Goal: Task Accomplishment & Management: Complete application form

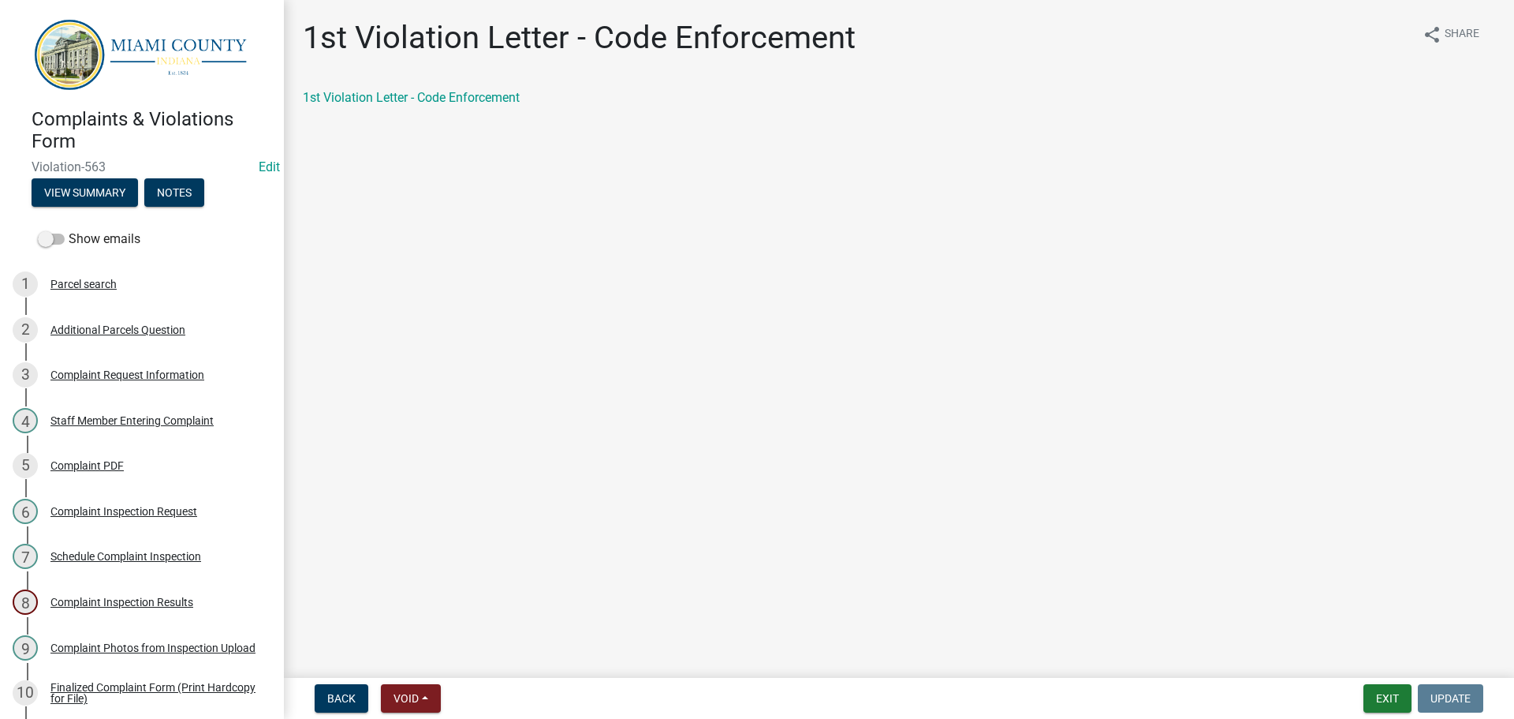
scroll to position [480, 0]
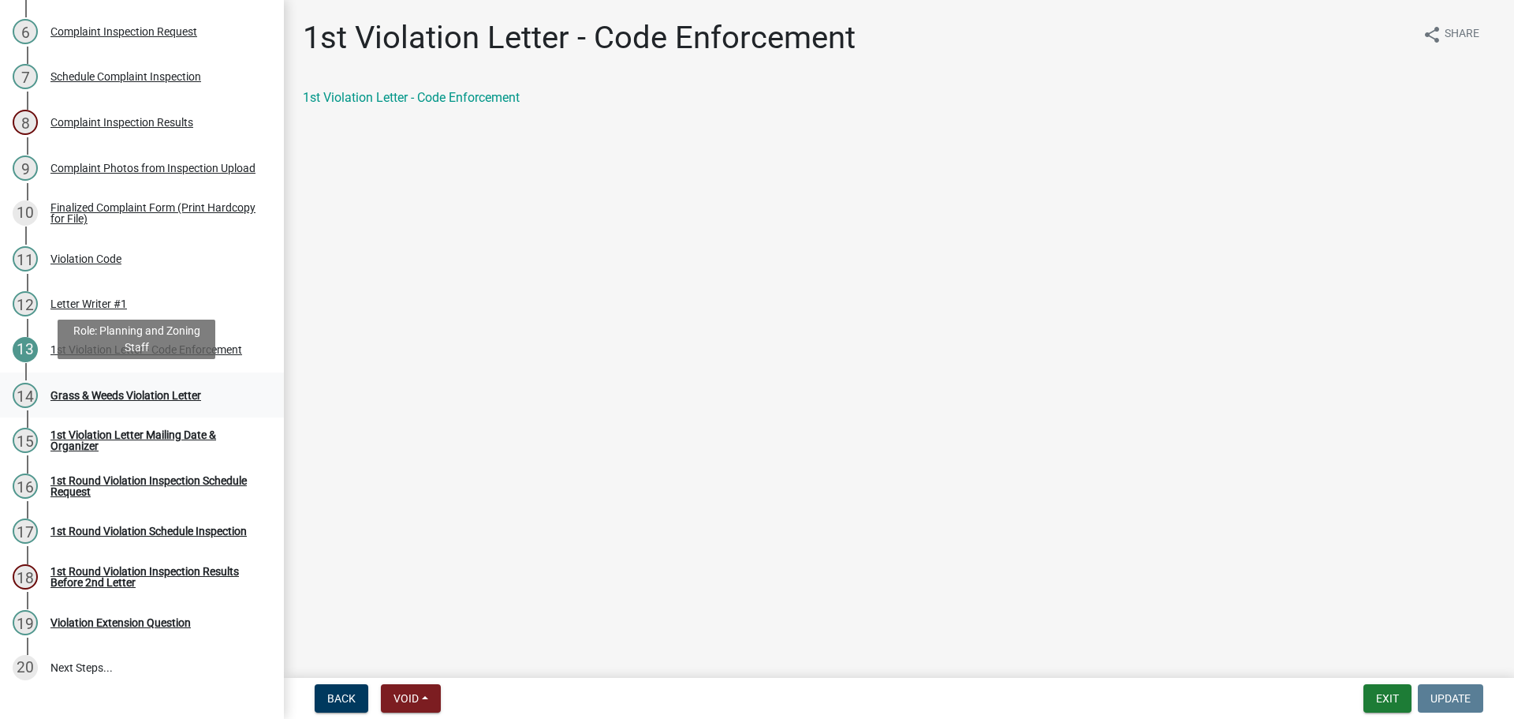
click at [125, 391] on div "Grass & Weeds Violation Letter" at bounding box center [125, 395] width 151 height 11
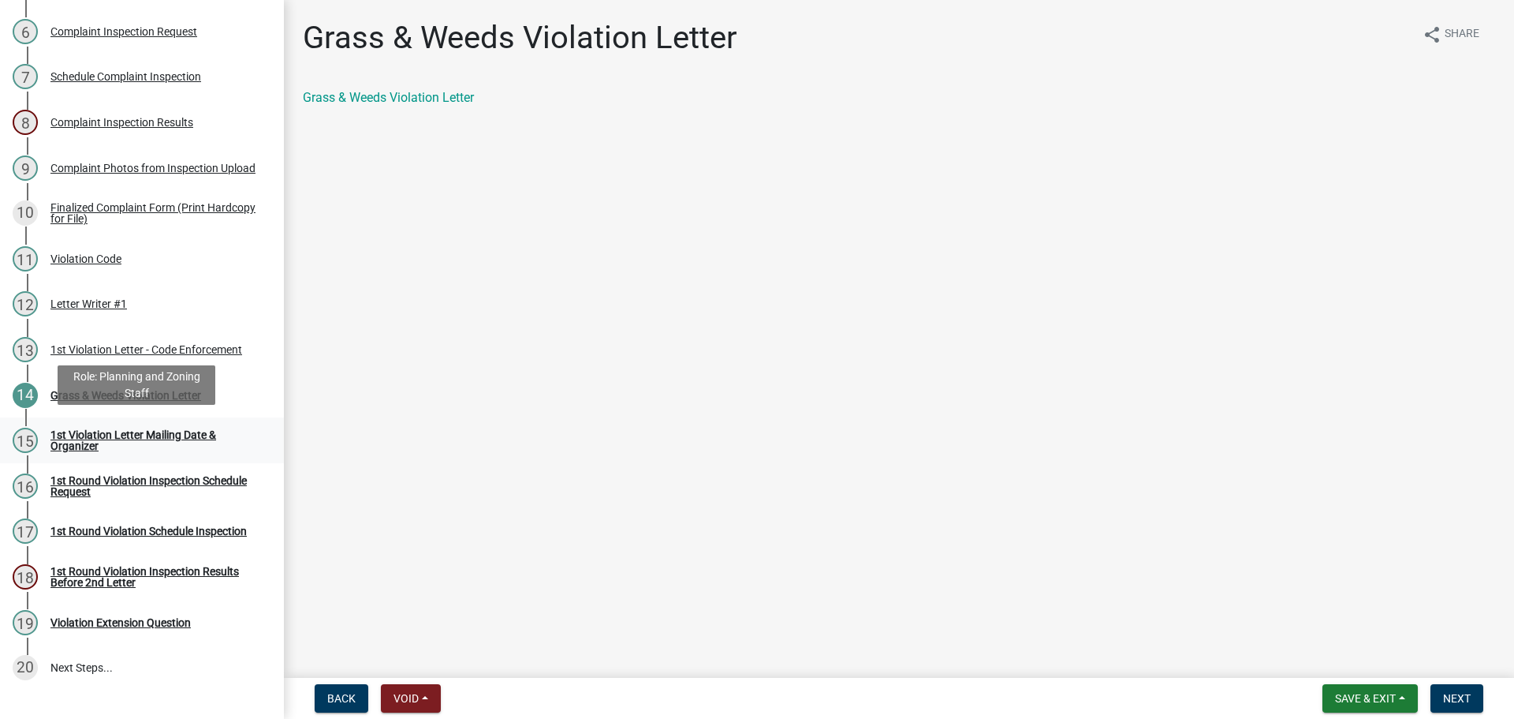
click at [142, 429] on div "1st Violation Letter Mailing Date & Organizer" at bounding box center [154, 440] width 208 height 22
click at [78, 431] on div "1st Violation Letter Mailing Date & Organizer" at bounding box center [154, 440] width 208 height 22
click at [1457, 689] on button "Next" at bounding box center [1457, 698] width 53 height 28
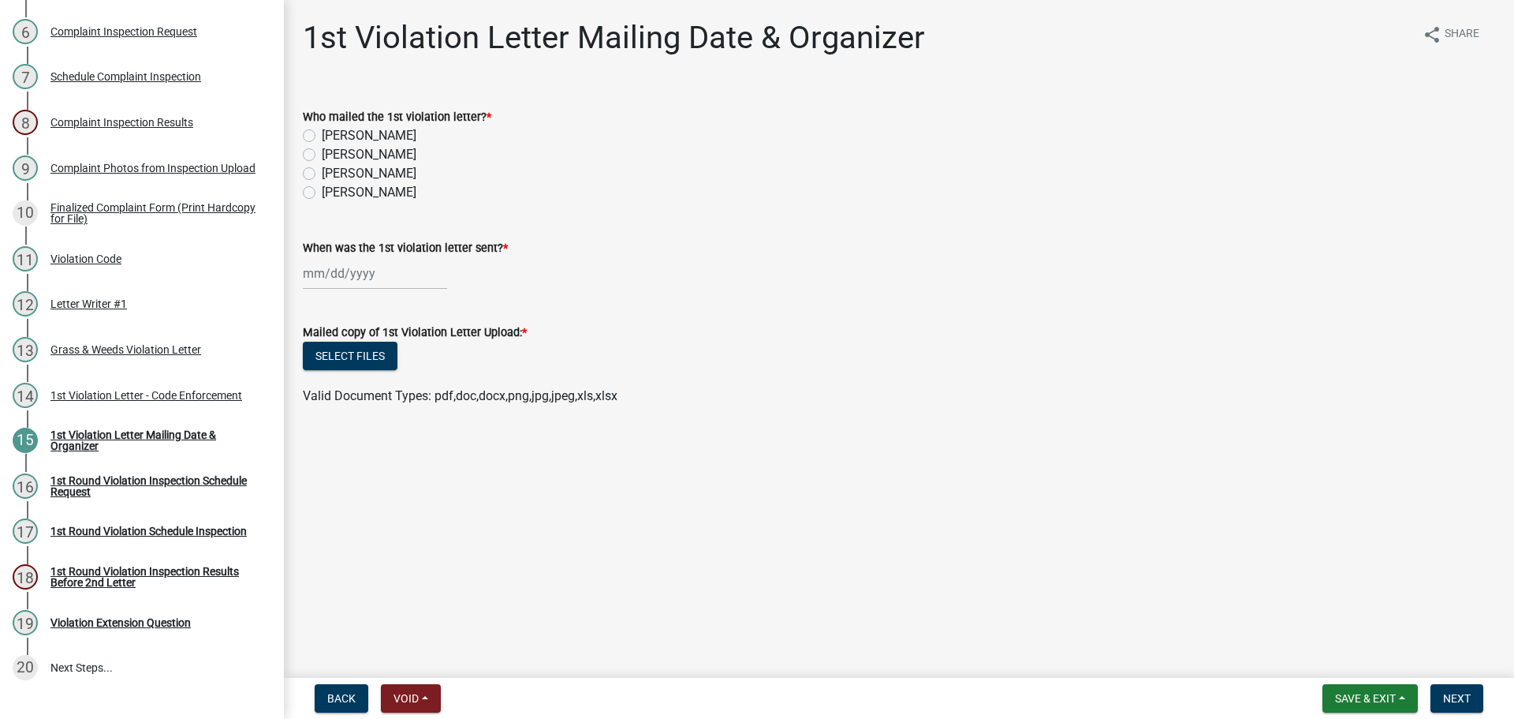
click at [322, 170] on label "[PERSON_NAME]" at bounding box center [369, 173] width 95 height 19
click at [322, 170] on input "[PERSON_NAME]" at bounding box center [327, 169] width 10 height 10
radio input "true"
select select "9"
select select "2025"
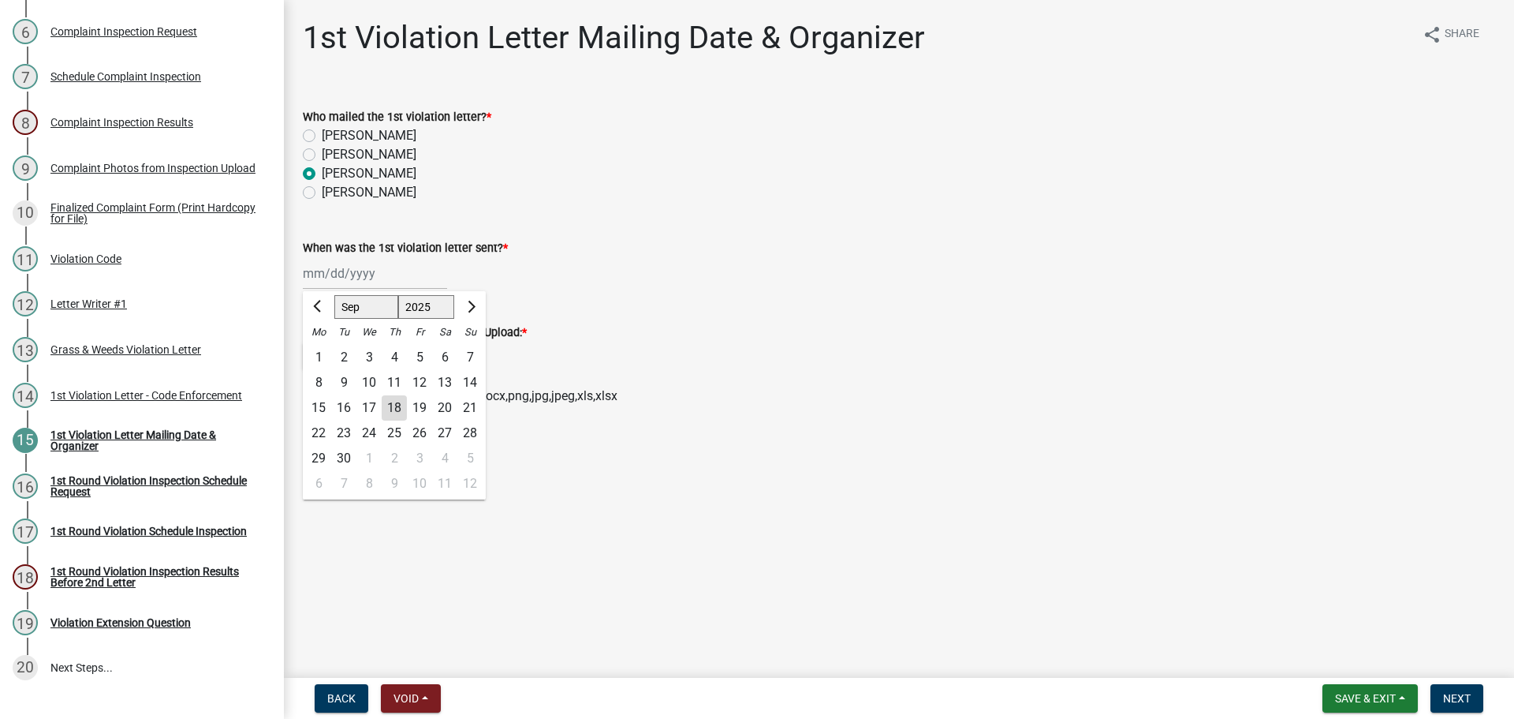
click at [340, 275] on input "When was the 1st violation letter sent? *" at bounding box center [375, 273] width 144 height 32
click at [394, 404] on div "18" at bounding box center [394, 407] width 25 height 25
type input "[DATE]"
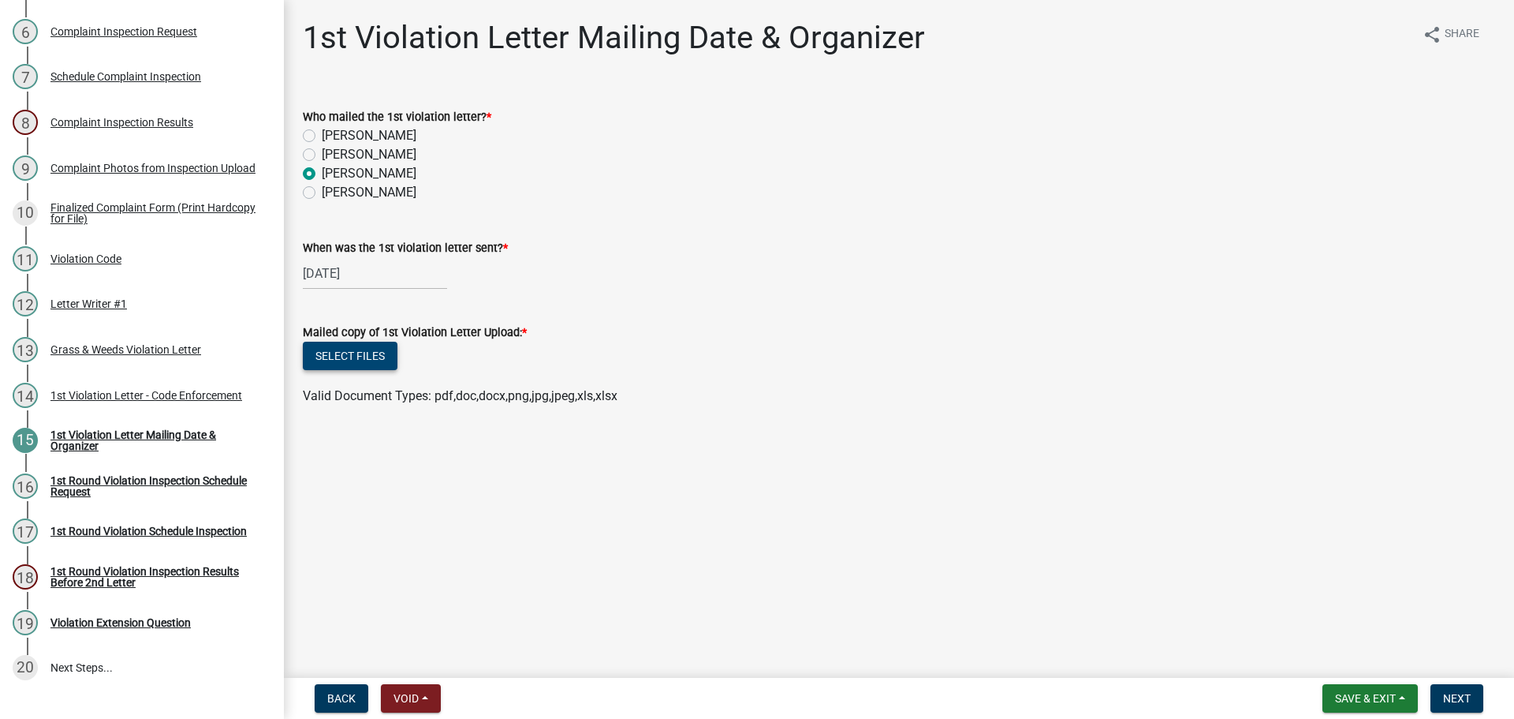
click at [361, 354] on button "Select files" at bounding box center [350, 356] width 95 height 28
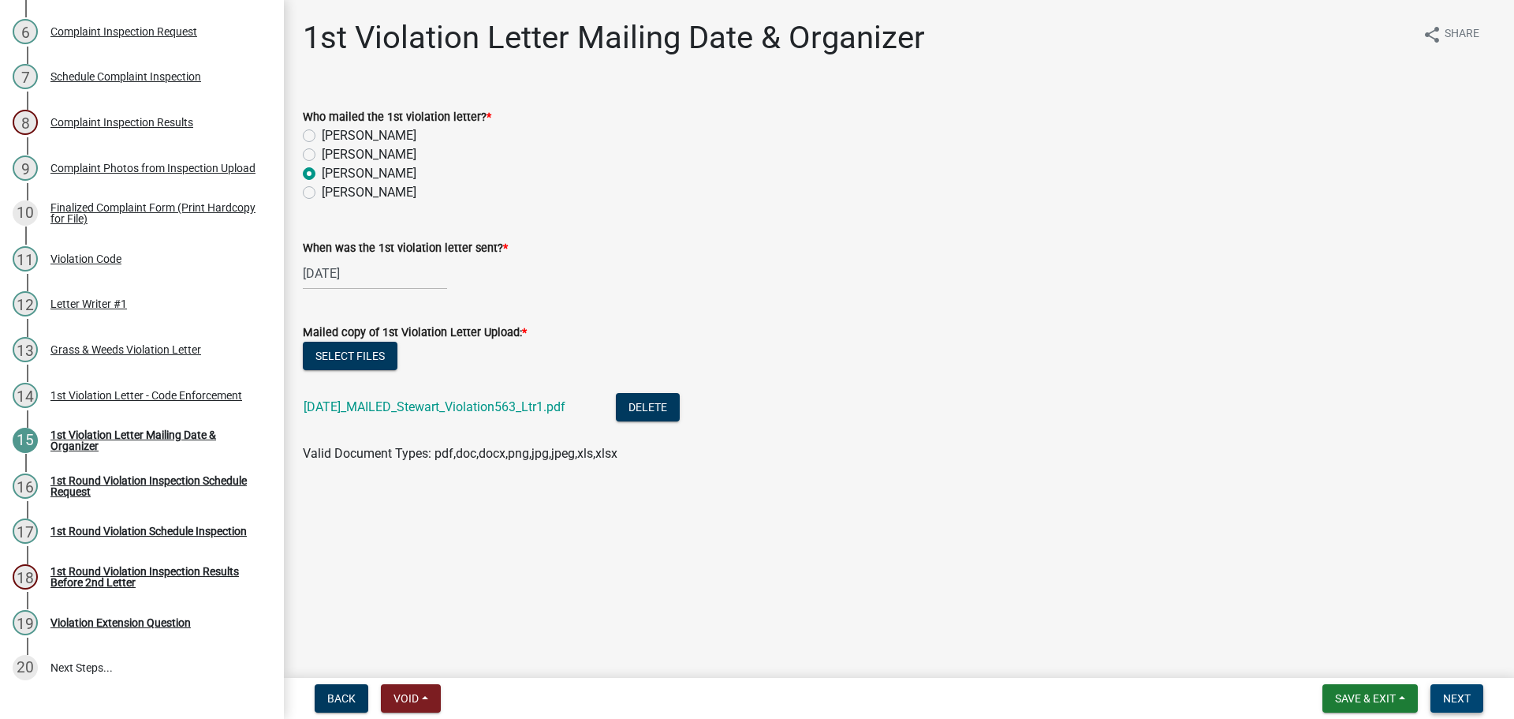
click at [1443, 693] on button "Next" at bounding box center [1457, 698] width 53 height 28
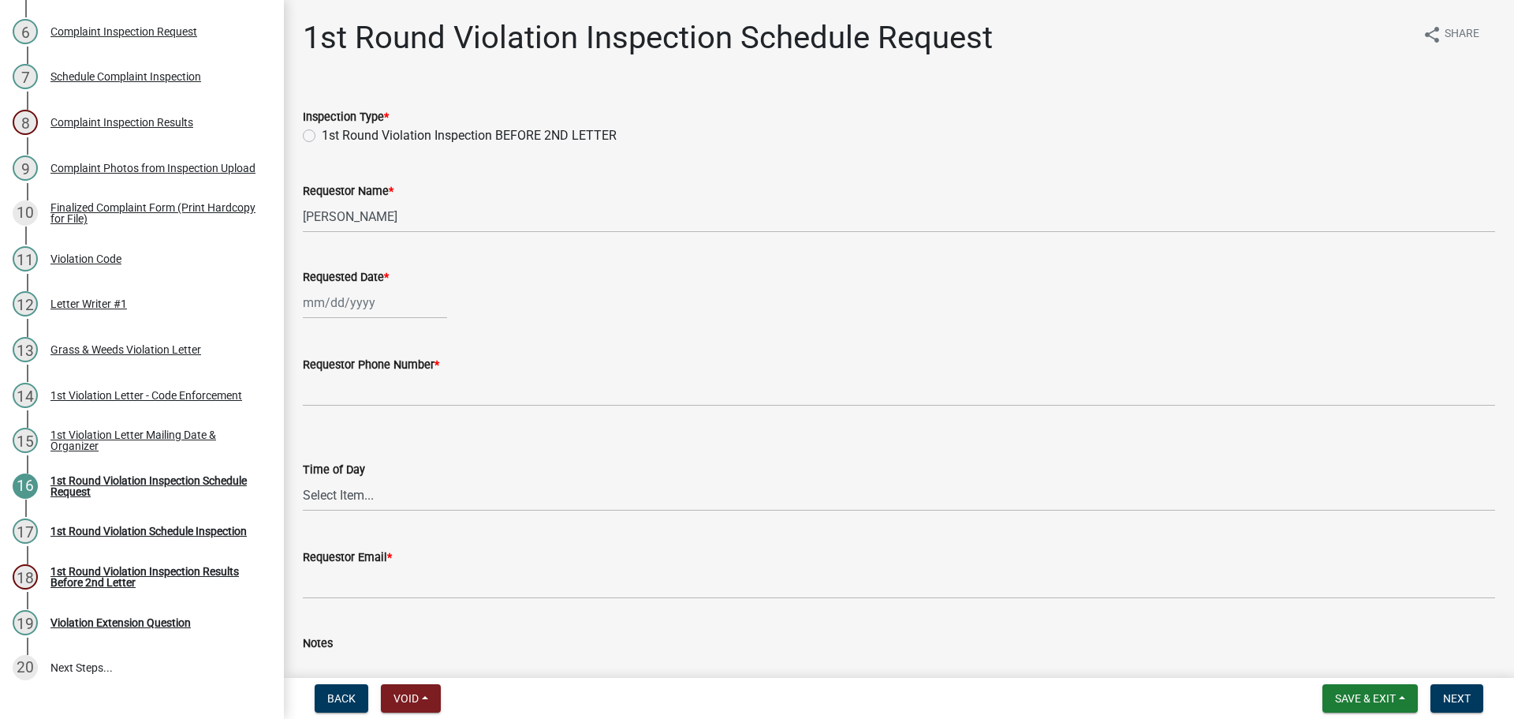
click at [322, 133] on label "1st Round Violation Inspection BEFORE 2ND LETTER" at bounding box center [469, 135] width 295 height 19
click at [322, 133] on input "1st Round Violation Inspection BEFORE 2ND LETTER" at bounding box center [327, 131] width 10 height 10
radio input "true"
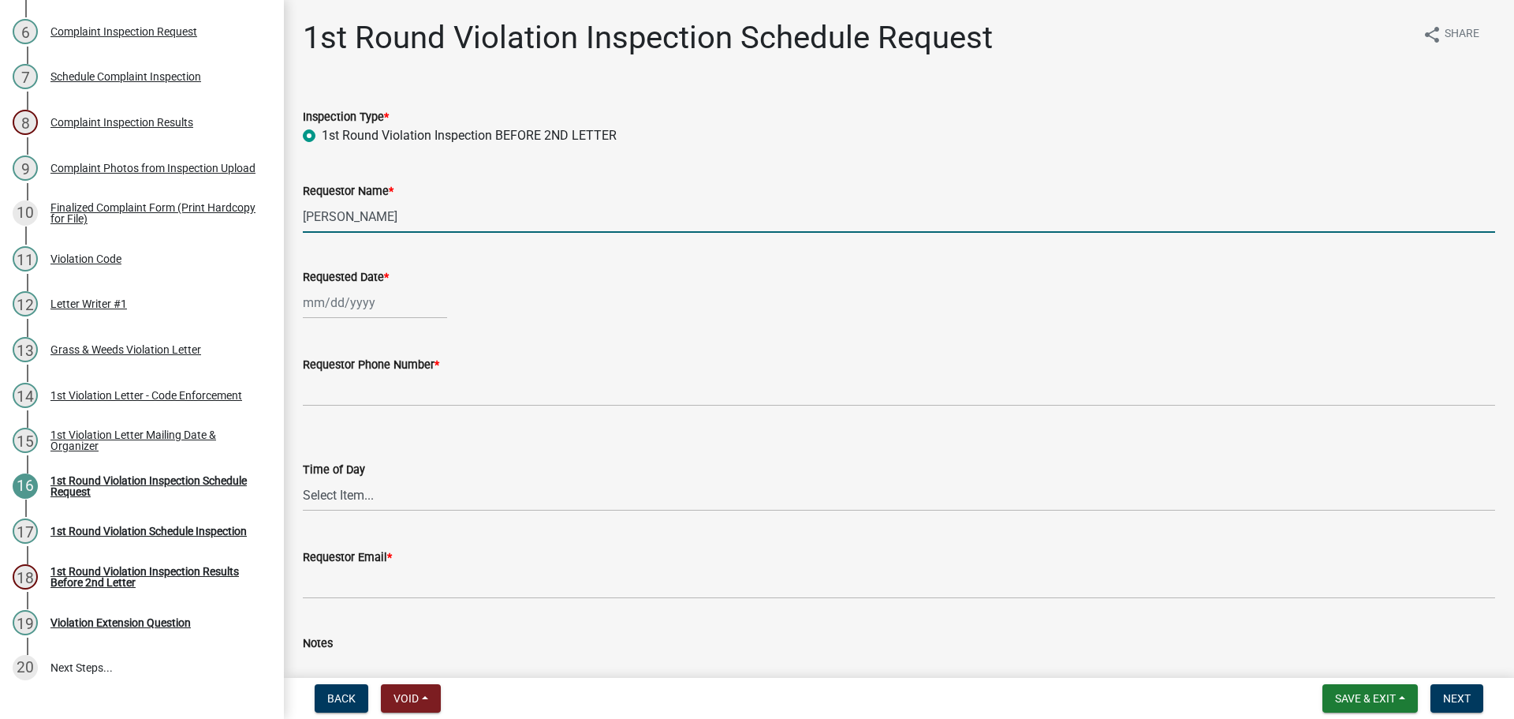
drag, startPoint x: 405, startPoint y: 221, endPoint x: 307, endPoint y: 211, distance: 99.1
click at [307, 211] on input "[PERSON_NAME]" at bounding box center [899, 216] width 1193 height 32
type input "B"
type input "[PERSON_NAME] & [PERSON_NAME]"
click at [366, 307] on div at bounding box center [375, 302] width 144 height 32
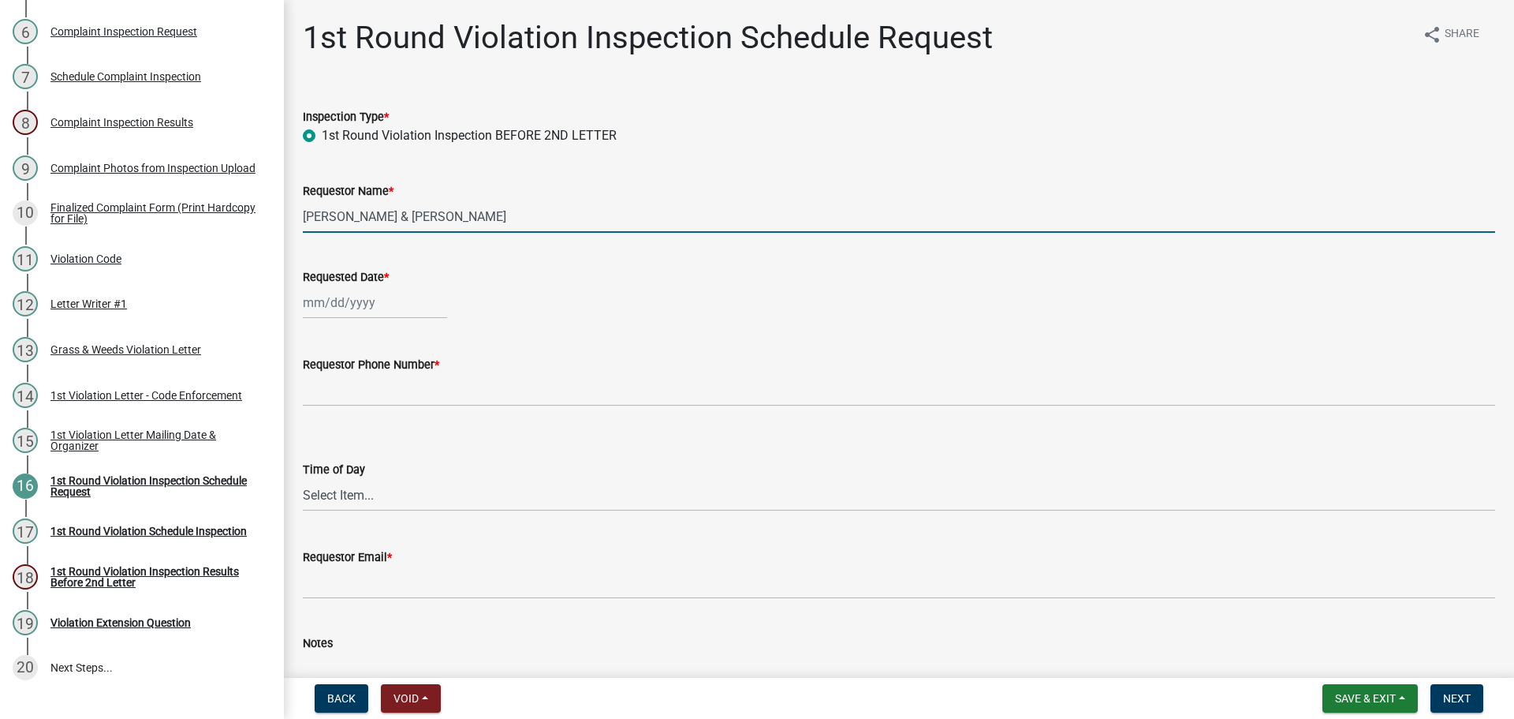
select select "9"
select select "2025"
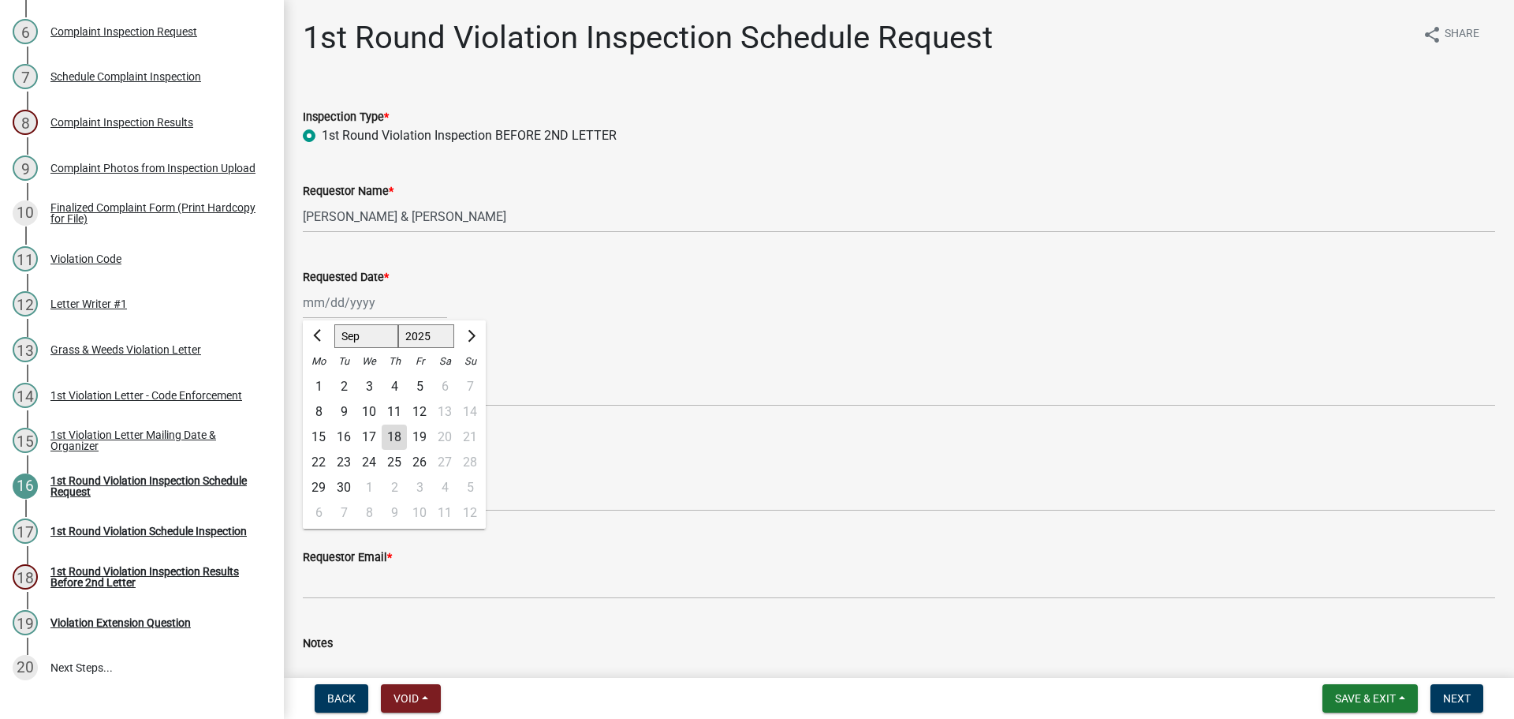
click at [319, 487] on div "29" at bounding box center [318, 487] width 25 height 25
type input "[DATE]"
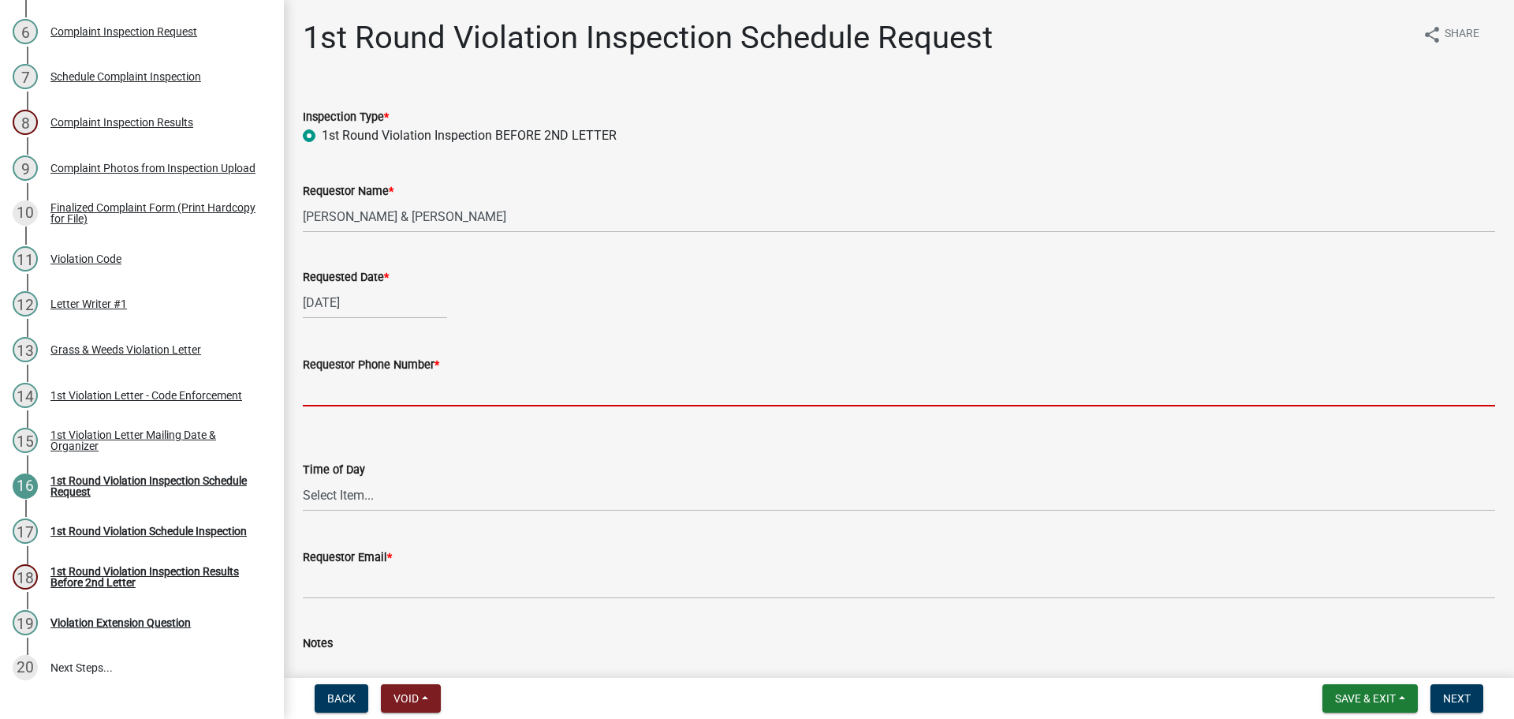
click at [333, 390] on input "Requestor Phone Number *" at bounding box center [899, 390] width 1193 height 32
type input "000-000-0000"
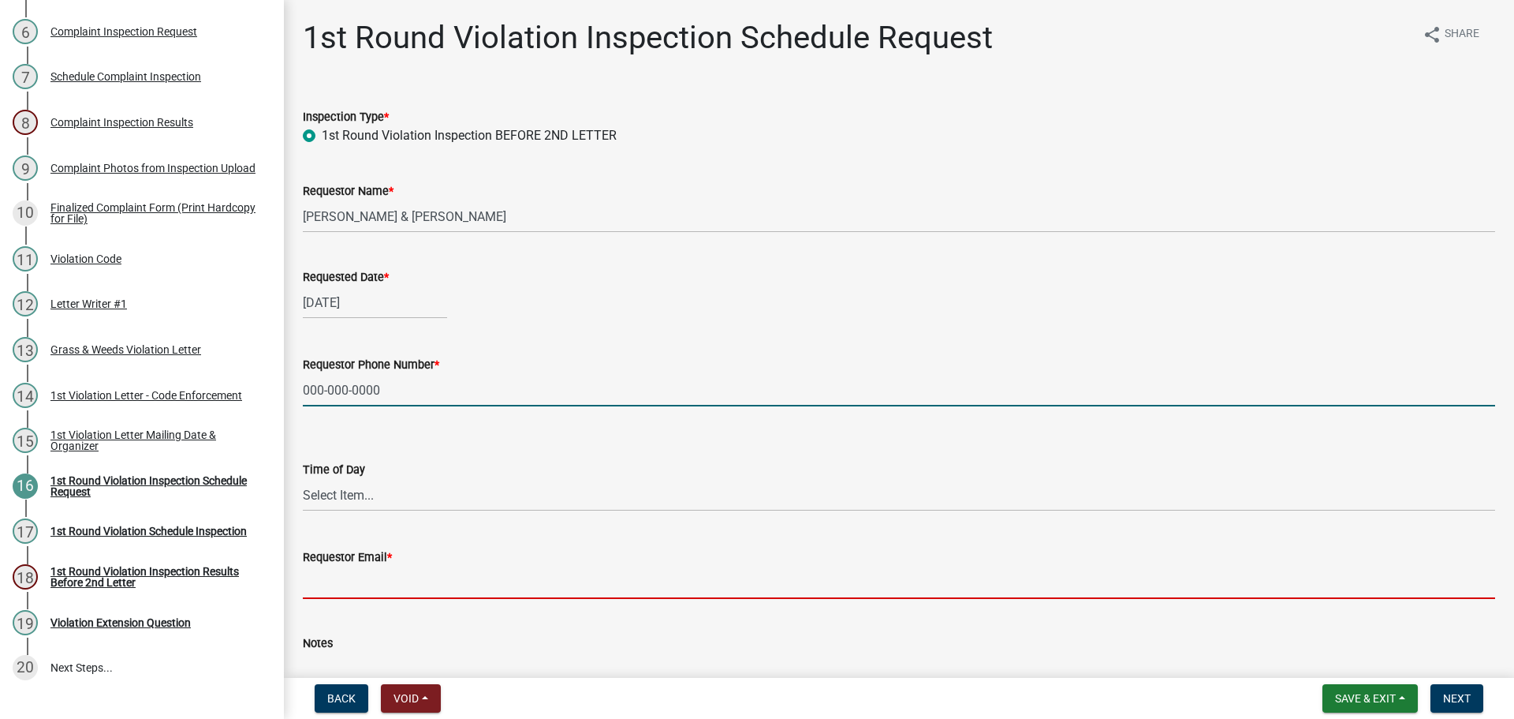
click at [333, 580] on input "Requestor Email *" at bounding box center [899, 582] width 1193 height 32
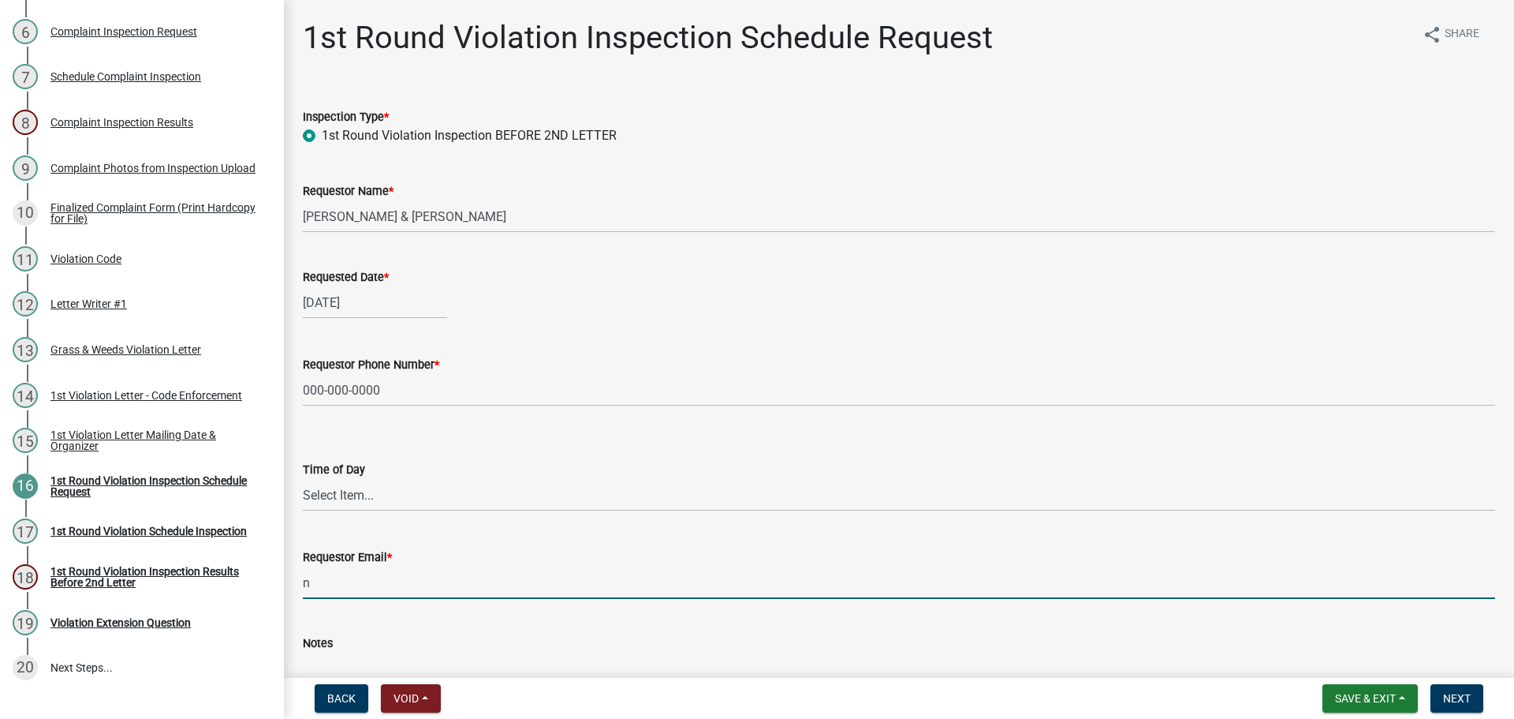
type input "[EMAIL_ADDRESS][DOMAIN_NAME]"
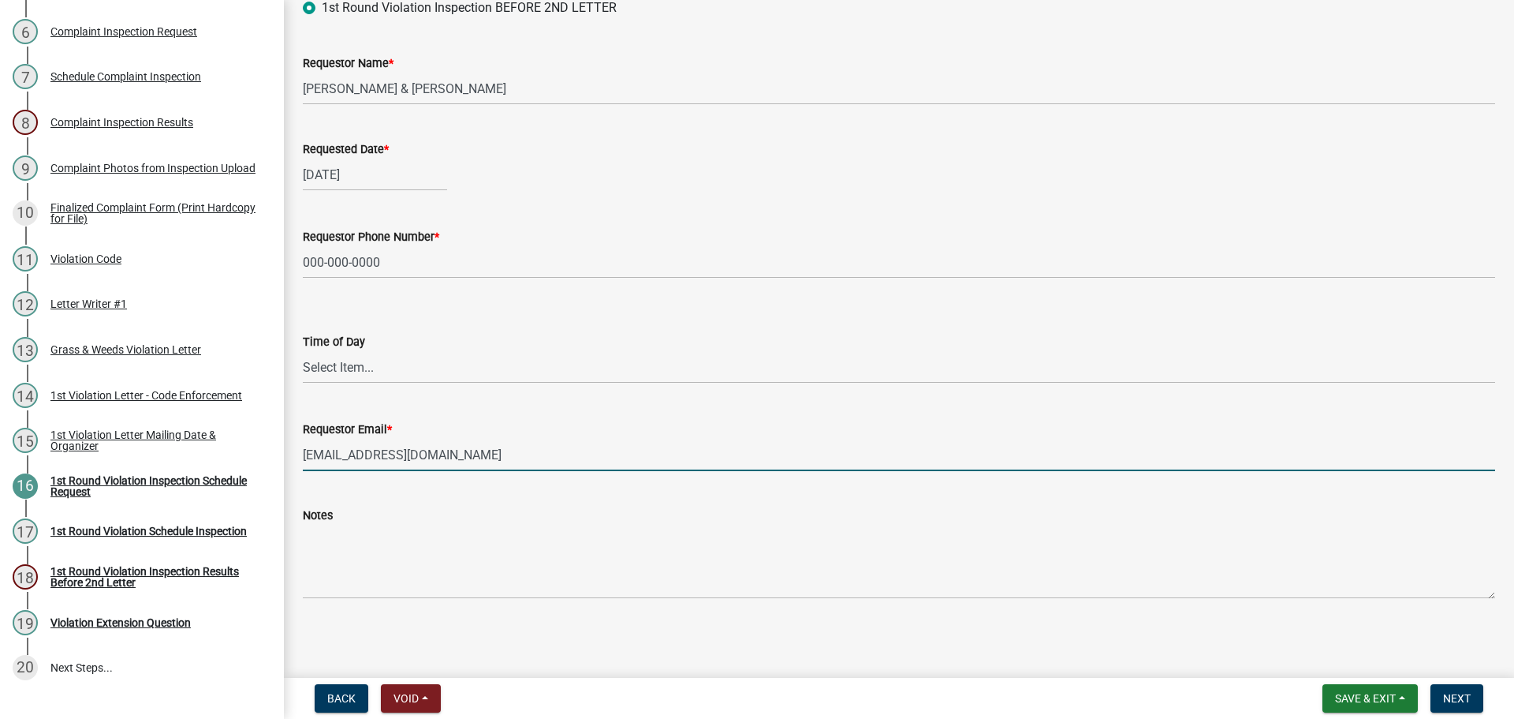
scroll to position [129, 0]
click at [1461, 703] on span "Next" at bounding box center [1457, 698] width 28 height 13
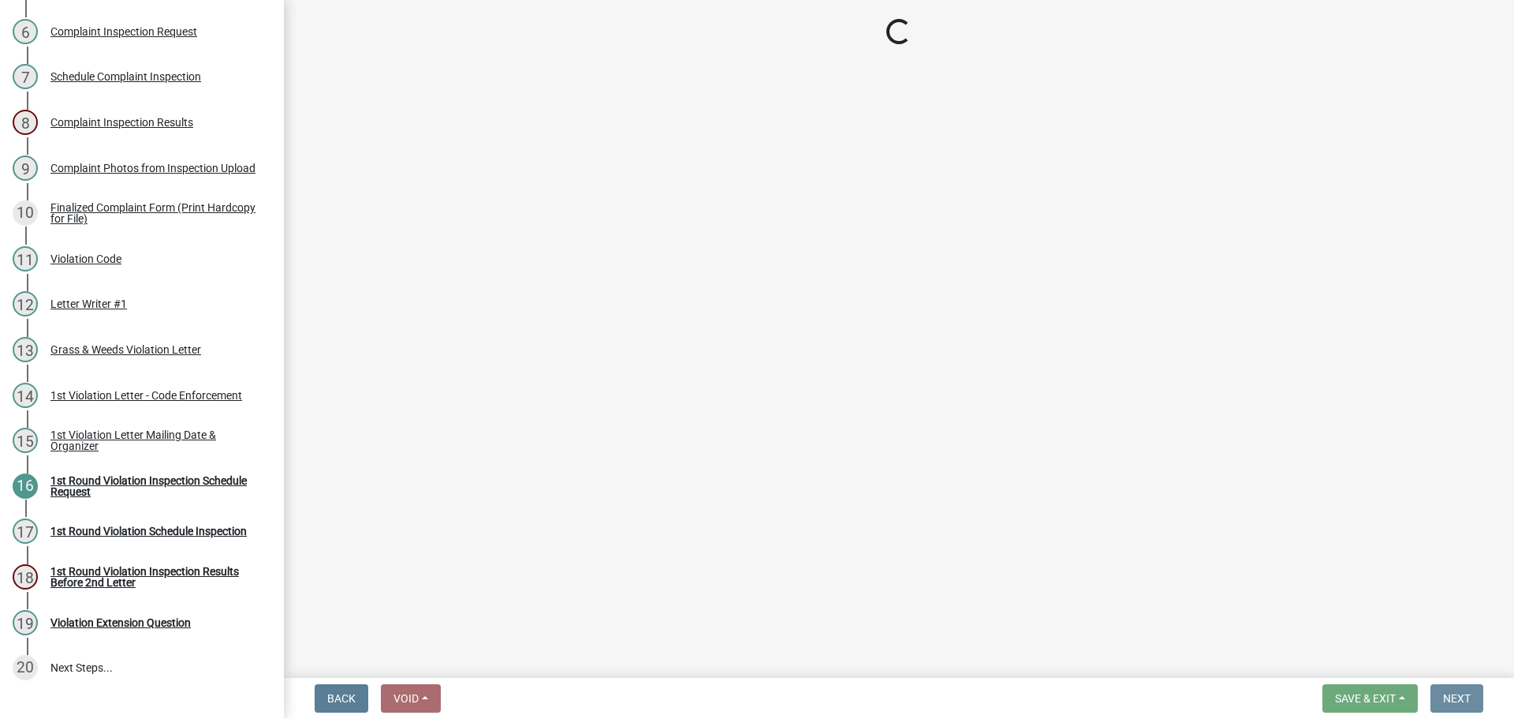
scroll to position [0, 0]
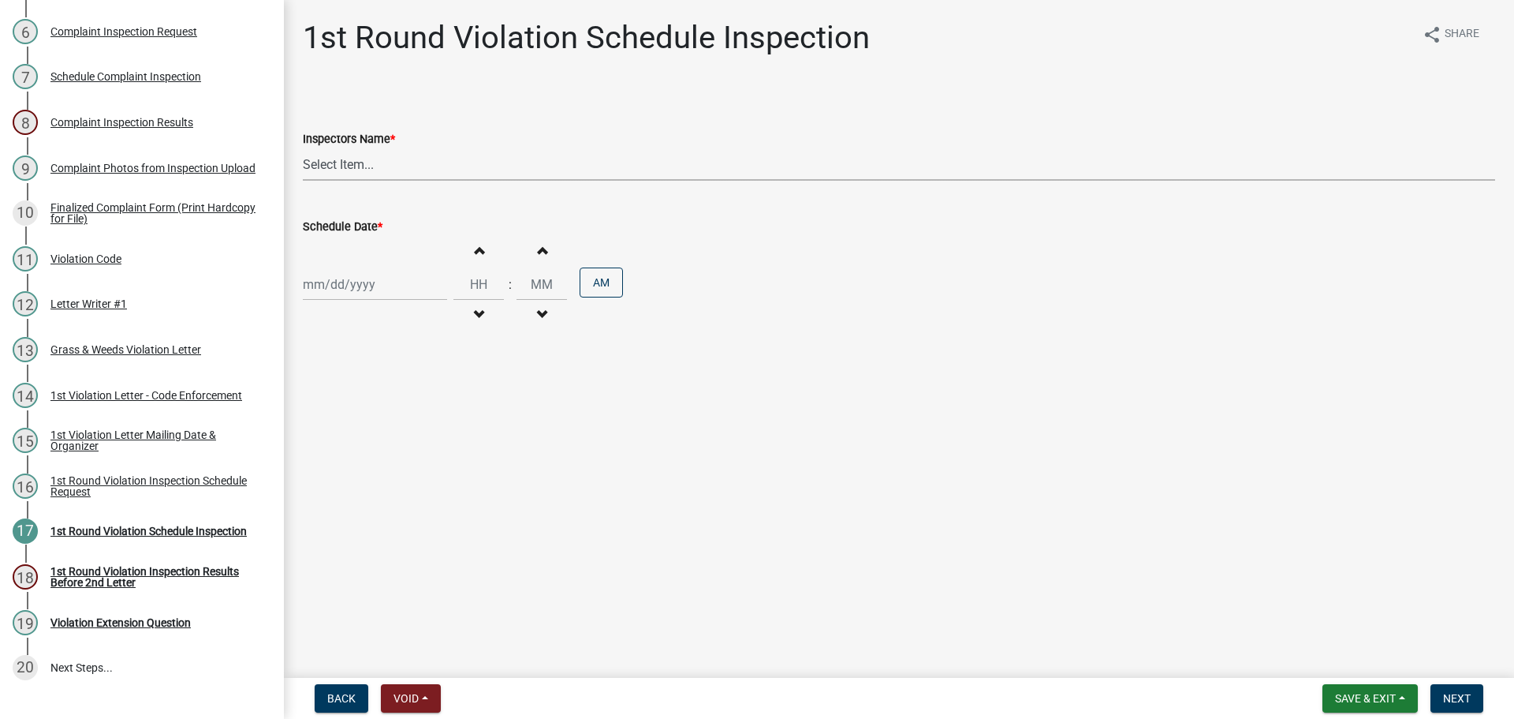
click at [342, 158] on select "Select Item... bmthomas ([PERSON_NAME]) croser ([PERSON_NAME]) [PERSON_NAME] ([…" at bounding box center [899, 164] width 1193 height 32
select select "0324ce59-dc13-463c-88f6-21718b6e040a"
click at [303, 148] on select "Select Item... bmthomas ([PERSON_NAME]) croser ([PERSON_NAME]) [PERSON_NAME] ([…" at bounding box center [899, 164] width 1193 height 32
click at [339, 284] on div at bounding box center [375, 284] width 144 height 32
select select "9"
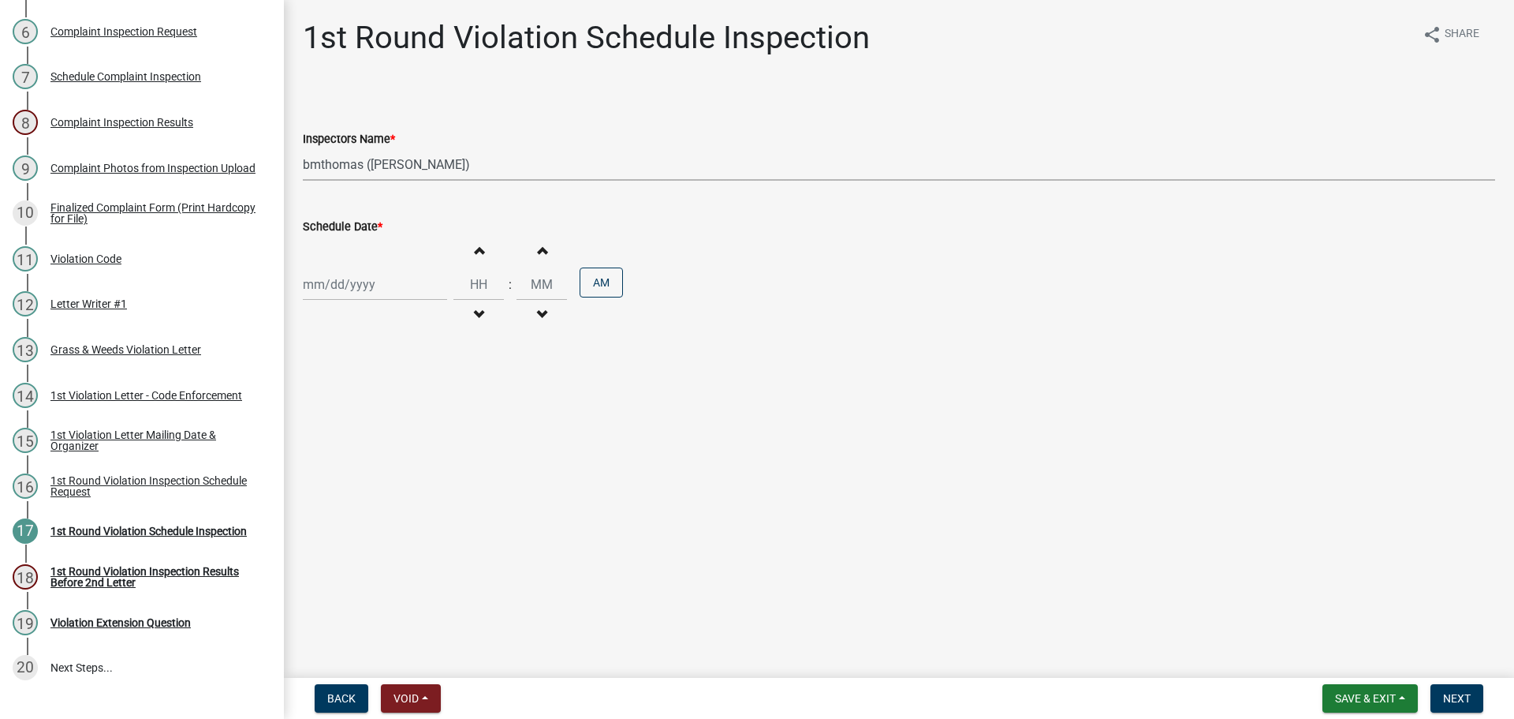
select select "2025"
click at [315, 469] on div "29" at bounding box center [318, 469] width 25 height 25
type input "[DATE]"
click at [1459, 699] on span "Next" at bounding box center [1457, 698] width 28 height 13
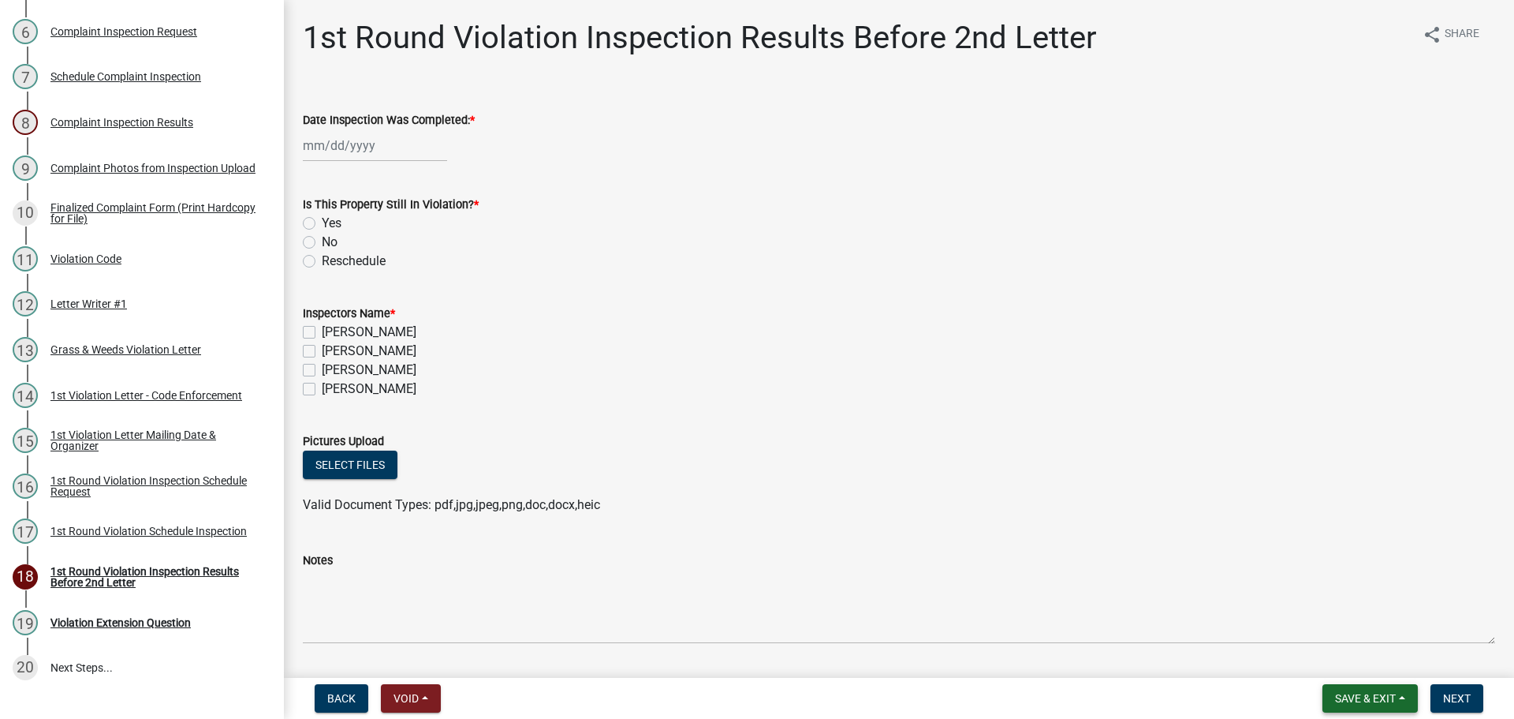
click at [1339, 701] on span "Save & Exit" at bounding box center [1365, 698] width 61 height 13
click at [1334, 656] on button "Save & Exit" at bounding box center [1355, 657] width 126 height 38
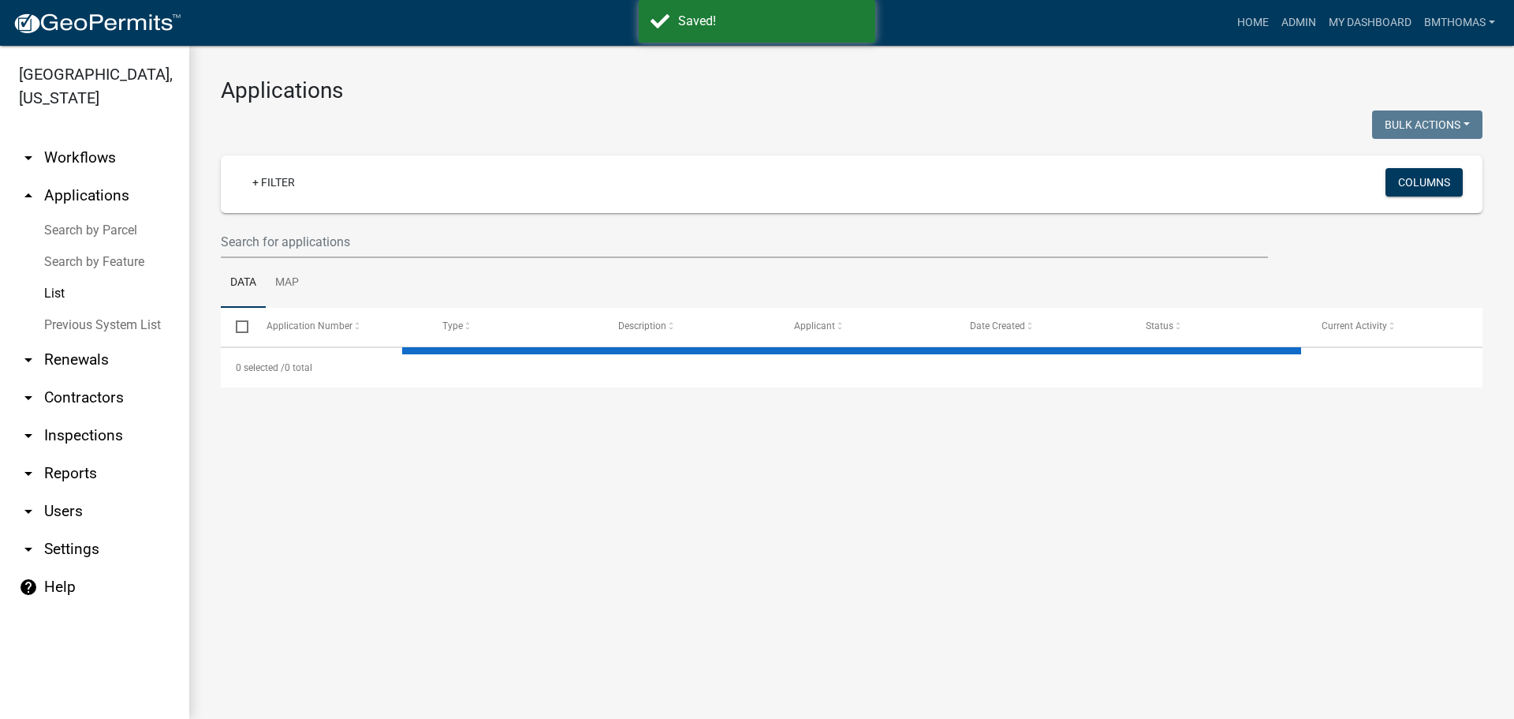
select select "3: 100"
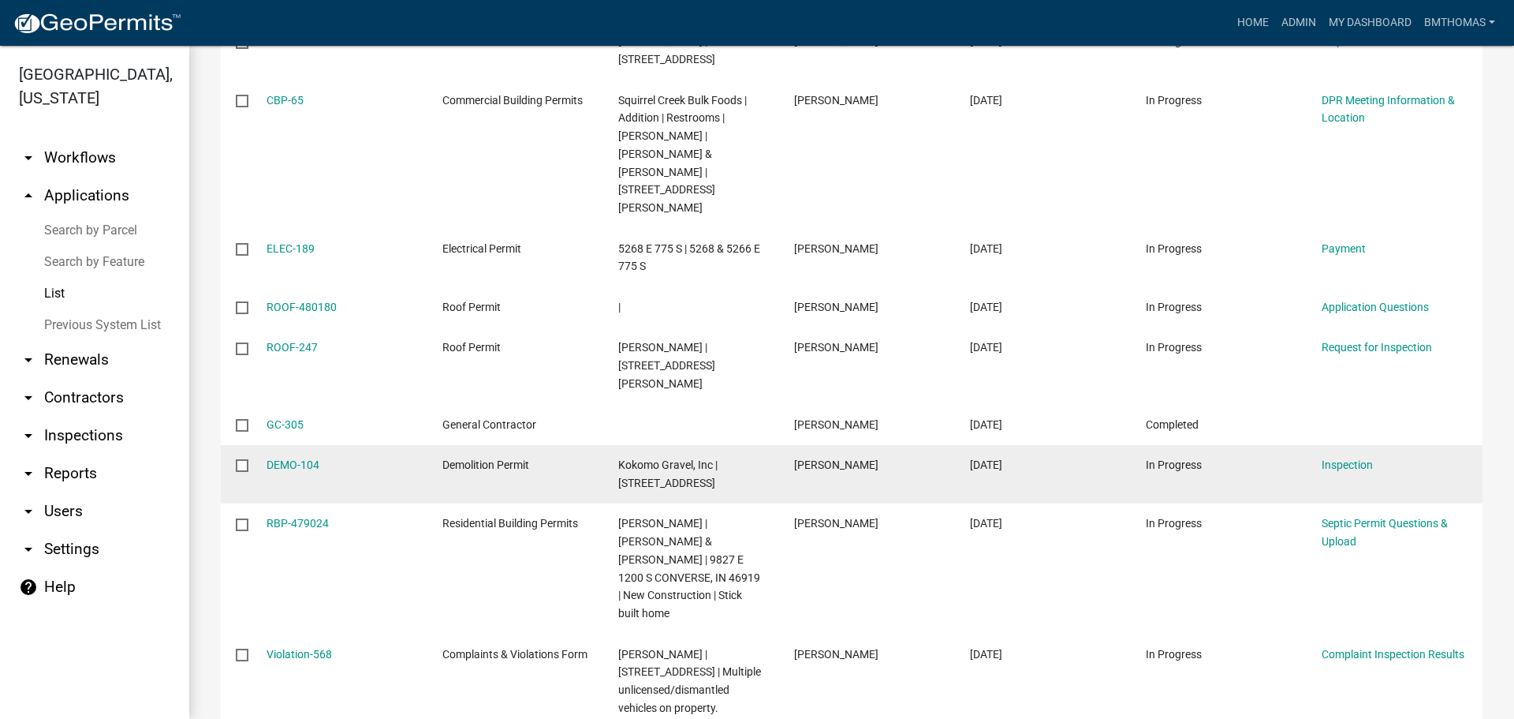
scroll to position [316, 0]
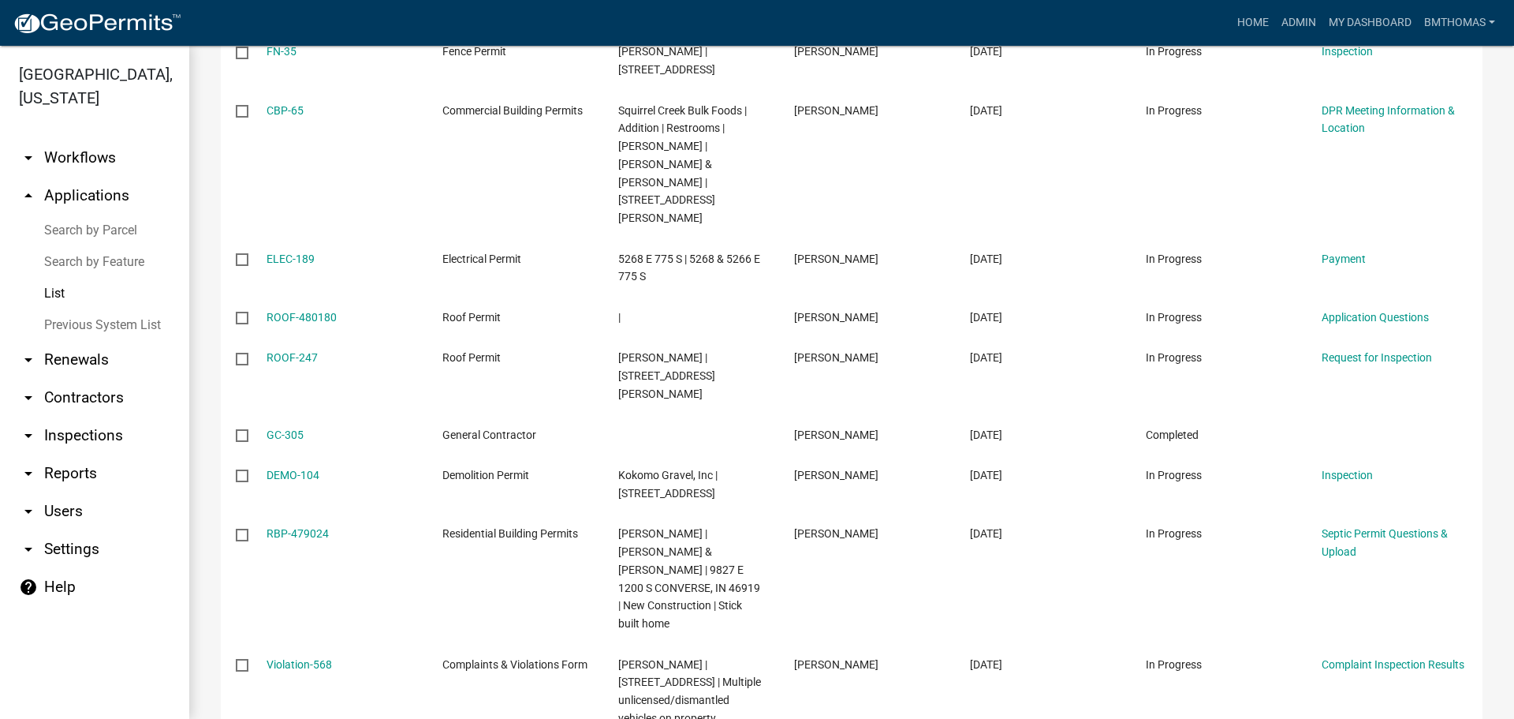
click at [62, 278] on link "List" at bounding box center [94, 294] width 189 height 32
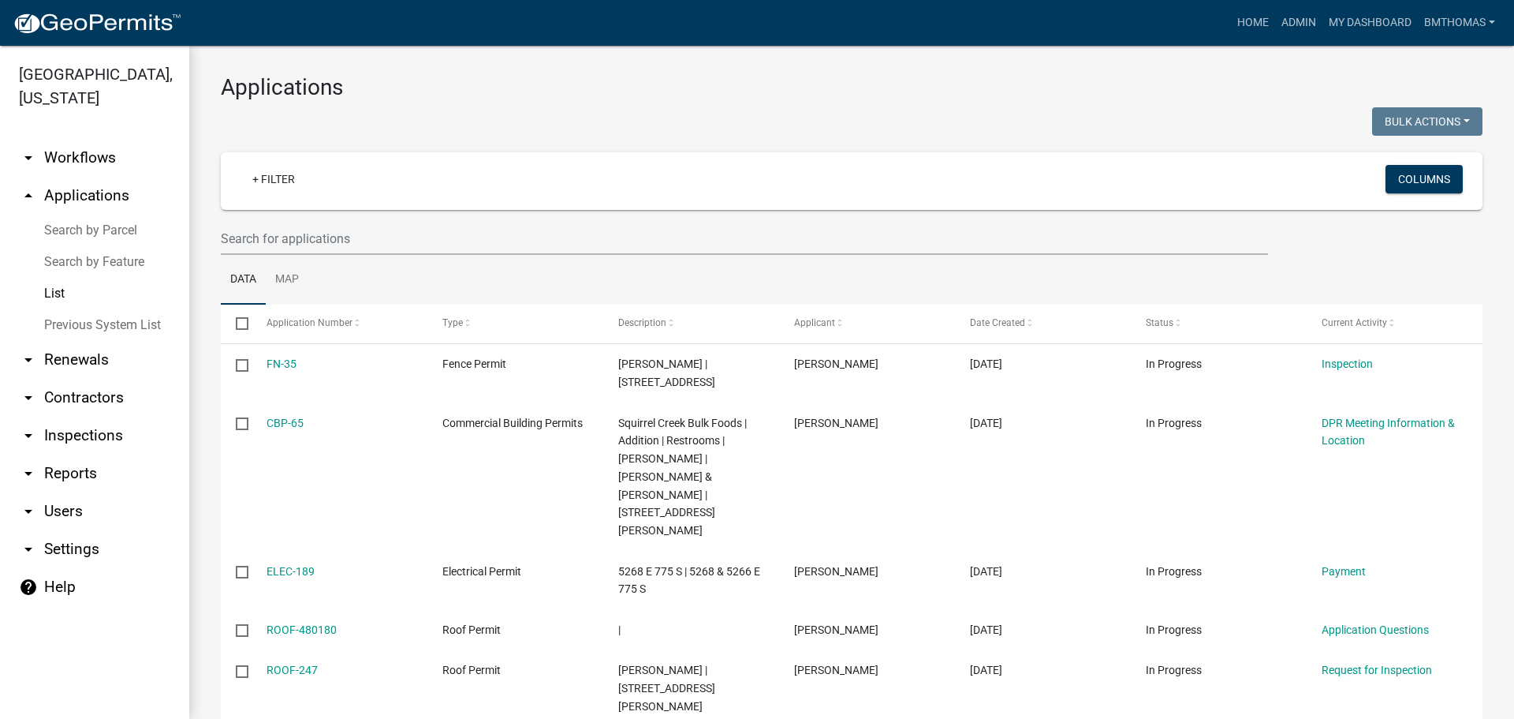
scroll to position [0, 0]
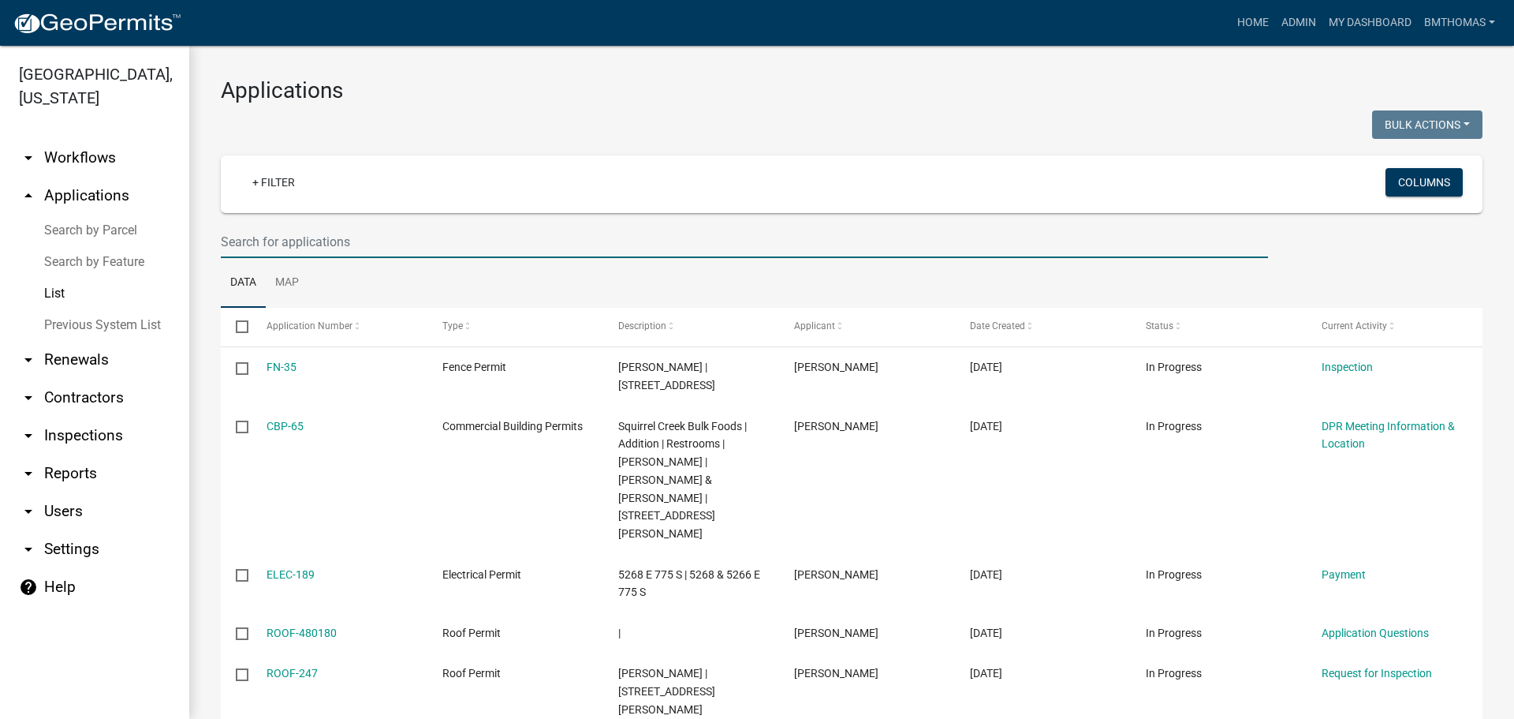
click at [316, 245] on input "text" at bounding box center [744, 242] width 1047 height 32
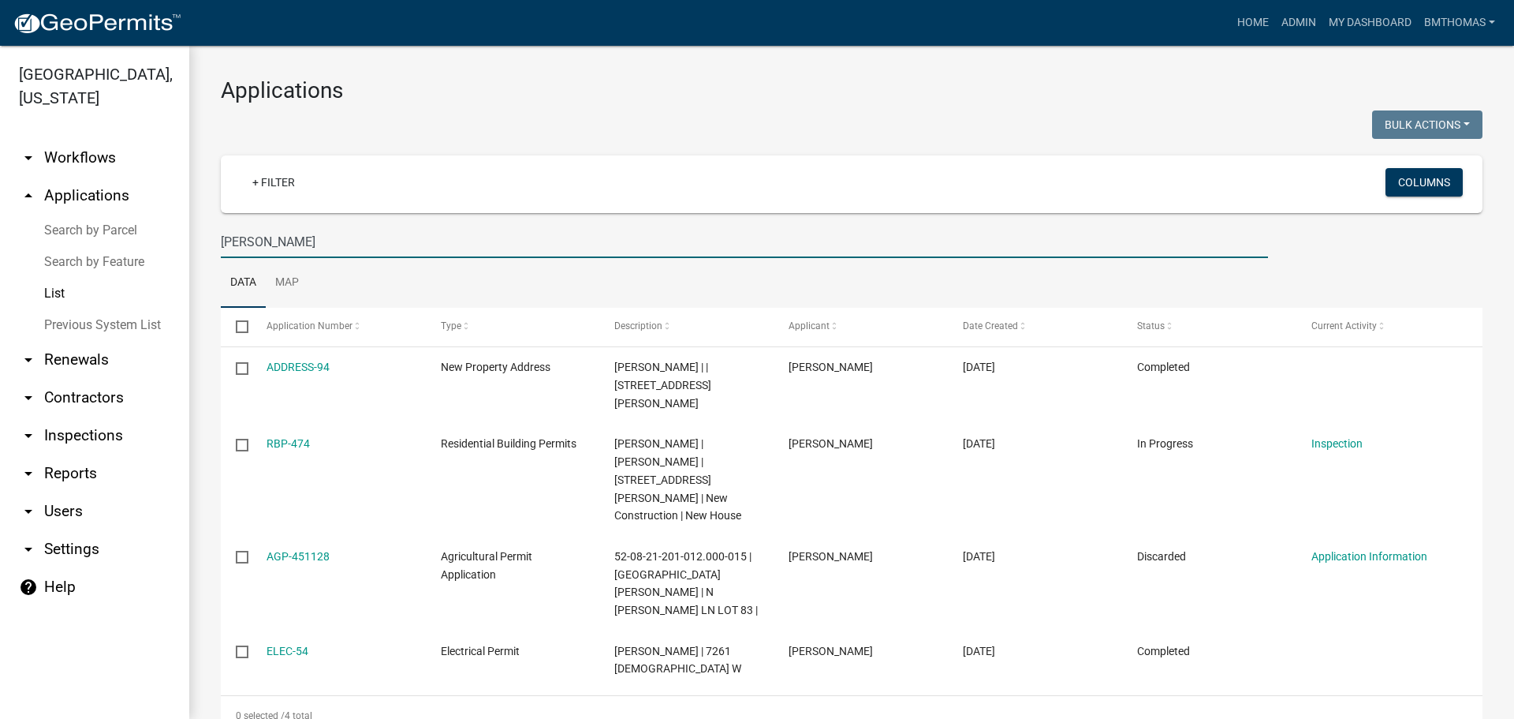
click at [282, 245] on input "[PERSON_NAME]" at bounding box center [744, 242] width 1047 height 32
type input "g"
select select "3: 100"
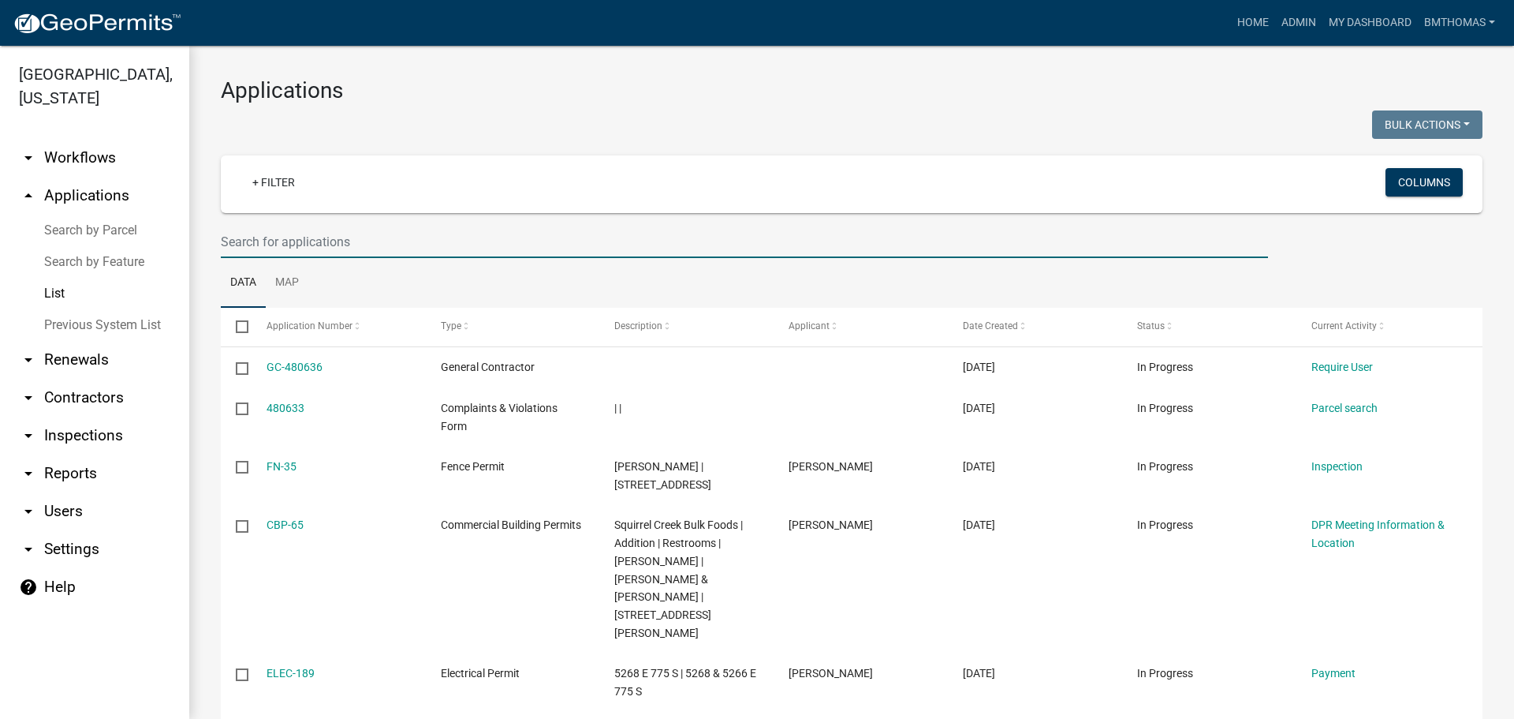
click at [262, 248] on input "text" at bounding box center [744, 242] width 1047 height 32
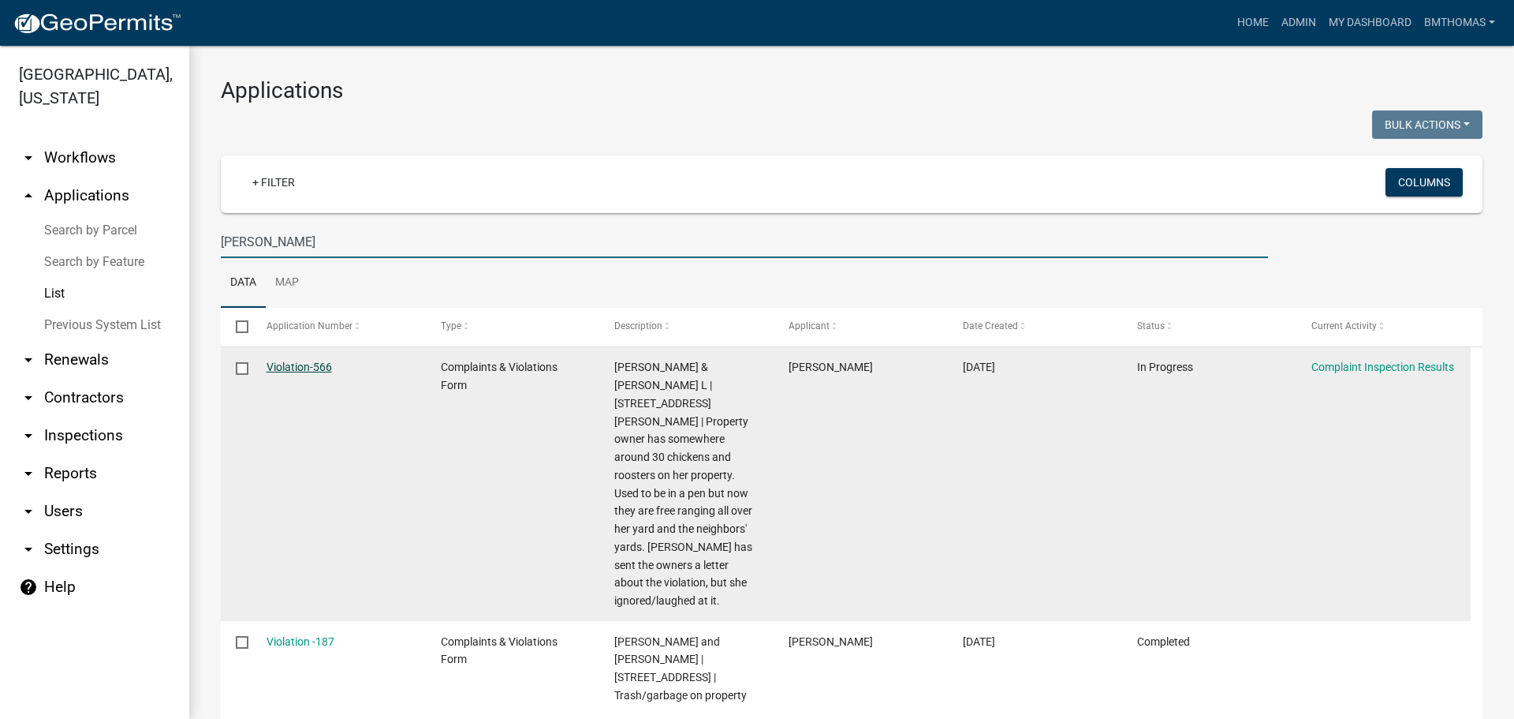
type input "[PERSON_NAME]"
click at [304, 369] on link "Violation-566" at bounding box center [299, 366] width 65 height 13
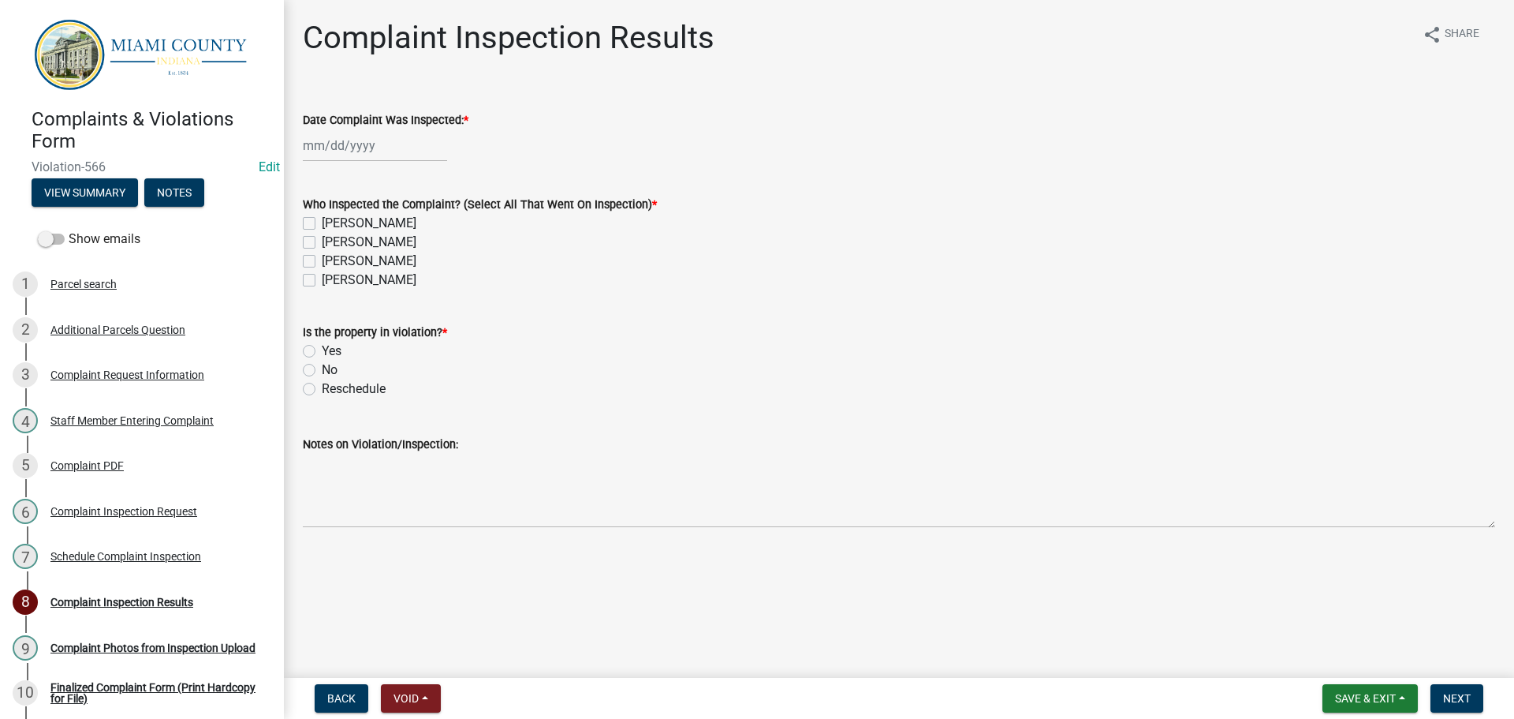
click at [379, 145] on div at bounding box center [375, 145] width 144 height 32
select select "9"
select select "2025"
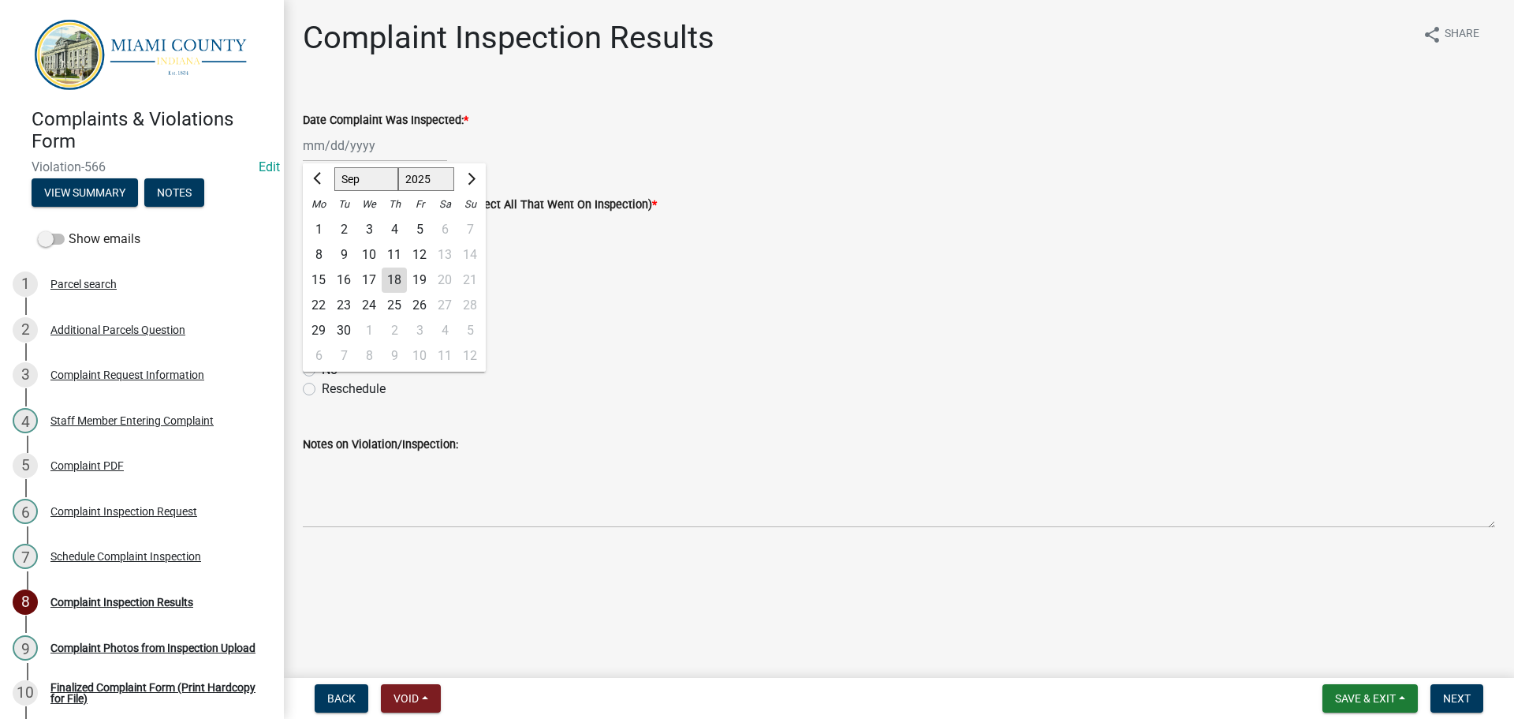
click at [325, 278] on div "15" at bounding box center [318, 279] width 25 height 25
type input "[DATE]"
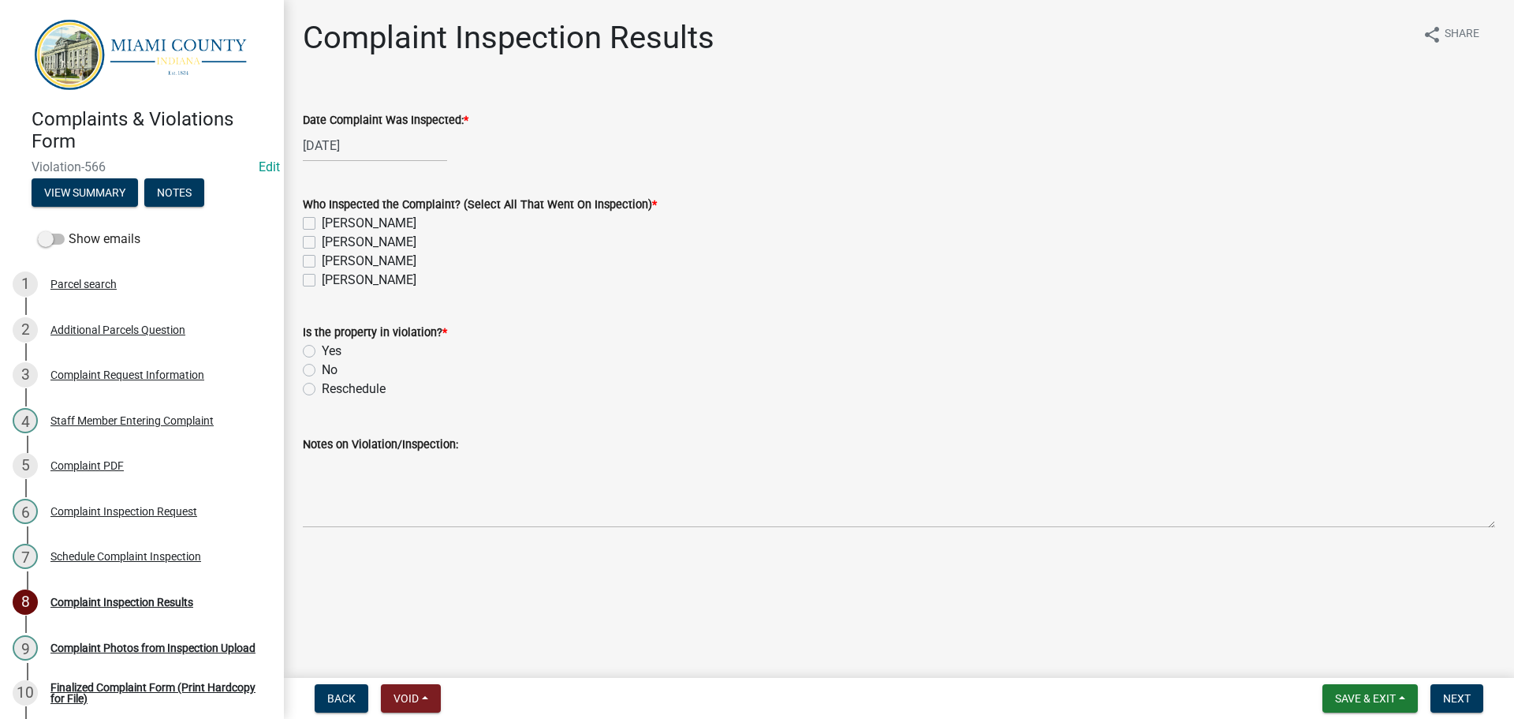
click at [322, 262] on label "[PERSON_NAME]" at bounding box center [369, 261] width 95 height 19
click at [322, 262] on input "[PERSON_NAME]" at bounding box center [327, 257] width 10 height 10
checkbox input "true"
checkbox input "false"
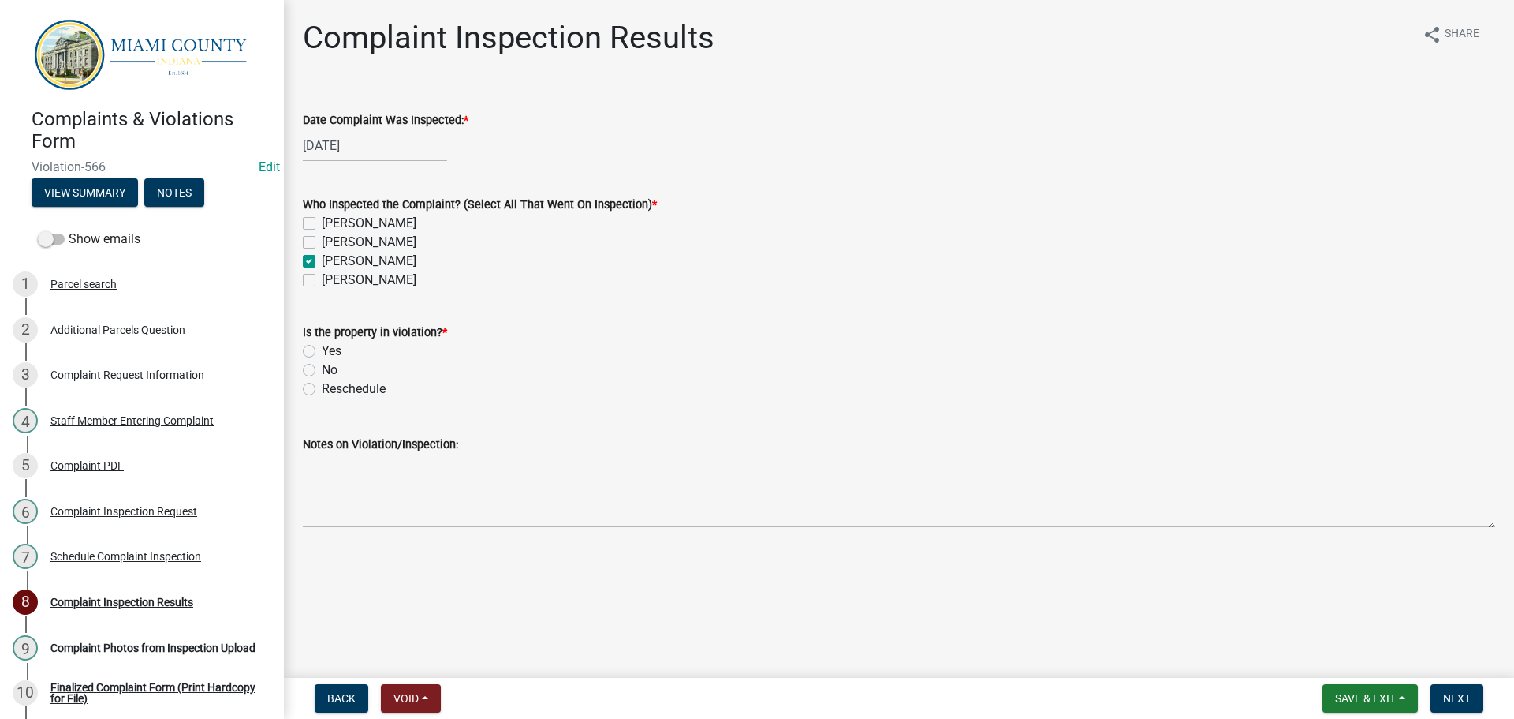
checkbox input "true"
checkbox input "false"
click at [322, 349] on label "Yes" at bounding box center [332, 351] width 20 height 19
click at [322, 349] on input "Yes" at bounding box center [327, 347] width 10 height 10
radio input "true"
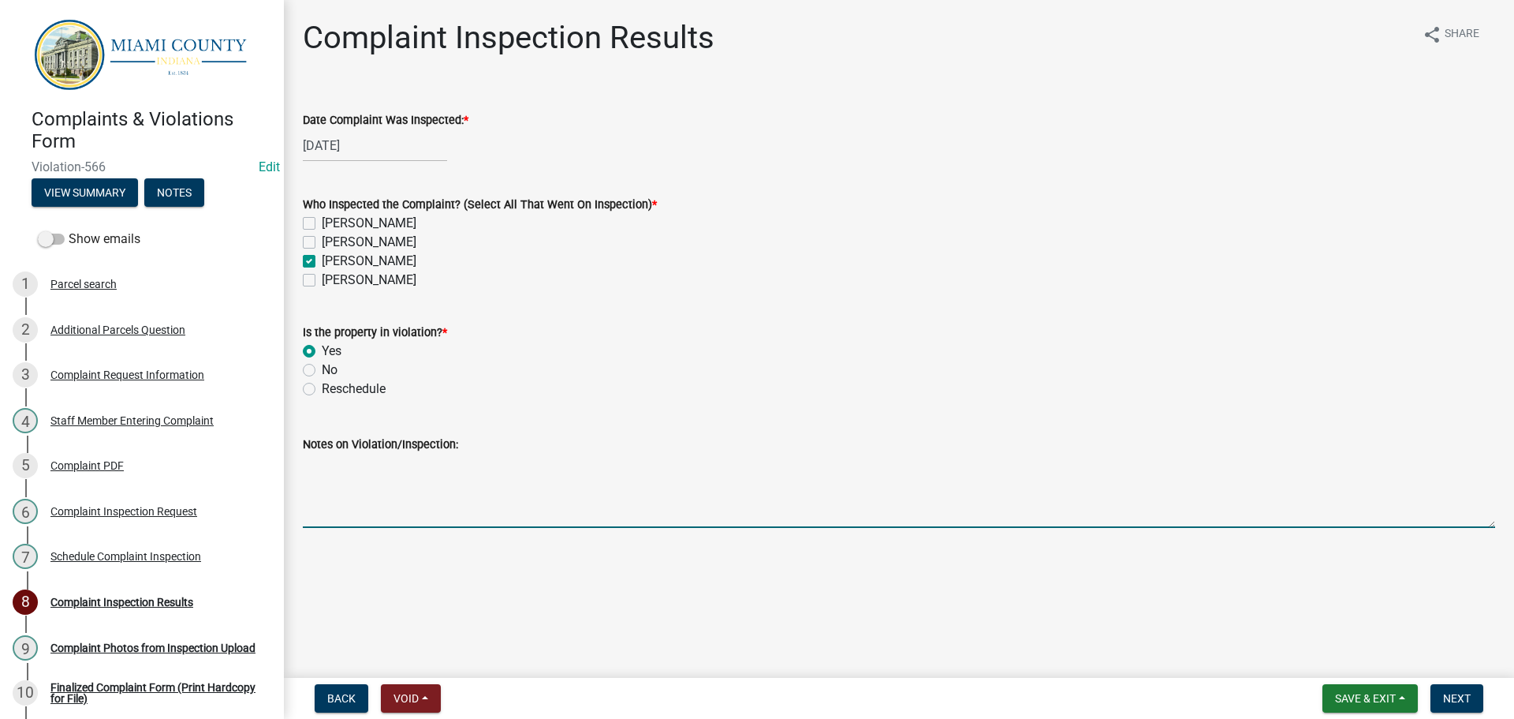
click at [324, 499] on textarea "Notes on Violation/Inspection:" at bounding box center [899, 491] width 1193 height 74
type textarea "Noted chickens on property -BT"
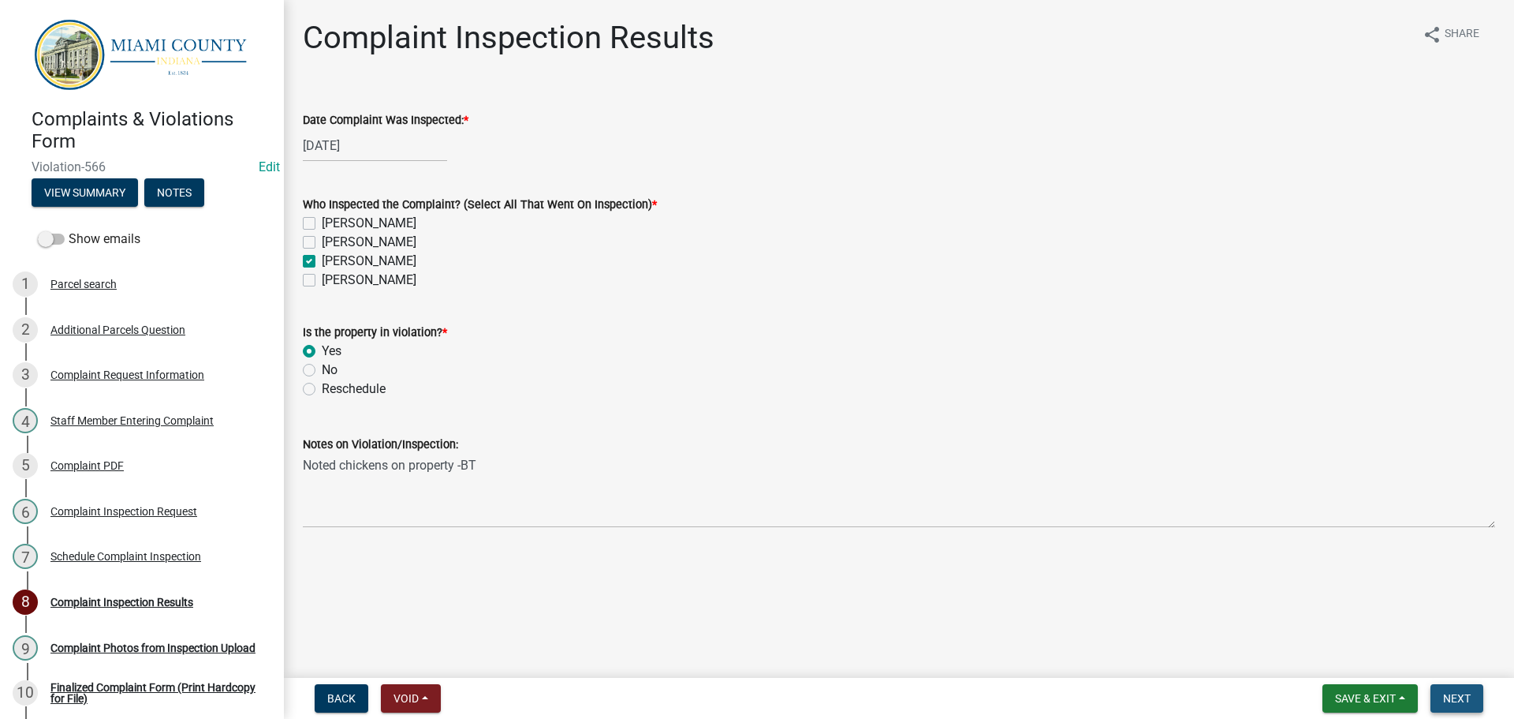
click at [1461, 695] on span "Next" at bounding box center [1457, 698] width 28 height 13
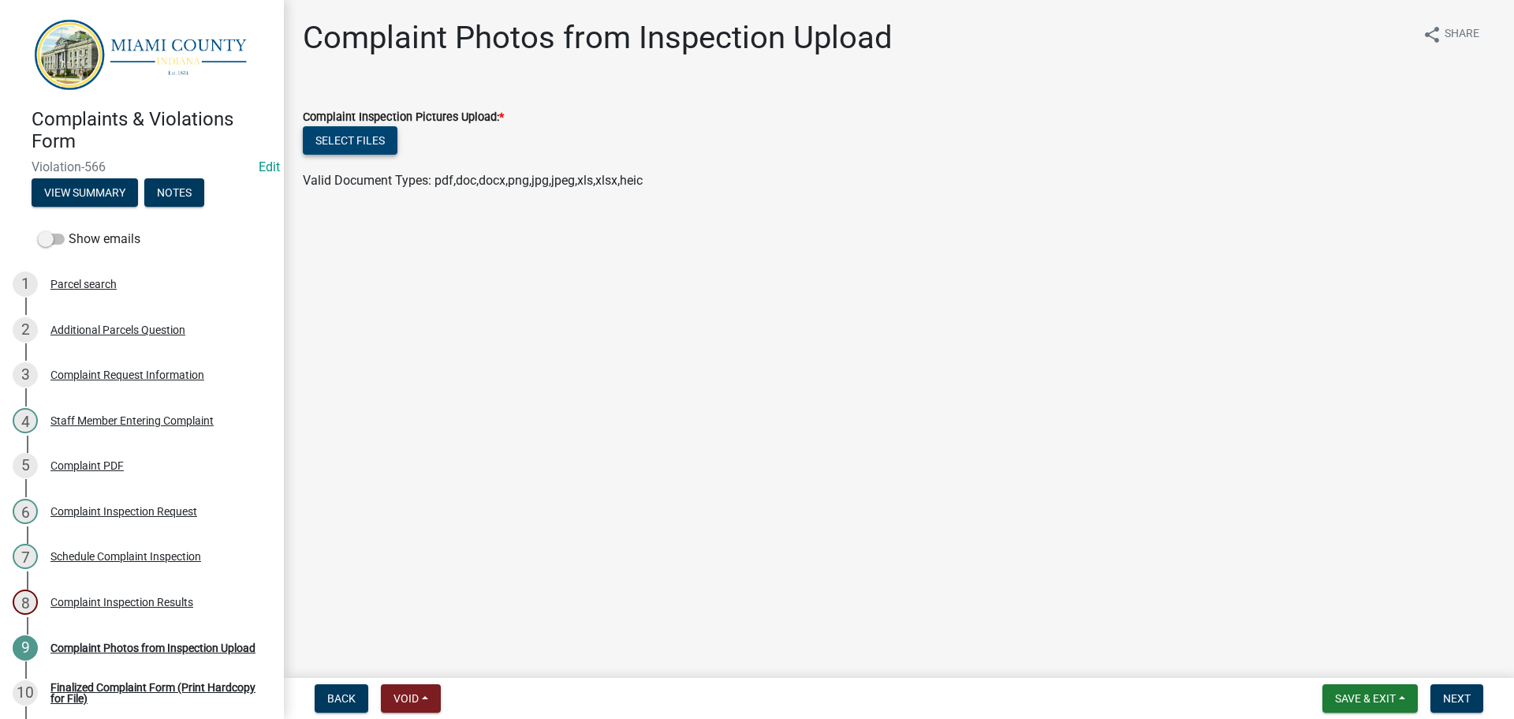
click at [338, 143] on button "Select files" at bounding box center [350, 140] width 95 height 28
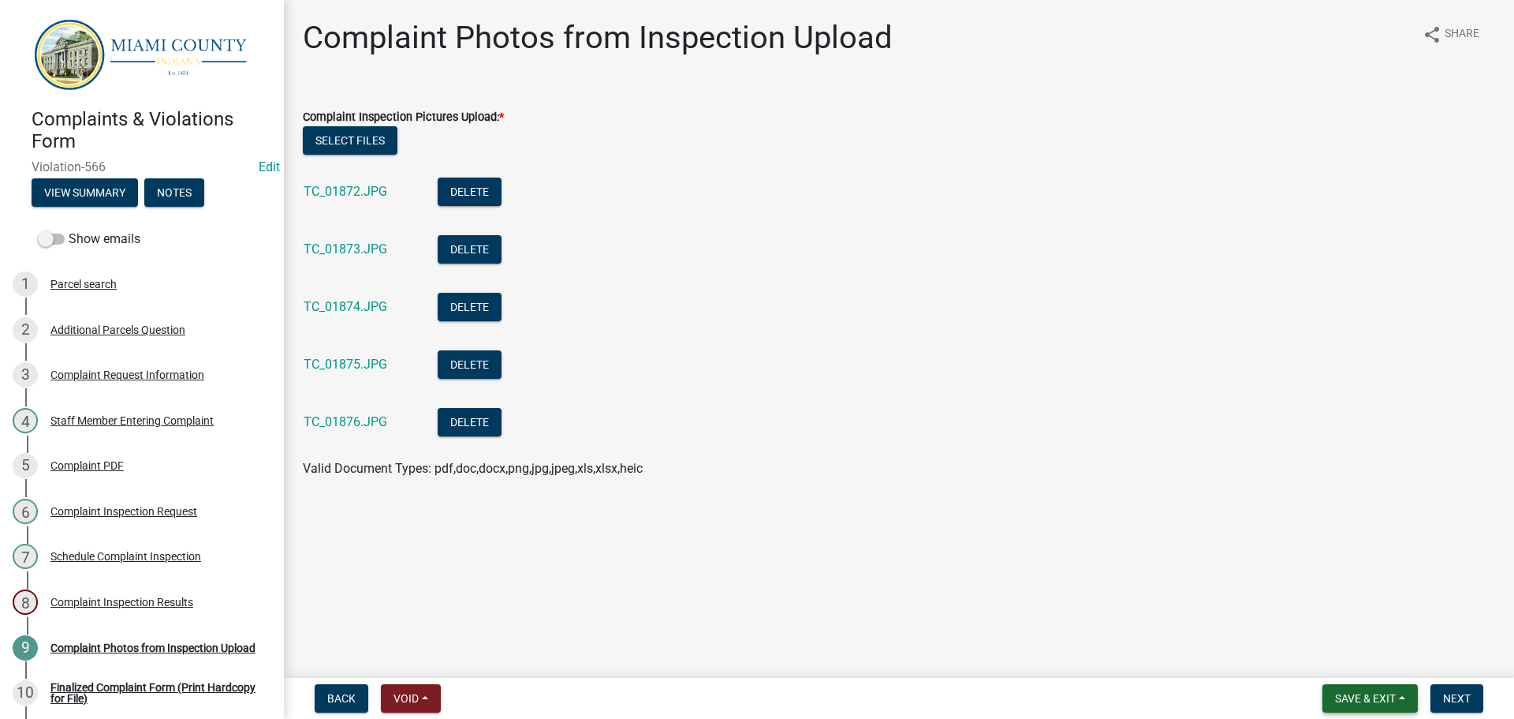
click at [1340, 709] on button "Save & Exit" at bounding box center [1370, 698] width 95 height 28
click at [1339, 617] on button "Save" at bounding box center [1355, 619] width 126 height 38
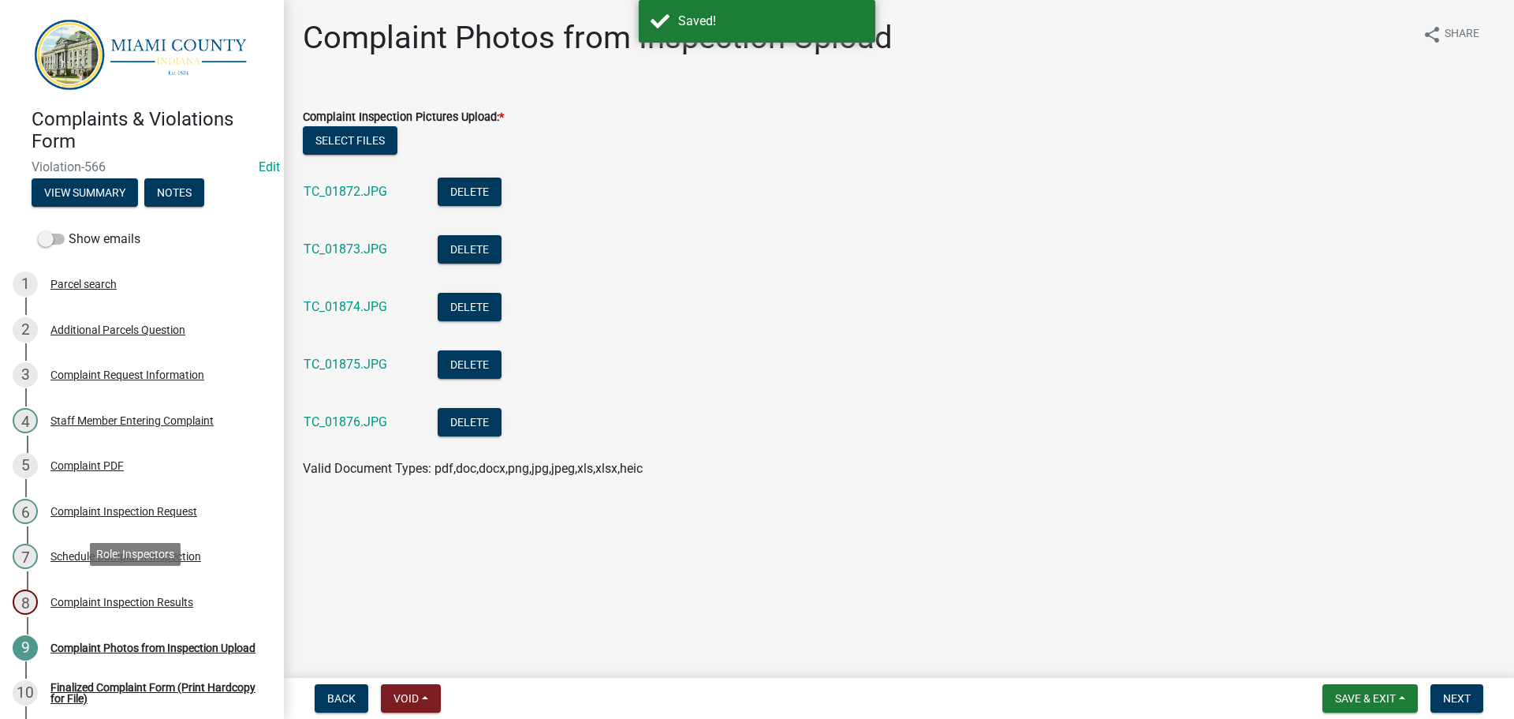
click at [132, 601] on div "Complaint Inspection Results" at bounding box center [121, 601] width 143 height 11
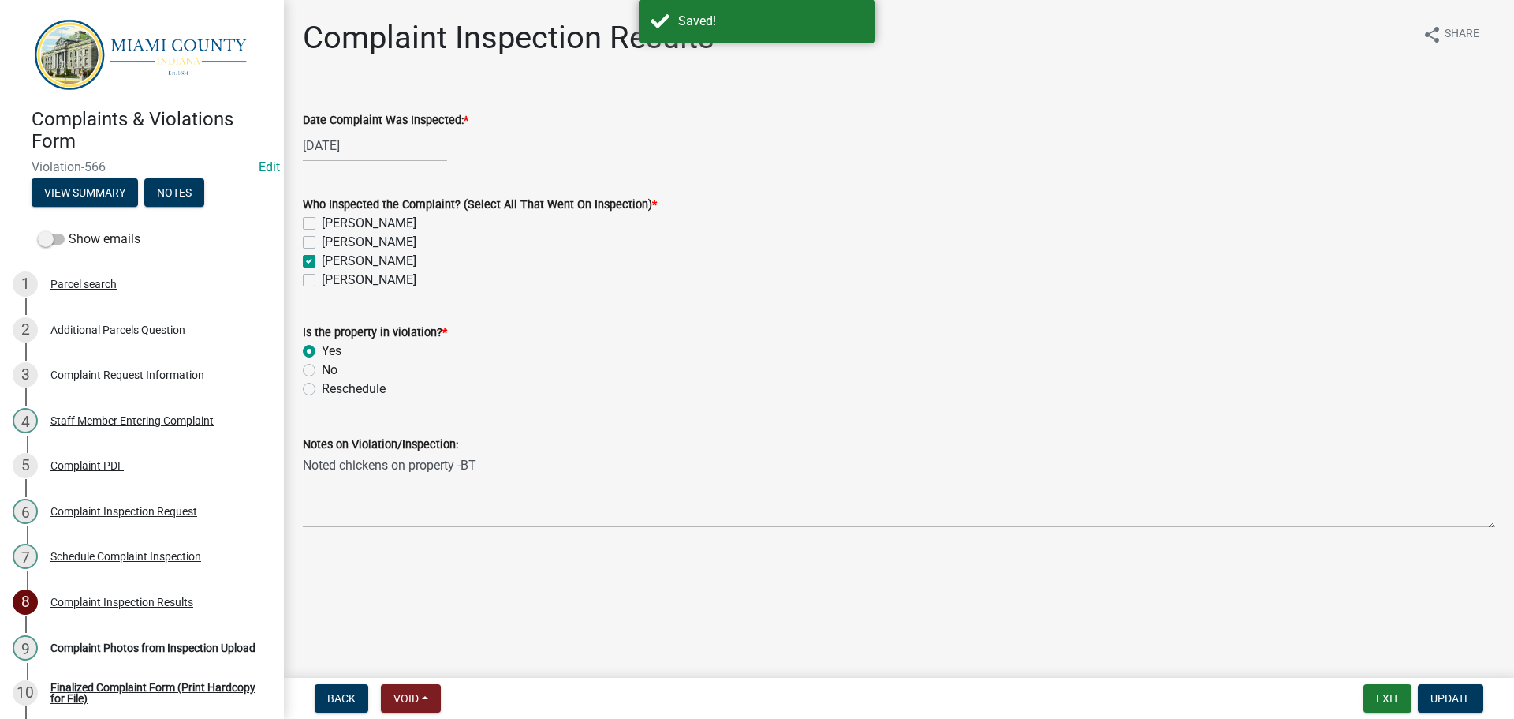
select select "9"
select select "2025"
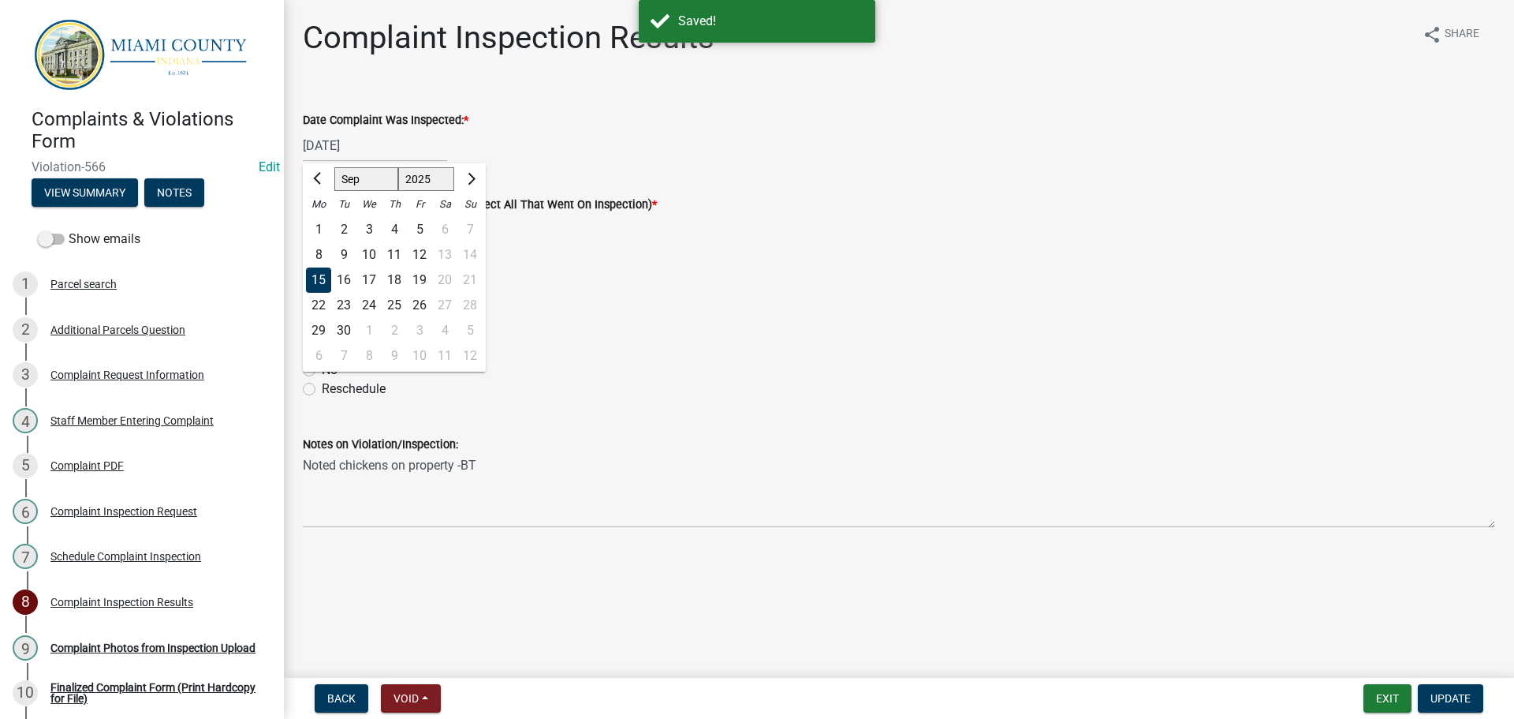
click at [358, 145] on div "[DATE] Jan Feb Mar Apr May Jun [DATE] Aug Sep Oct Nov [DATE] 1526 1527 1528 152…" at bounding box center [375, 145] width 144 height 32
click at [375, 287] on div "17" at bounding box center [369, 279] width 25 height 25
type input "[DATE]"
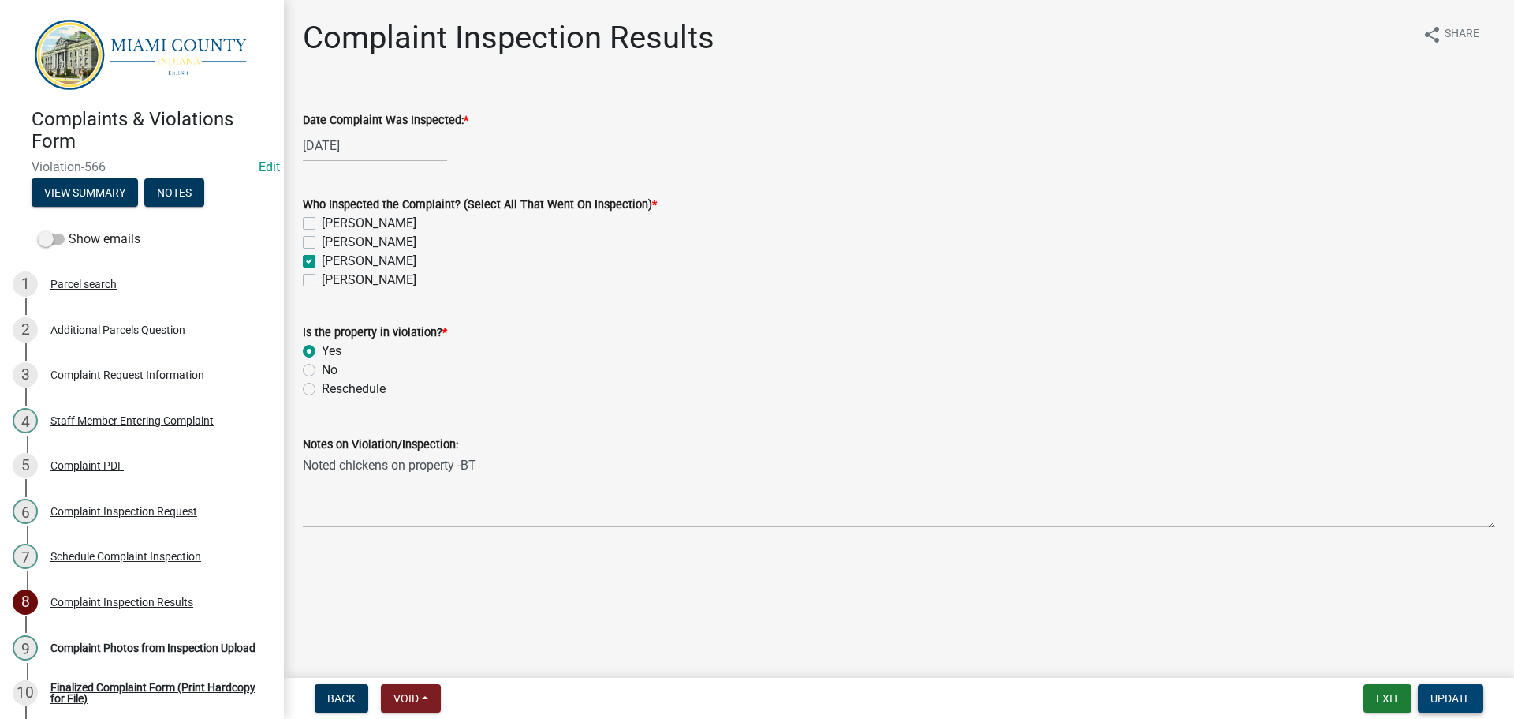
click at [1446, 700] on span "Update" at bounding box center [1451, 698] width 40 height 13
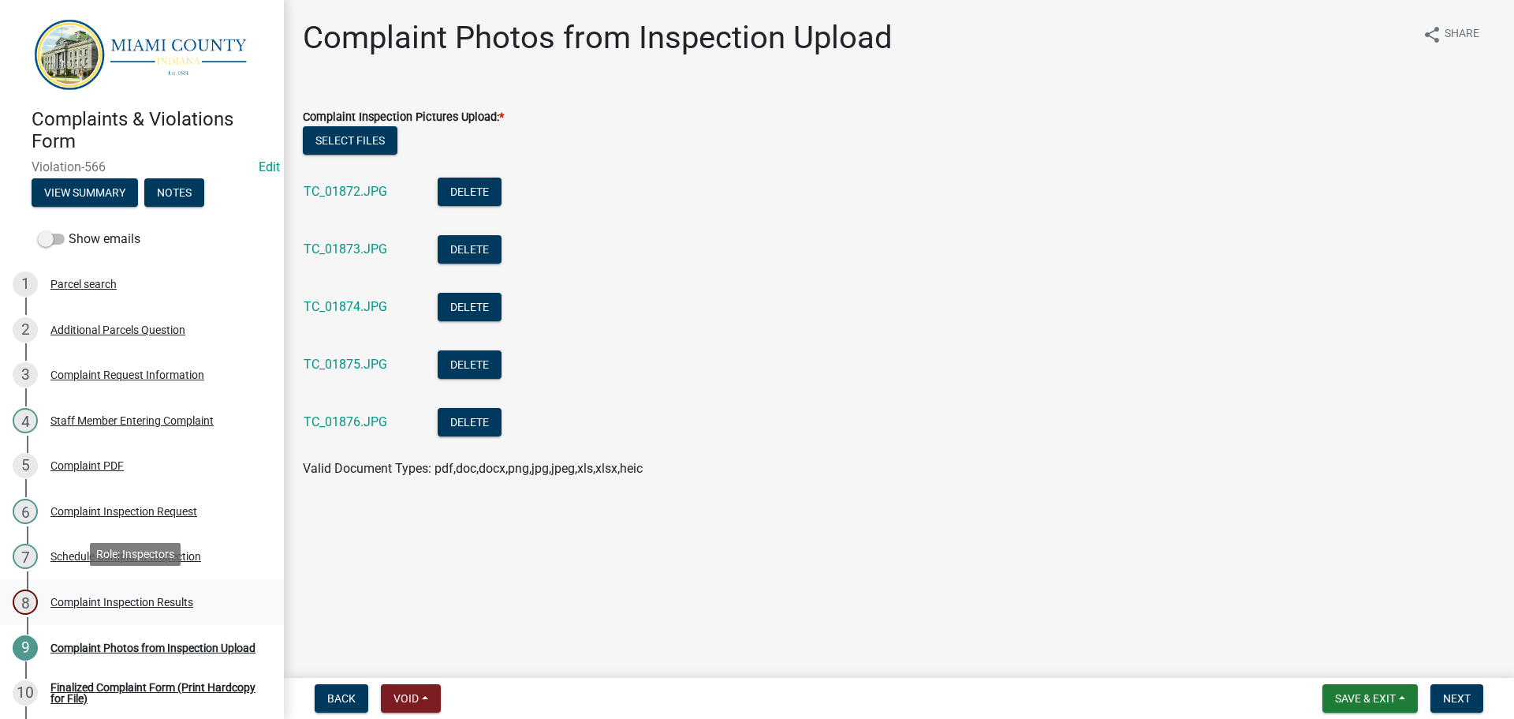
click at [129, 589] on div "8 Complaint Inspection Results" at bounding box center [136, 601] width 246 height 25
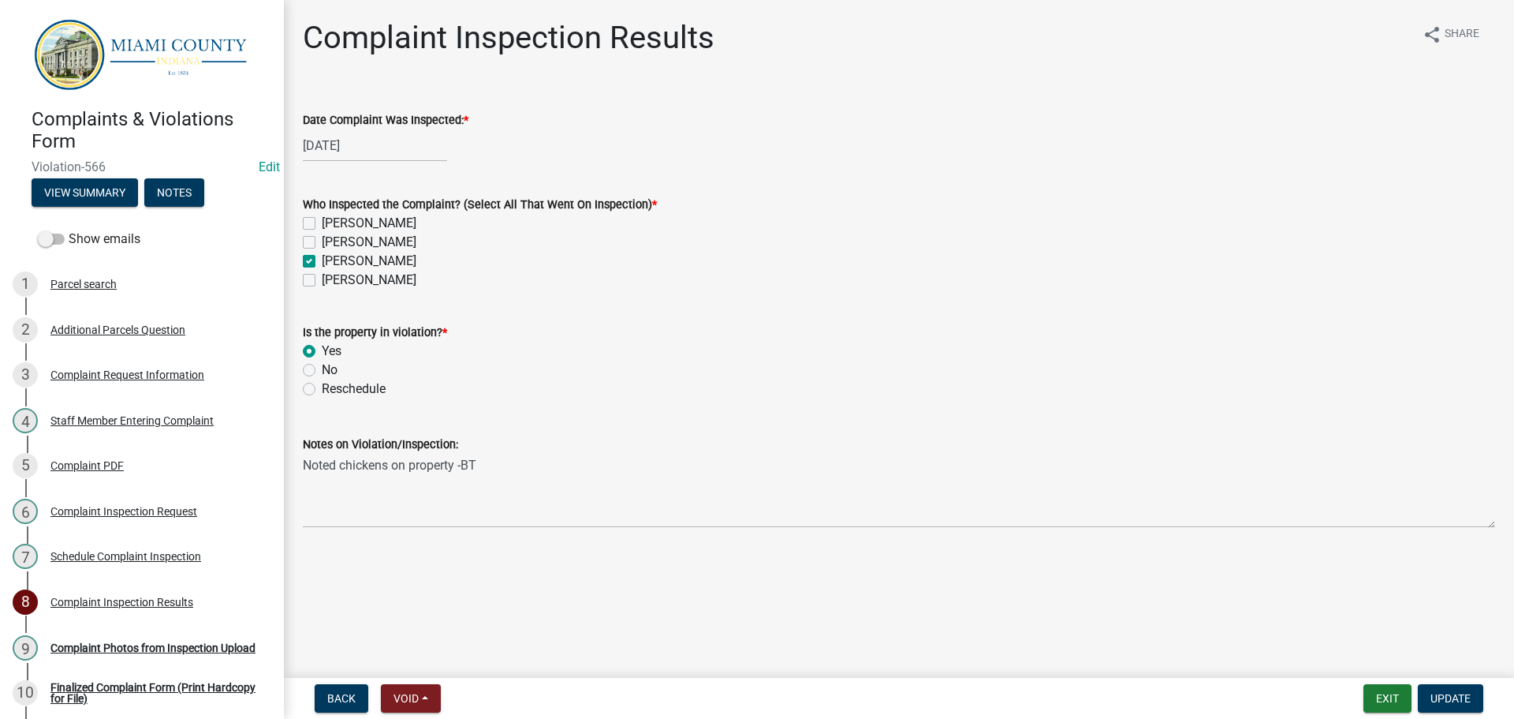
select select "9"
select select "2025"
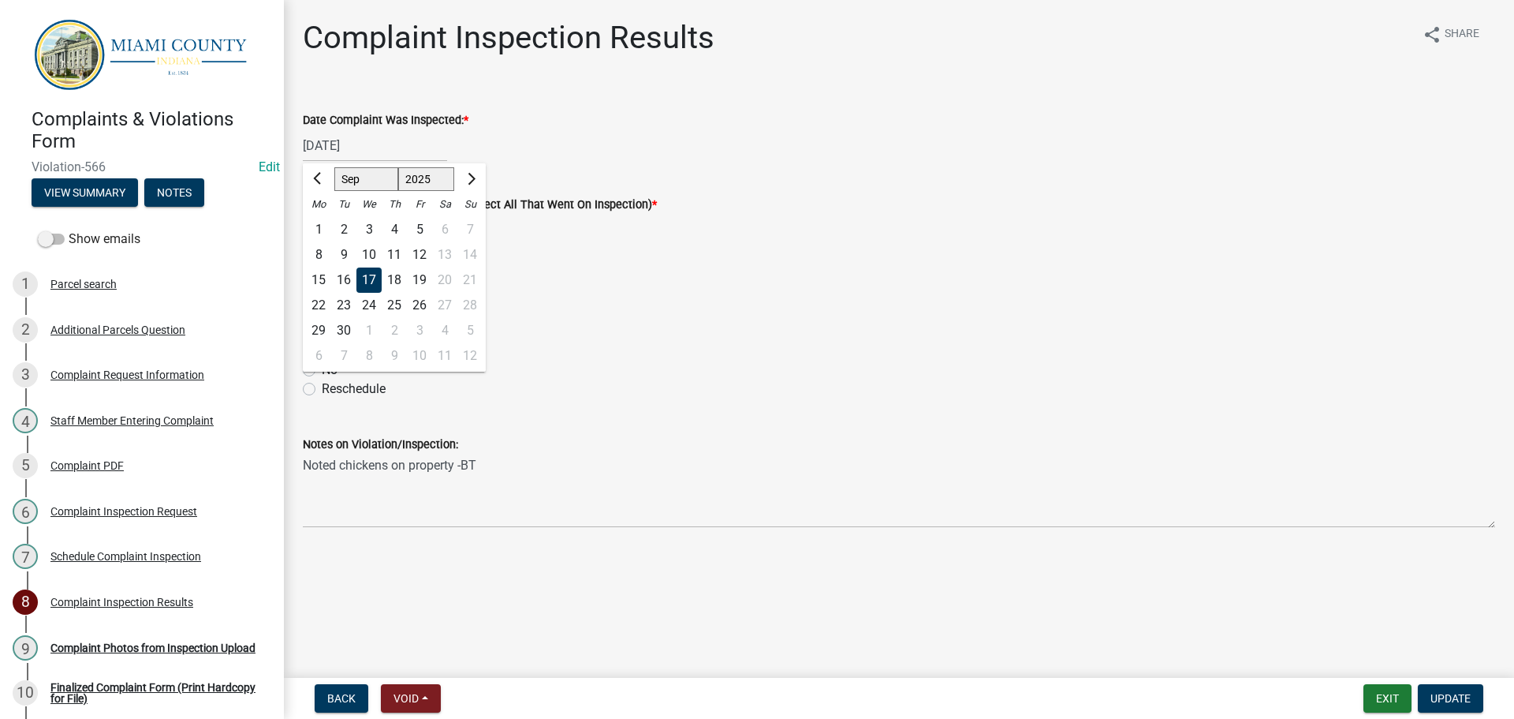
click at [348, 152] on div "[DATE] [PERSON_NAME] Apr [PERSON_NAME][DATE] Sep Oct Nov [DATE] 1526 1527 1528 …" at bounding box center [375, 145] width 144 height 32
click at [327, 282] on div "15" at bounding box center [318, 279] width 25 height 25
type input "[DATE]"
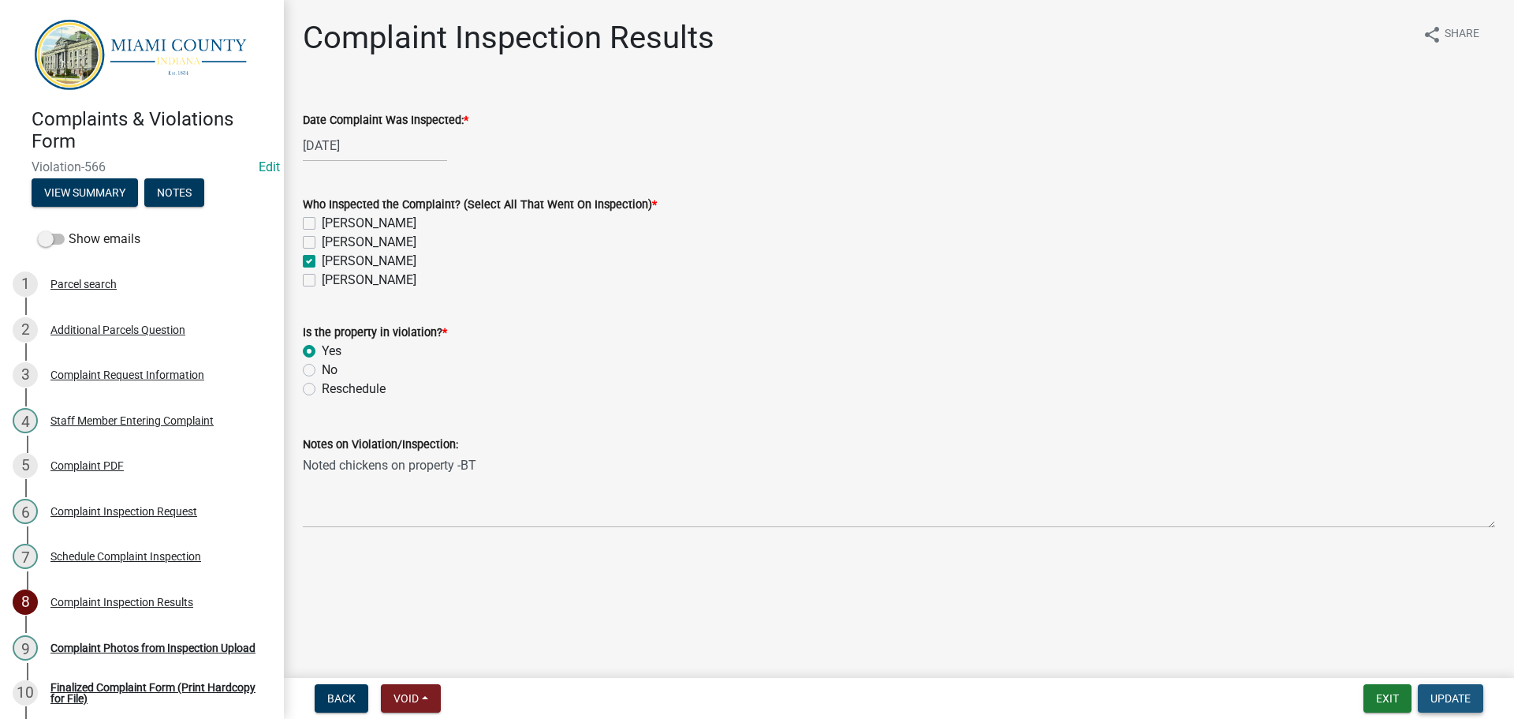
click at [1473, 704] on button "Update" at bounding box center [1450, 698] width 65 height 28
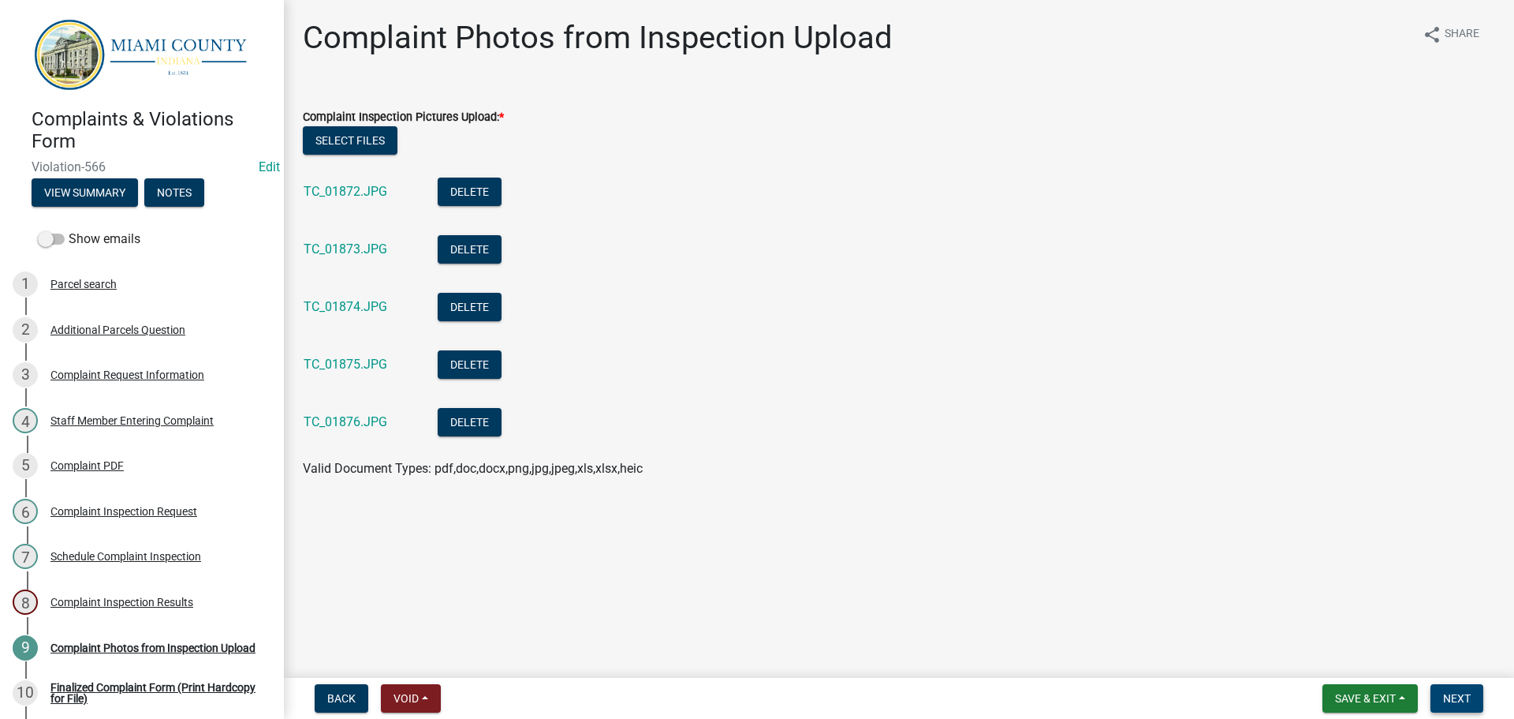
click at [1454, 695] on span "Next" at bounding box center [1457, 698] width 28 height 13
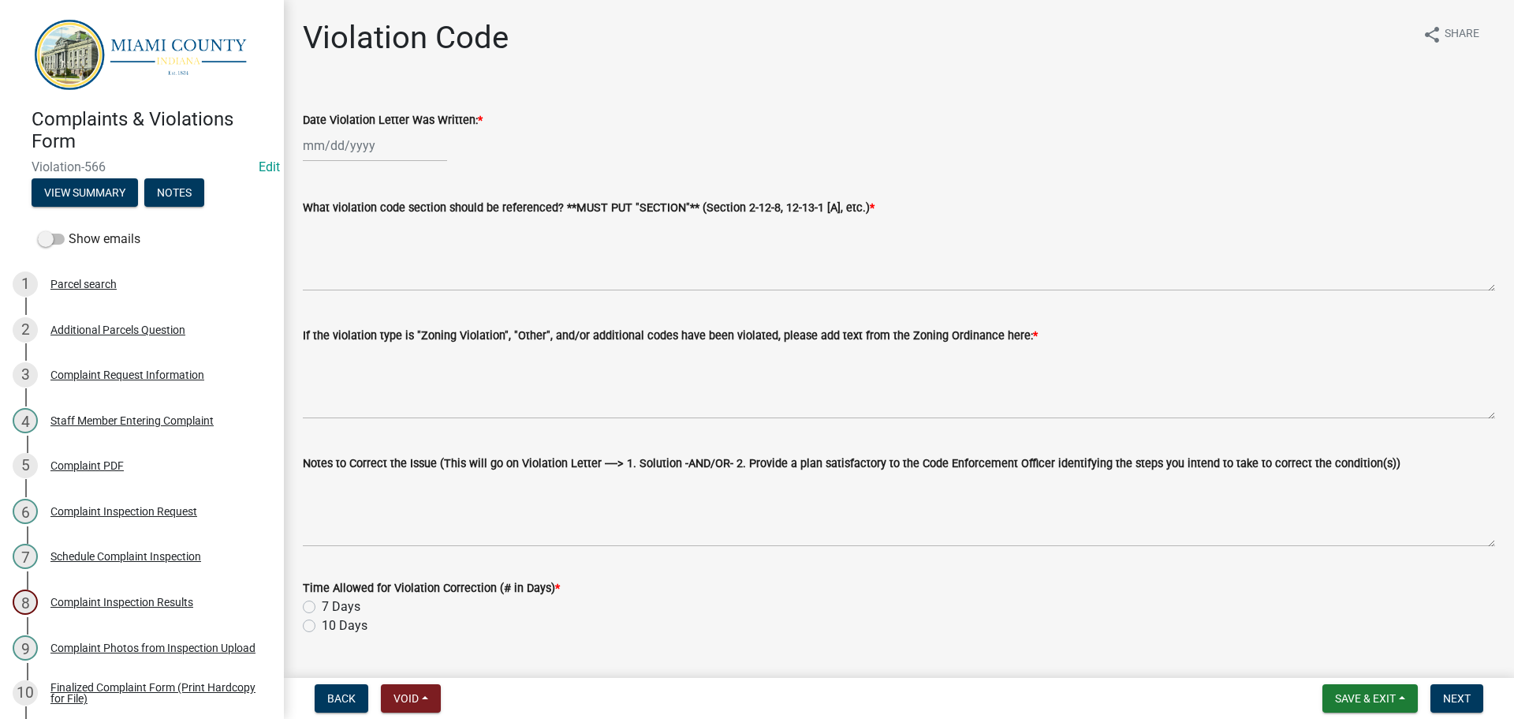
click at [382, 148] on div at bounding box center [375, 145] width 144 height 32
select select "9"
select select "2025"
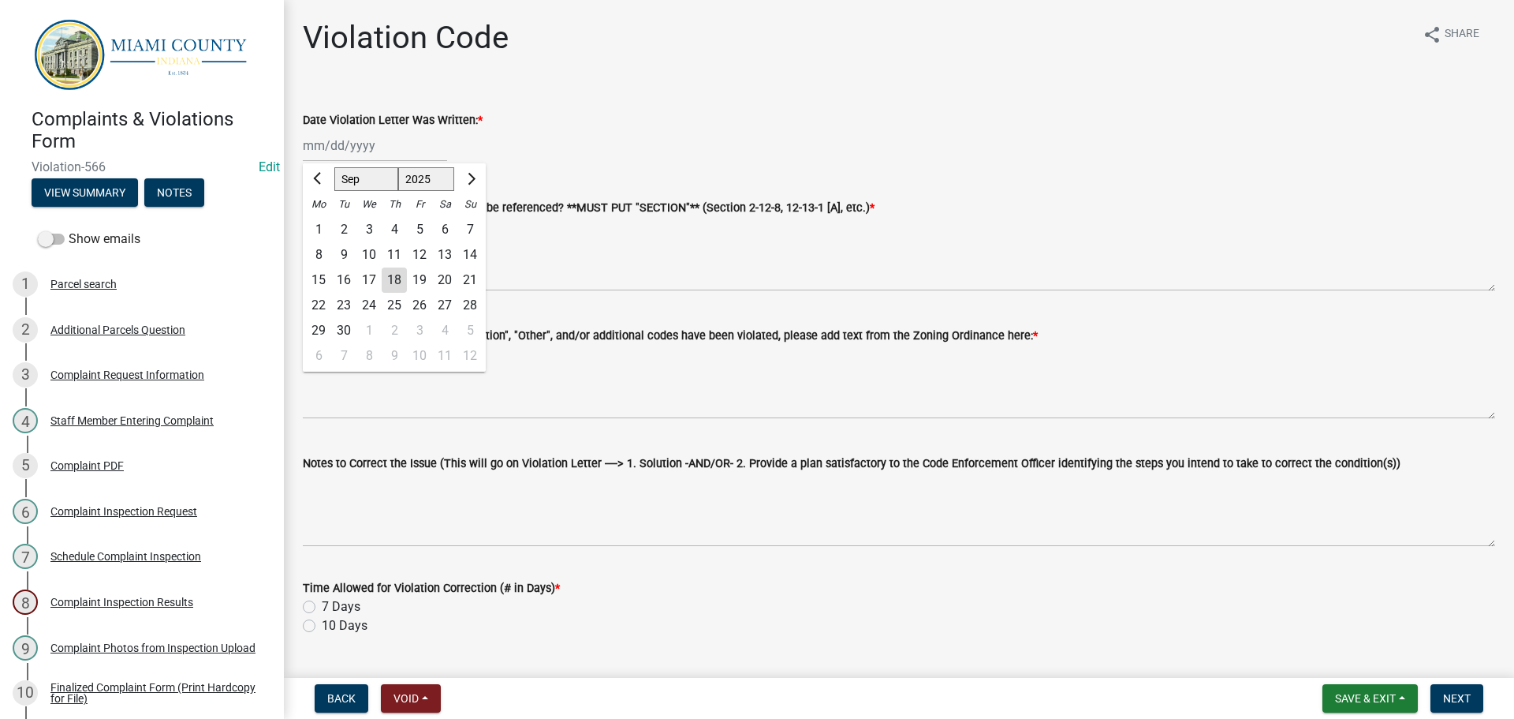
click at [420, 279] on div "19" at bounding box center [419, 279] width 25 height 25
type input "[DATE]"
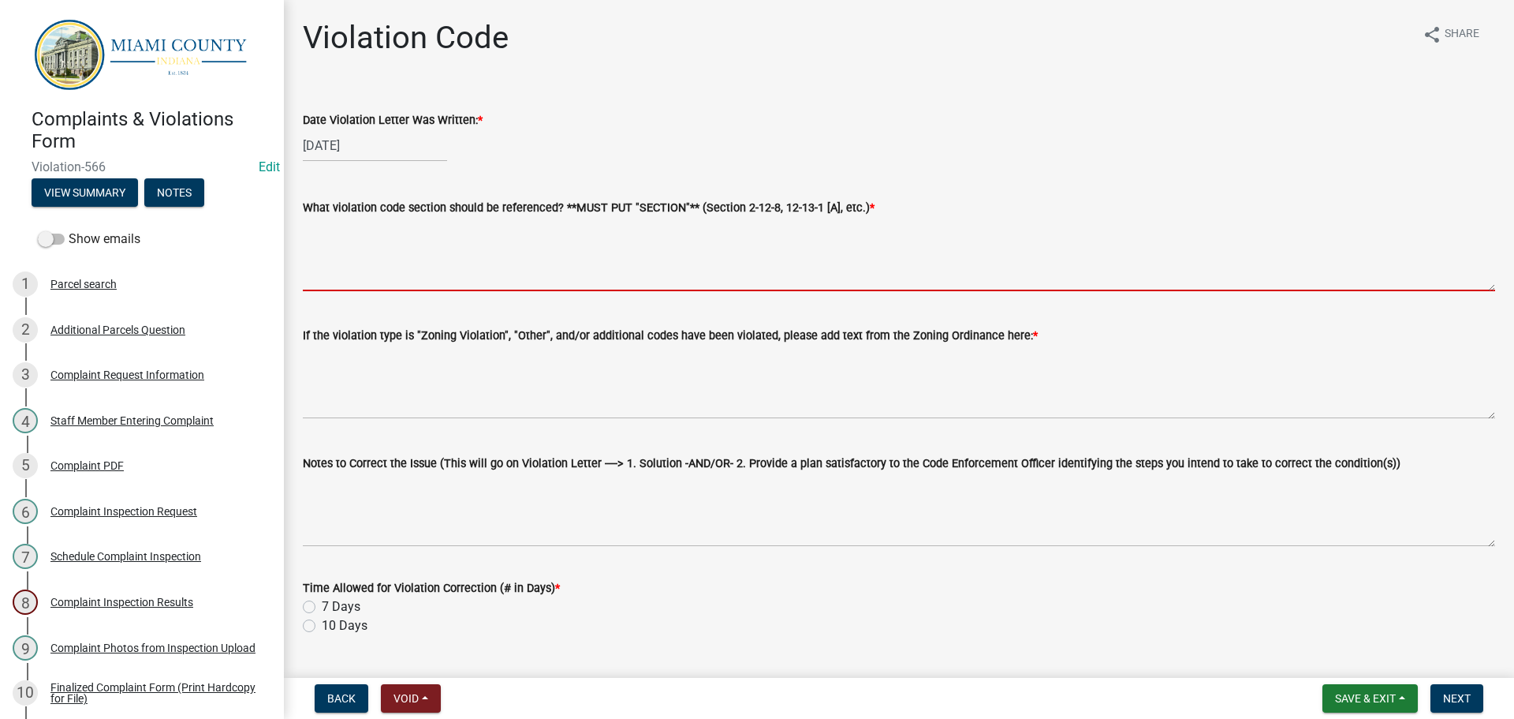
click at [415, 263] on textarea "What violation code section should be referenced? **MUST PUT "SECTION"** (Secti…" at bounding box center [899, 254] width 1193 height 74
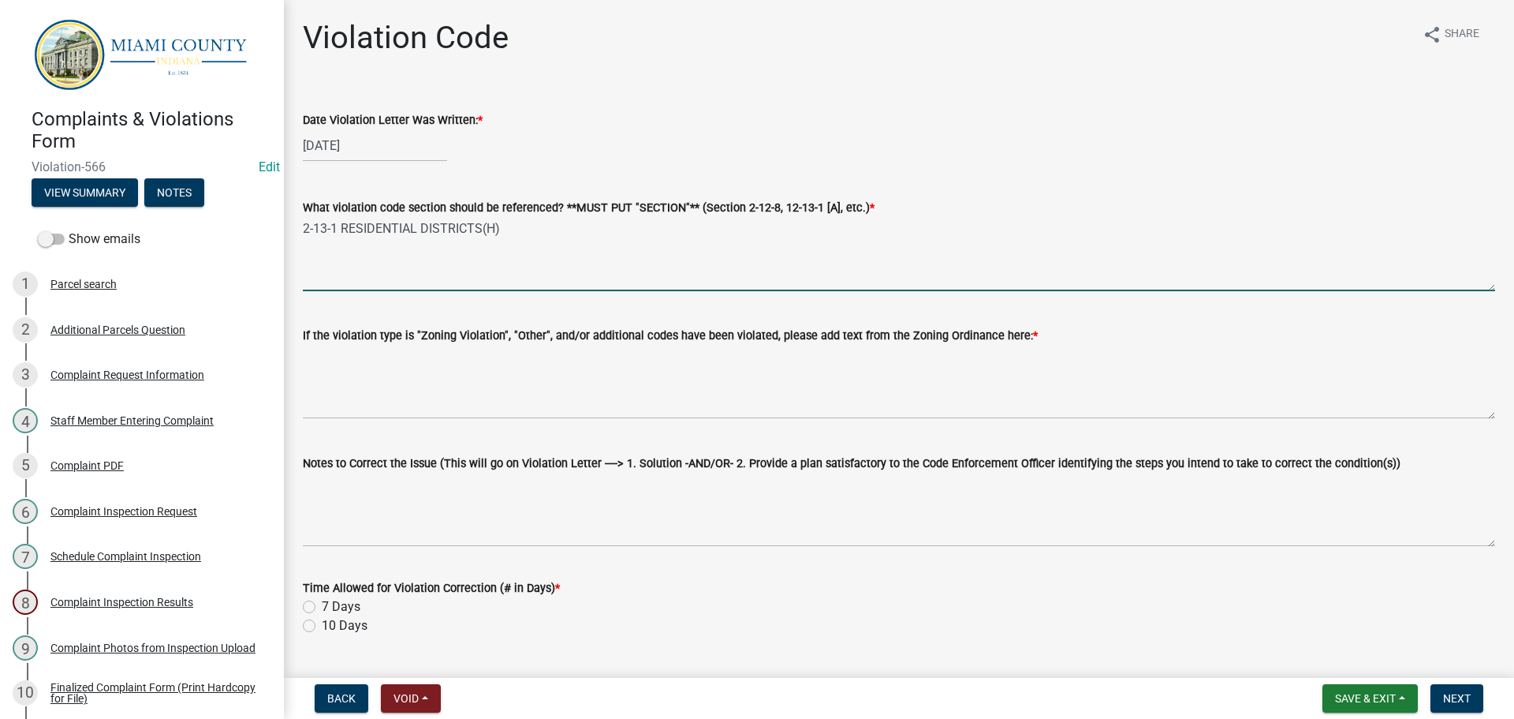
type textarea "2-13-1 RESIDENTIAL DISTRICTS(H)"
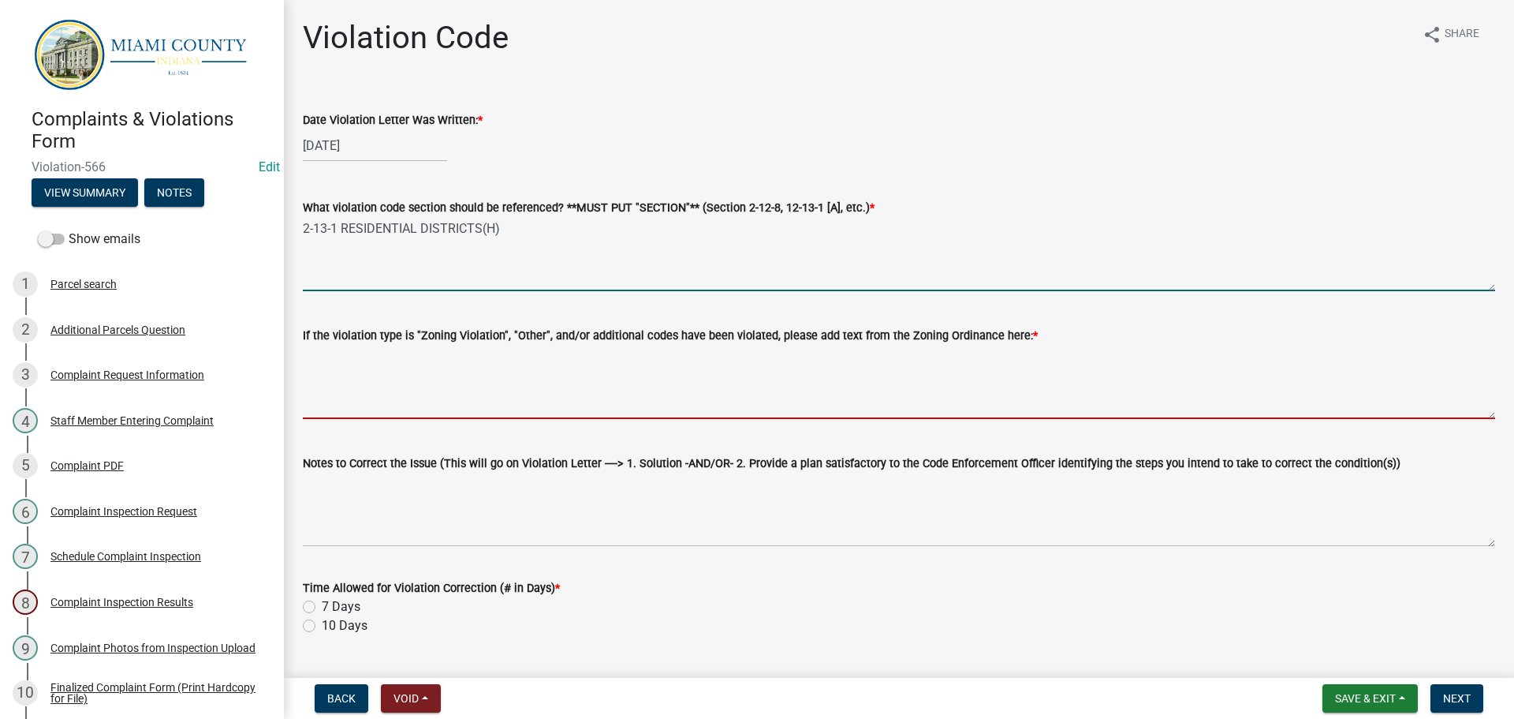
click at [368, 367] on textarea "If the violation type is "Zoning Violation", "Other", and/or additional codes h…" at bounding box center [899, 382] width 1193 height 74
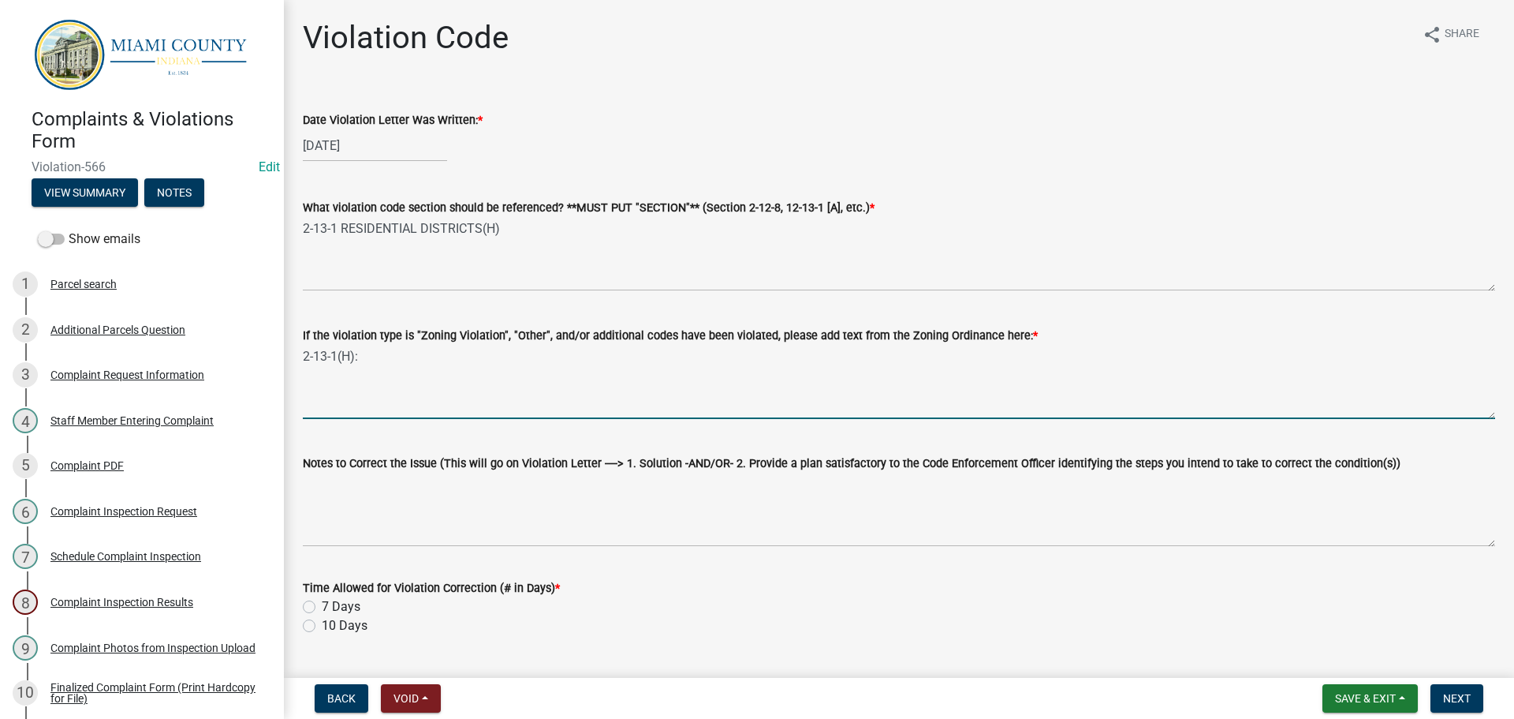
click at [392, 370] on textarea "2-13-1(H):" at bounding box center [899, 382] width 1193 height 74
drag, startPoint x: 392, startPoint y: 367, endPoint x: 355, endPoint y: 362, distance: 37.4
click at [355, 362] on textarea "2-13-1(H):" at bounding box center [899, 382] width 1193 height 74
click at [368, 357] on textarea "2-13-1(H):" at bounding box center [899, 382] width 1193 height 74
paste textarea "No farm animals, rabbits, wild animals, or fowl, shall be kept, raised or maint…"
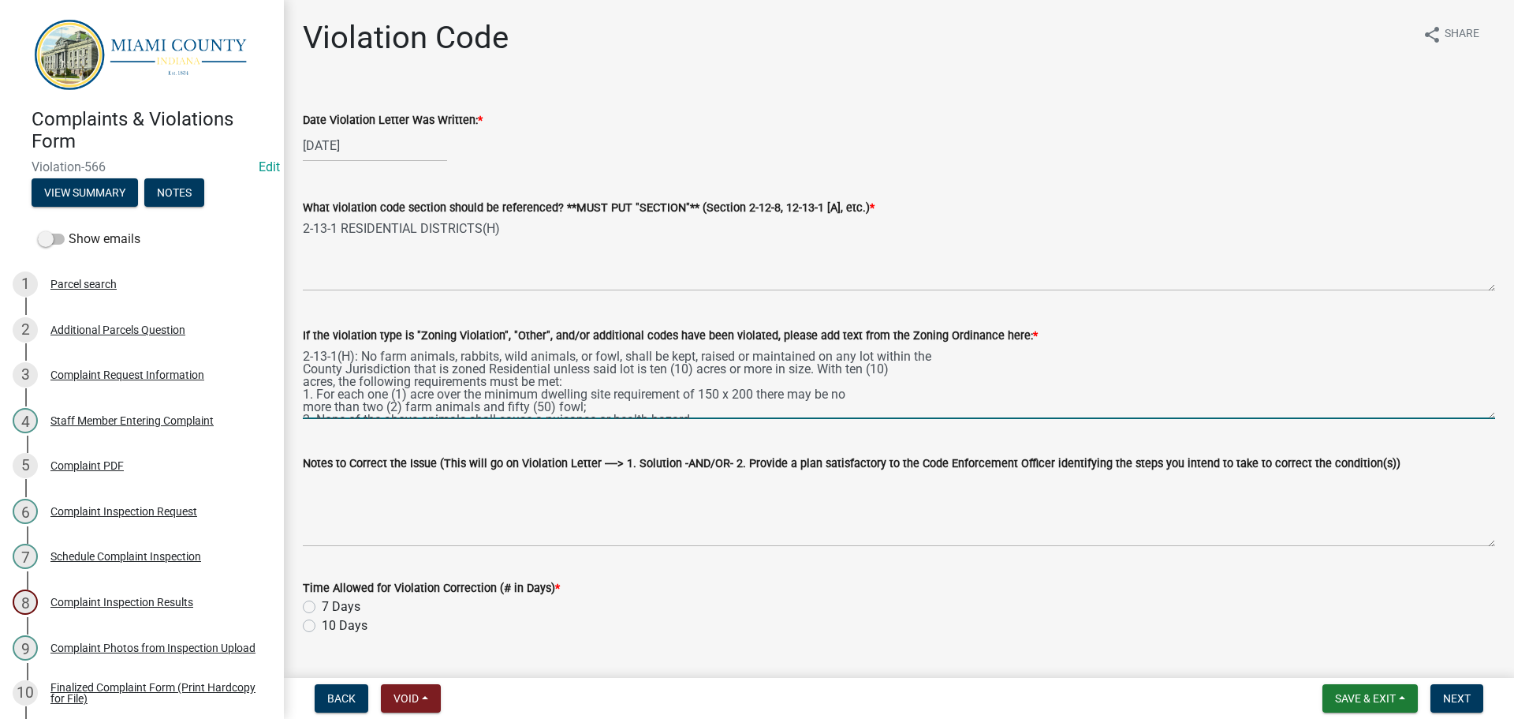
click at [303, 371] on textarea "2-13-1(H): No farm animals, rabbits, wild animals, or fowl, shall be kept, rais…" at bounding box center [899, 382] width 1193 height 74
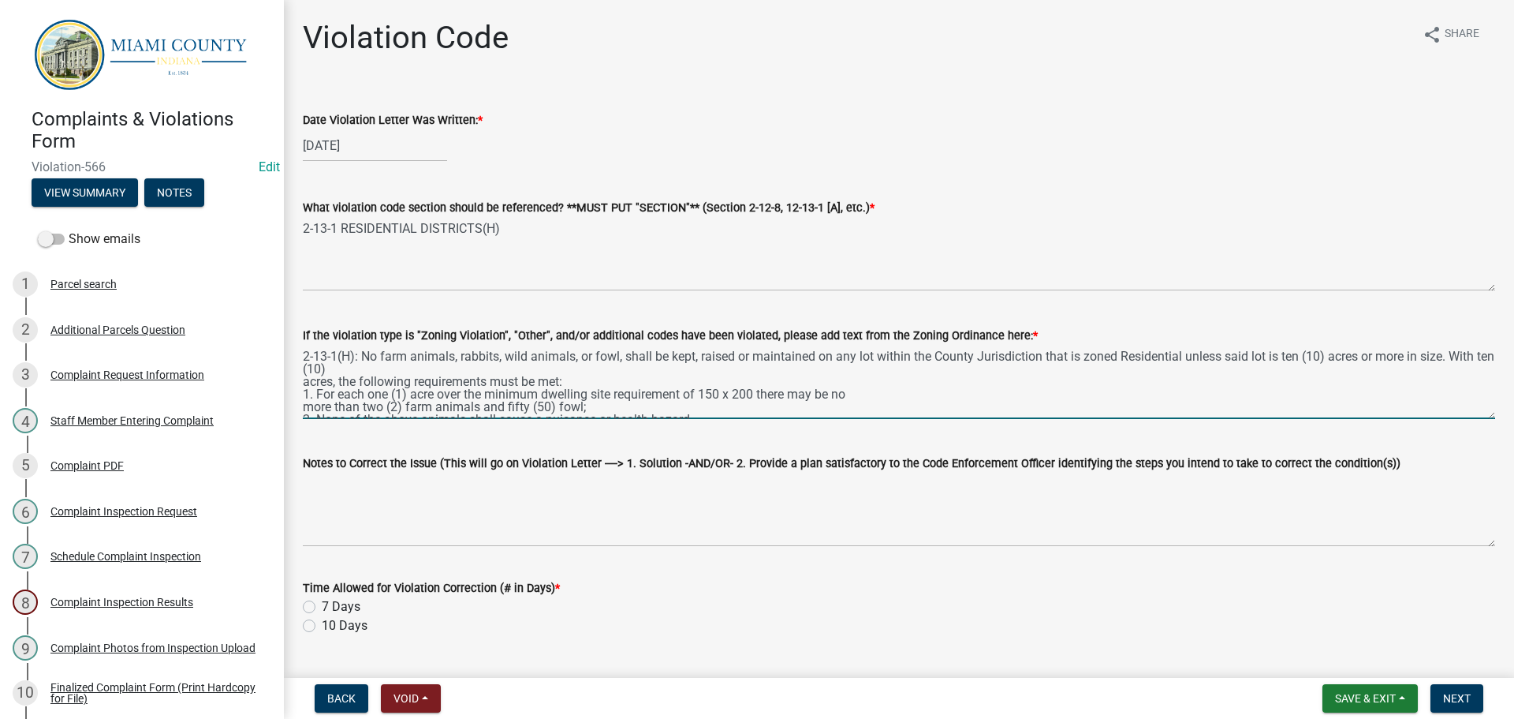
click at [305, 379] on textarea "2-13-1(H): No farm animals, rabbits, wild animals, or fowl, shall be kept, rais…" at bounding box center [899, 382] width 1193 height 74
click at [304, 393] on textarea "2-13-1(H): No farm animals, rabbits, wild animals, or fowl, shall be kept, rais…" at bounding box center [899, 382] width 1193 height 74
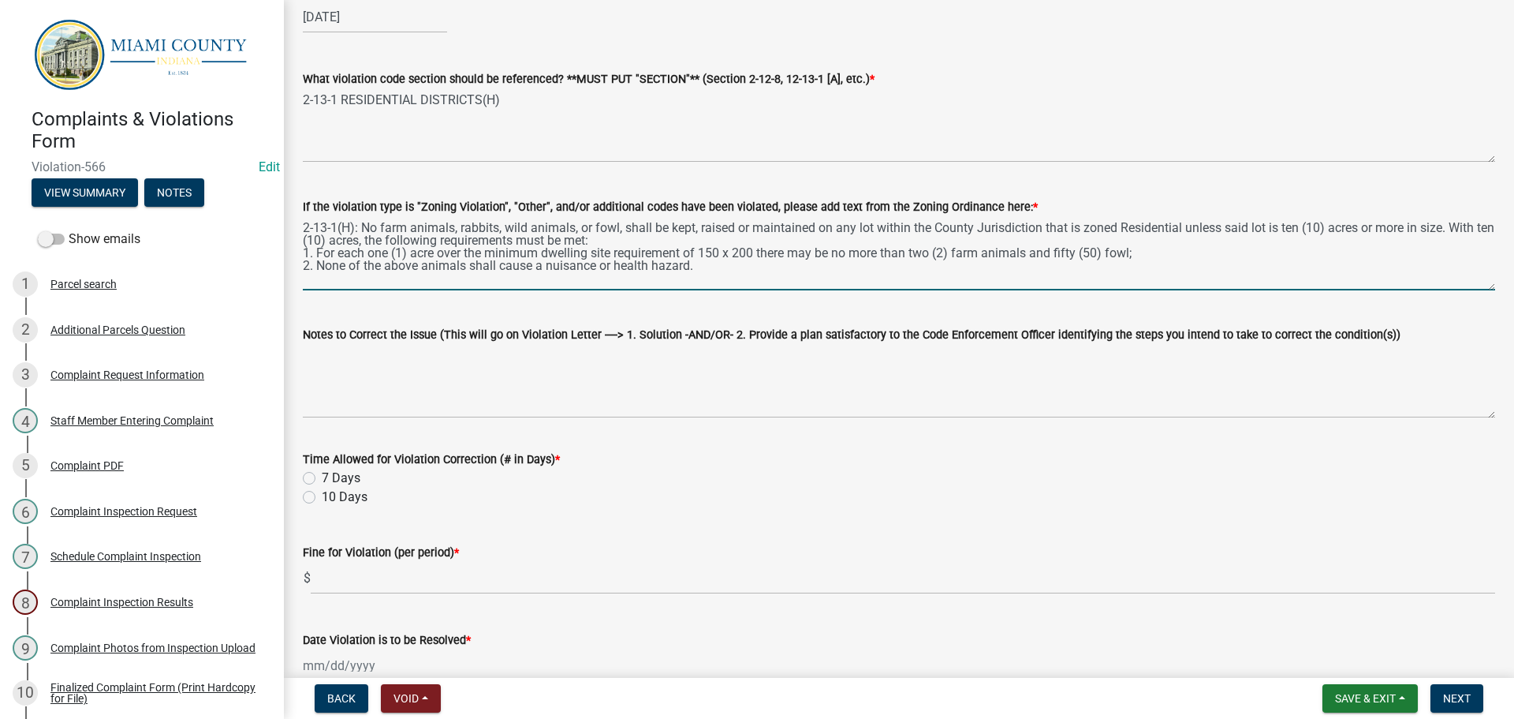
scroll to position [158, 0]
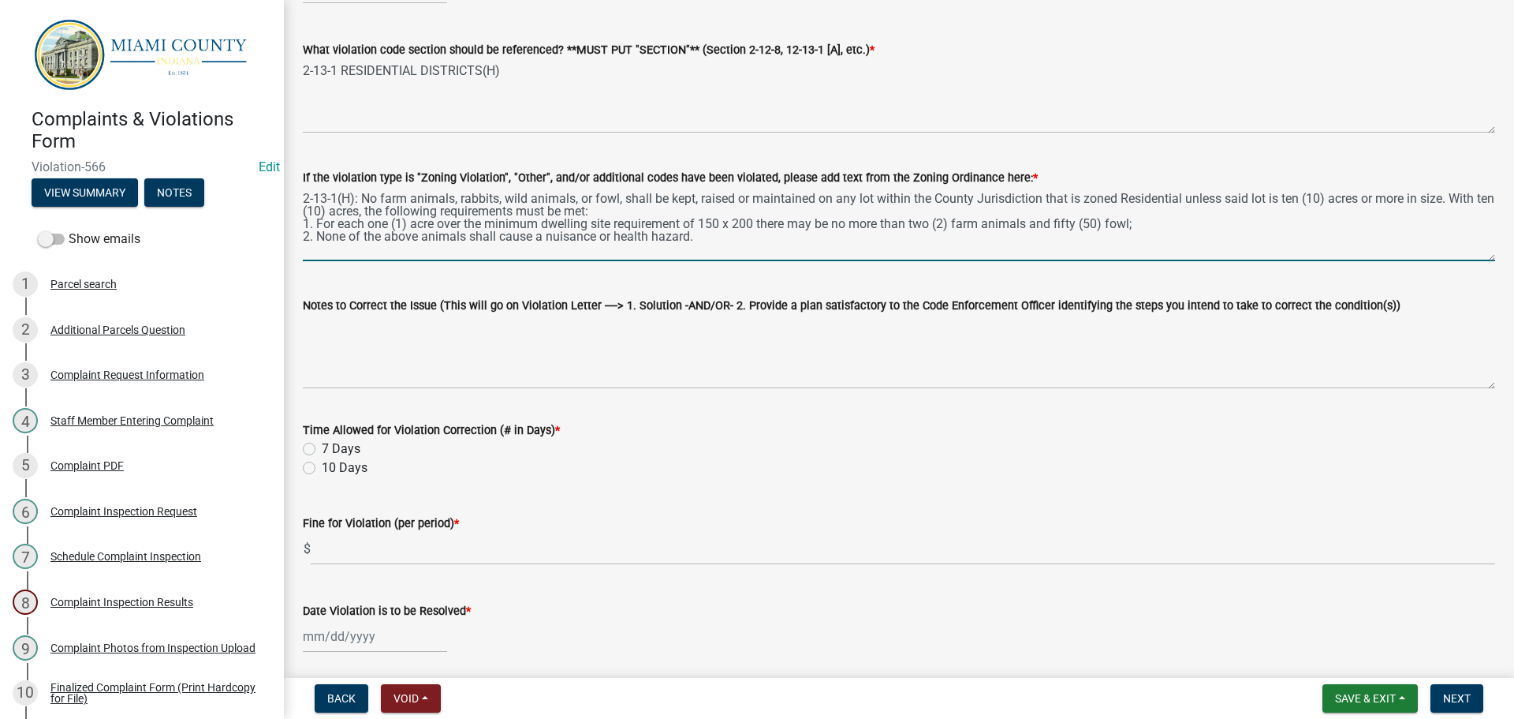
type textarea "2-13-1(H): No farm animals, rabbits, wild animals, or fowl, shall be kept, rais…"
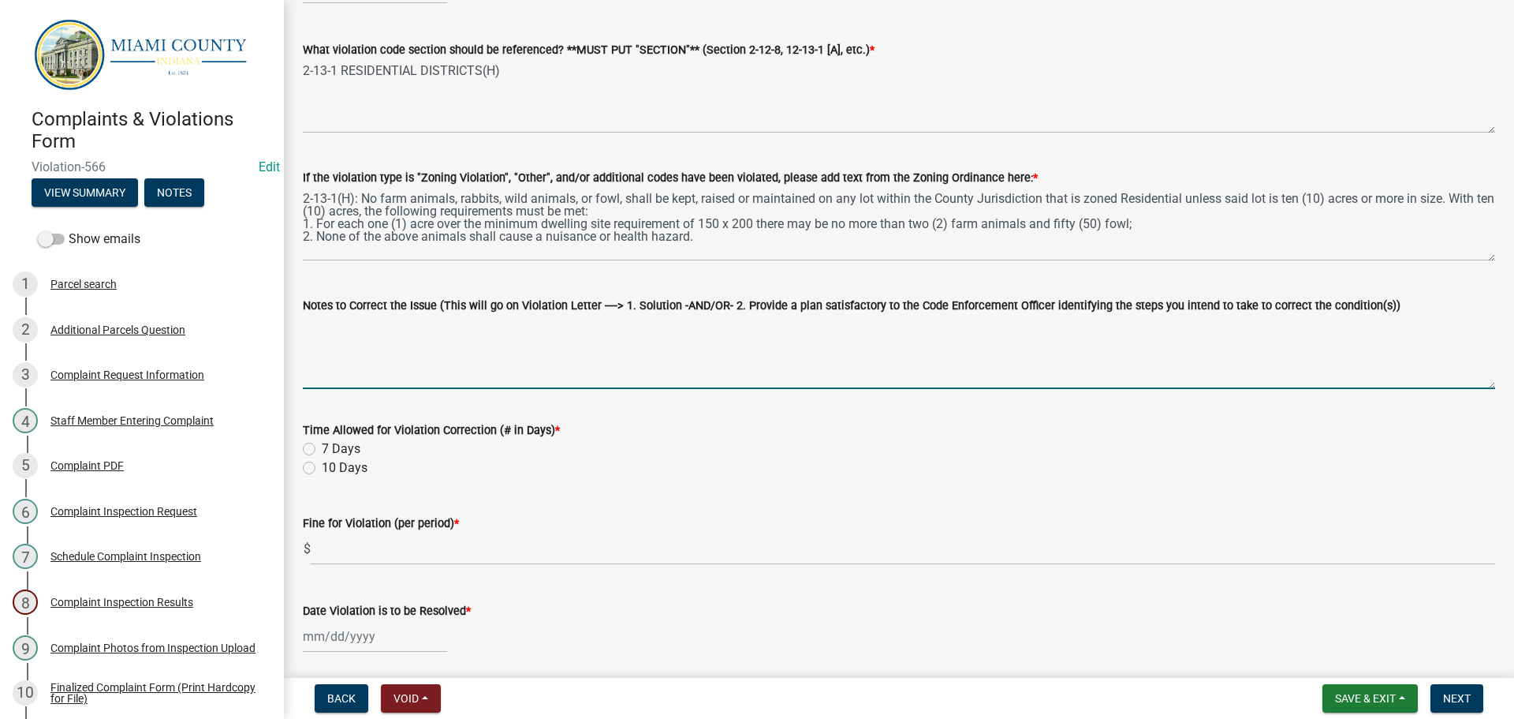
click at [431, 338] on textarea "Notes to Correct the Issue (This will go on Violation Letter ----> 1. Solution …" at bounding box center [899, 352] width 1193 height 74
click at [356, 330] on textarea "1.) 2.) 3.)" at bounding box center [899, 352] width 1193 height 74
click at [392, 341] on textarea "1.) Remove all fowl from property. OR; 2.) 3.)" at bounding box center [899, 352] width 1193 height 74
click at [750, 291] on div "Notes to Correct the Issue (This will go on Violation Letter ----> 1. Solution …" at bounding box center [899, 331] width 1193 height 115
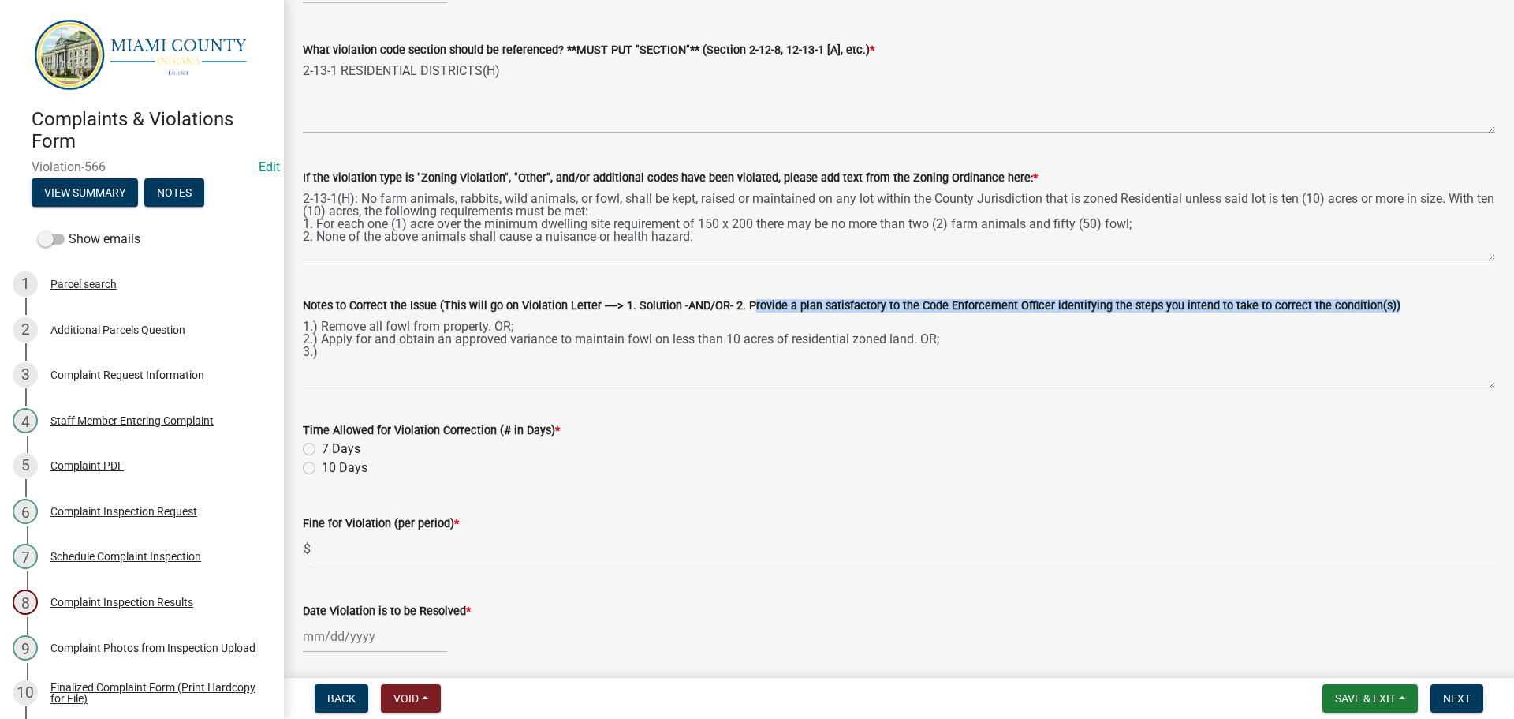
drag, startPoint x: 738, startPoint y: 306, endPoint x: 1368, endPoint y: 309, distance: 629.5
click at [1368, 309] on label "Notes to Correct the Issue (This will go on Violation Letter ----> 1. Solution …" at bounding box center [852, 306] width 1098 height 11
copy label "Provide a plan satisfactory to the Code Enforcement Officer identifying the ste…"
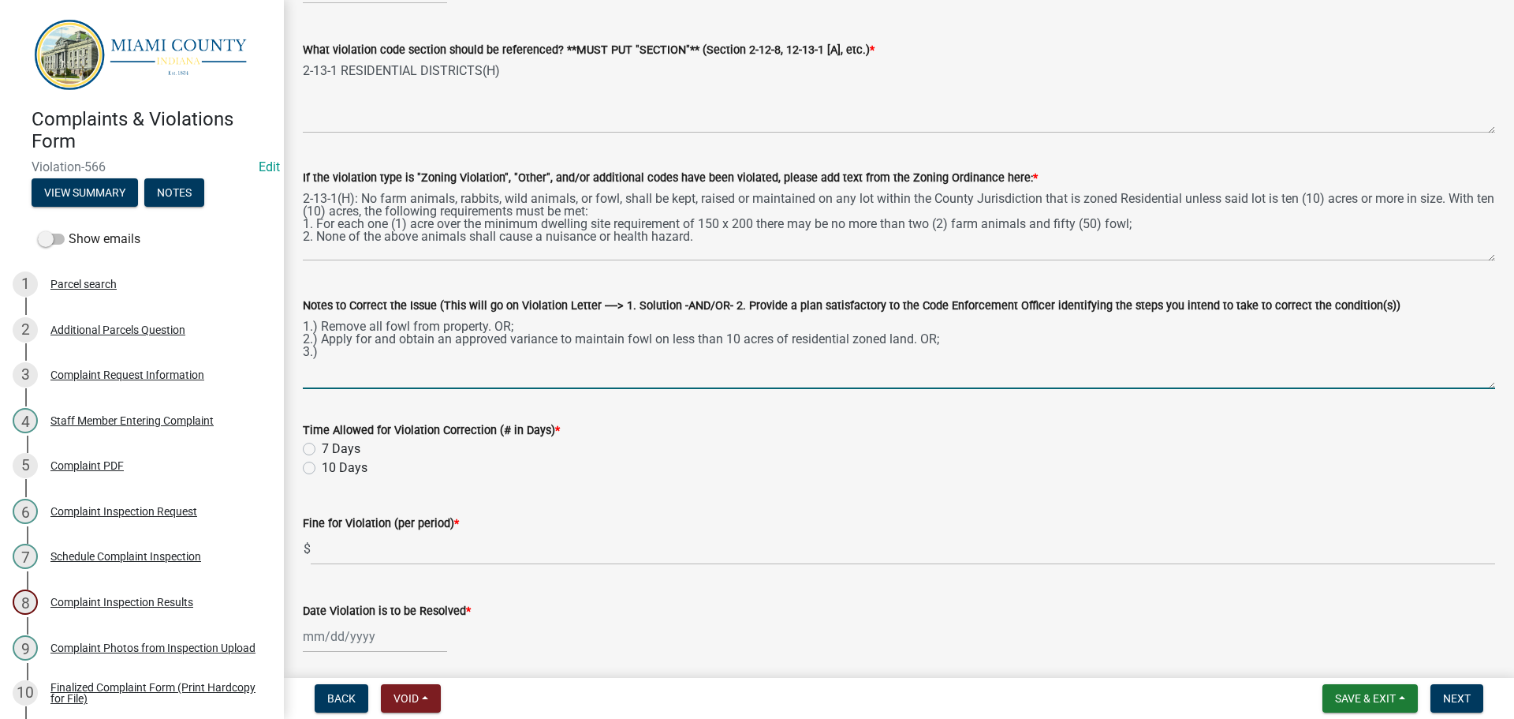
click at [375, 363] on textarea "1.) Remove all fowl from property. OR; 2.) Apply for and obtain an approved var…" at bounding box center [899, 352] width 1193 height 74
paste textarea "Provide a plan satisfactory to the Code Enforcement Officer identifying the ste…"
click at [492, 330] on textarea "1.) Remove all fowl from property. OR; 2.) Apply for and obtain an approved var…" at bounding box center [899, 352] width 1193 height 74
click at [915, 338] on textarea "1.) Remove all fowl from property, OR; 2.) Apply for and obtain an approved var…" at bounding box center [899, 352] width 1193 height 74
click at [560, 339] on textarea "1.) Remove all fowl from property, OR; 2.) Apply for and obtain an approved var…" at bounding box center [899, 352] width 1193 height 74
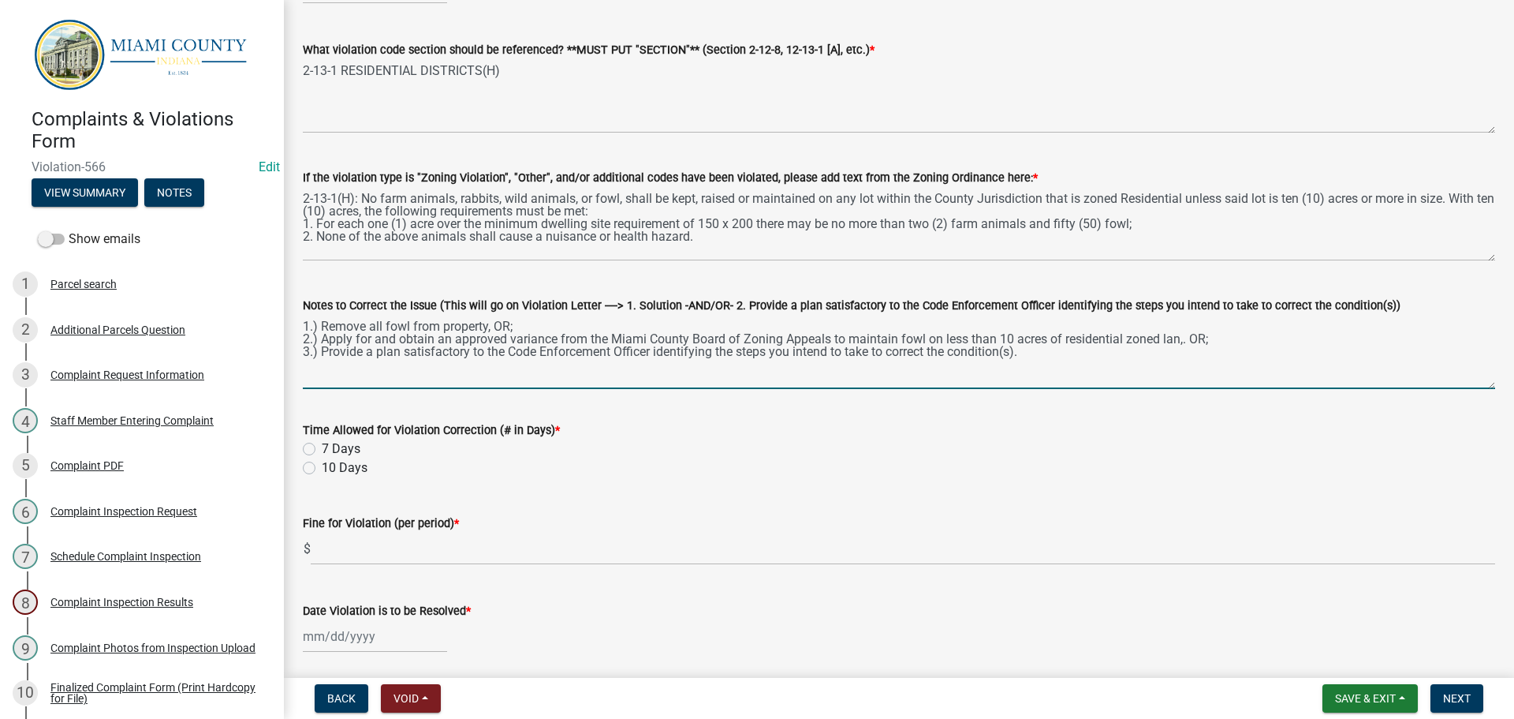
click at [1185, 345] on textarea "1.) Remove all fowl from property, OR; 2.) Apply for and obtain an approved var…" at bounding box center [899, 352] width 1193 height 74
type textarea "1.) Remove all fowl from property, OR; 2.) Apply for and obtain an approved var…"
click at [322, 469] on label "10 Days" at bounding box center [345, 467] width 46 height 19
click at [322, 469] on input "10 Days" at bounding box center [327, 463] width 10 height 10
radio input "true"
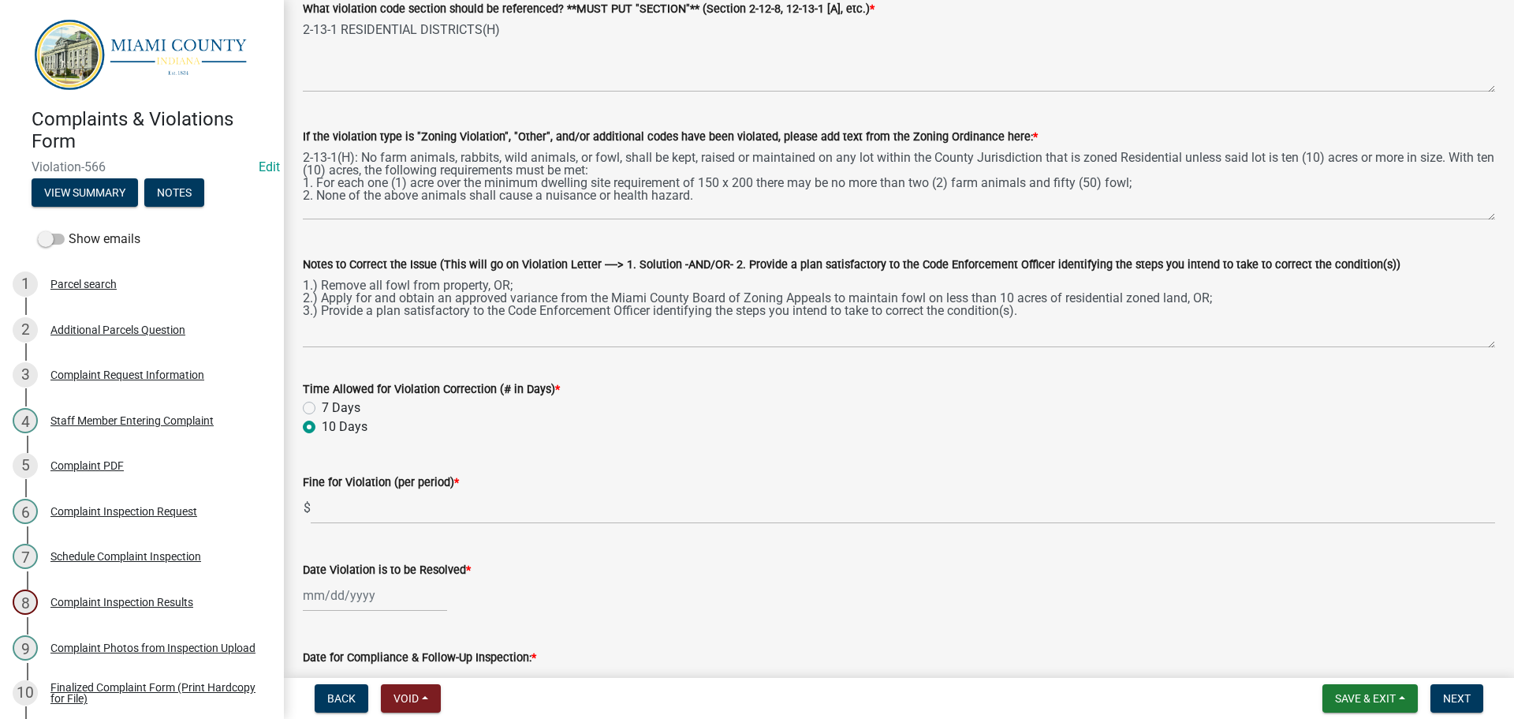
scroll to position [237, 0]
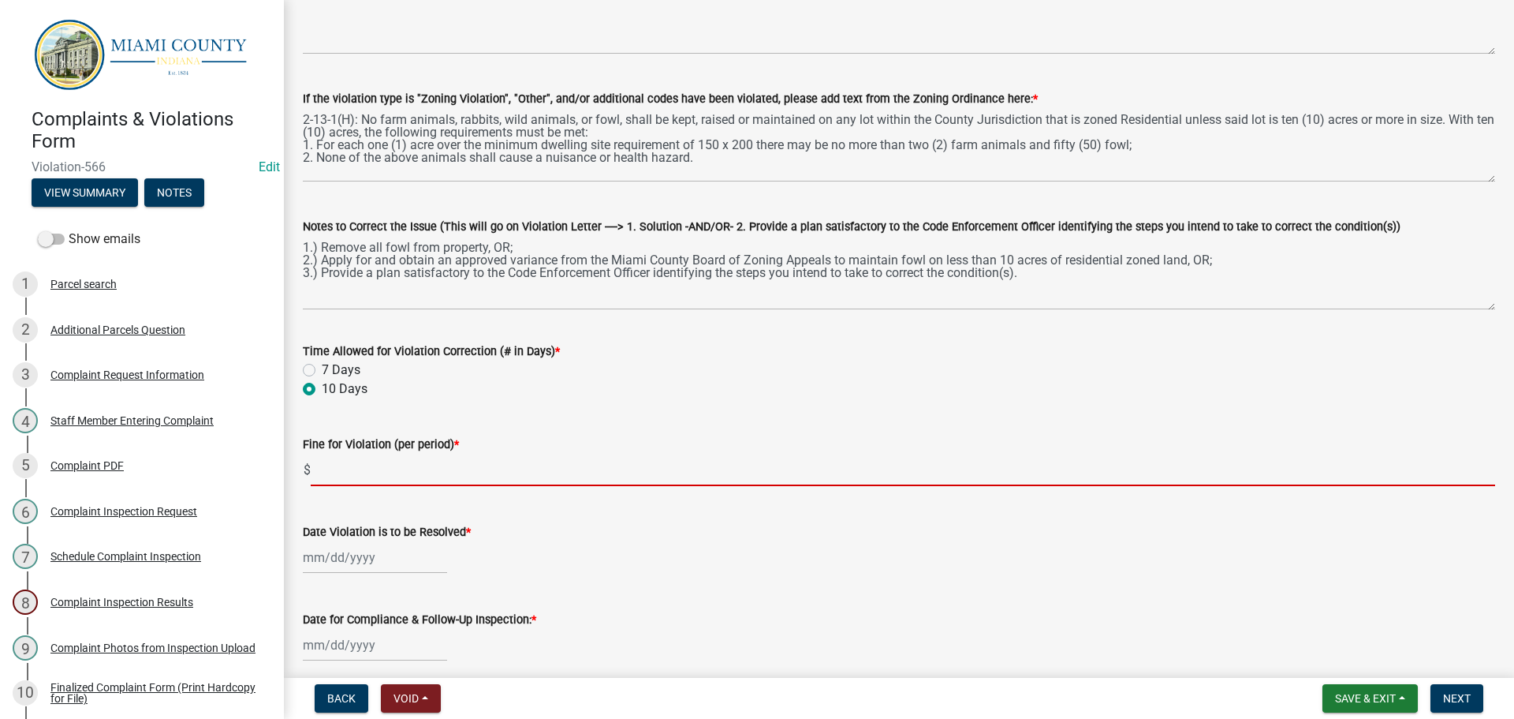
click at [372, 476] on input "text" at bounding box center [903, 470] width 1185 height 32
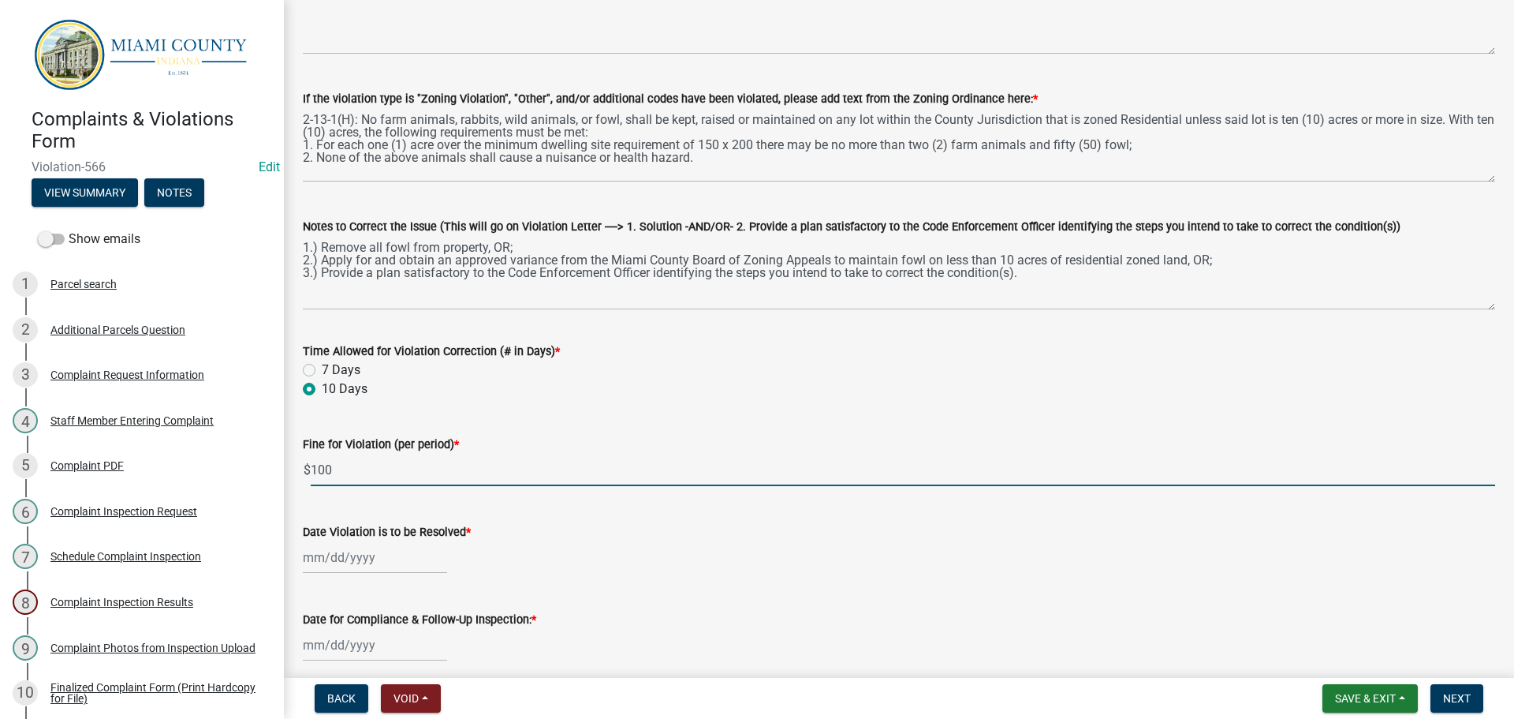
type input "100"
select select "9"
select select "2025"
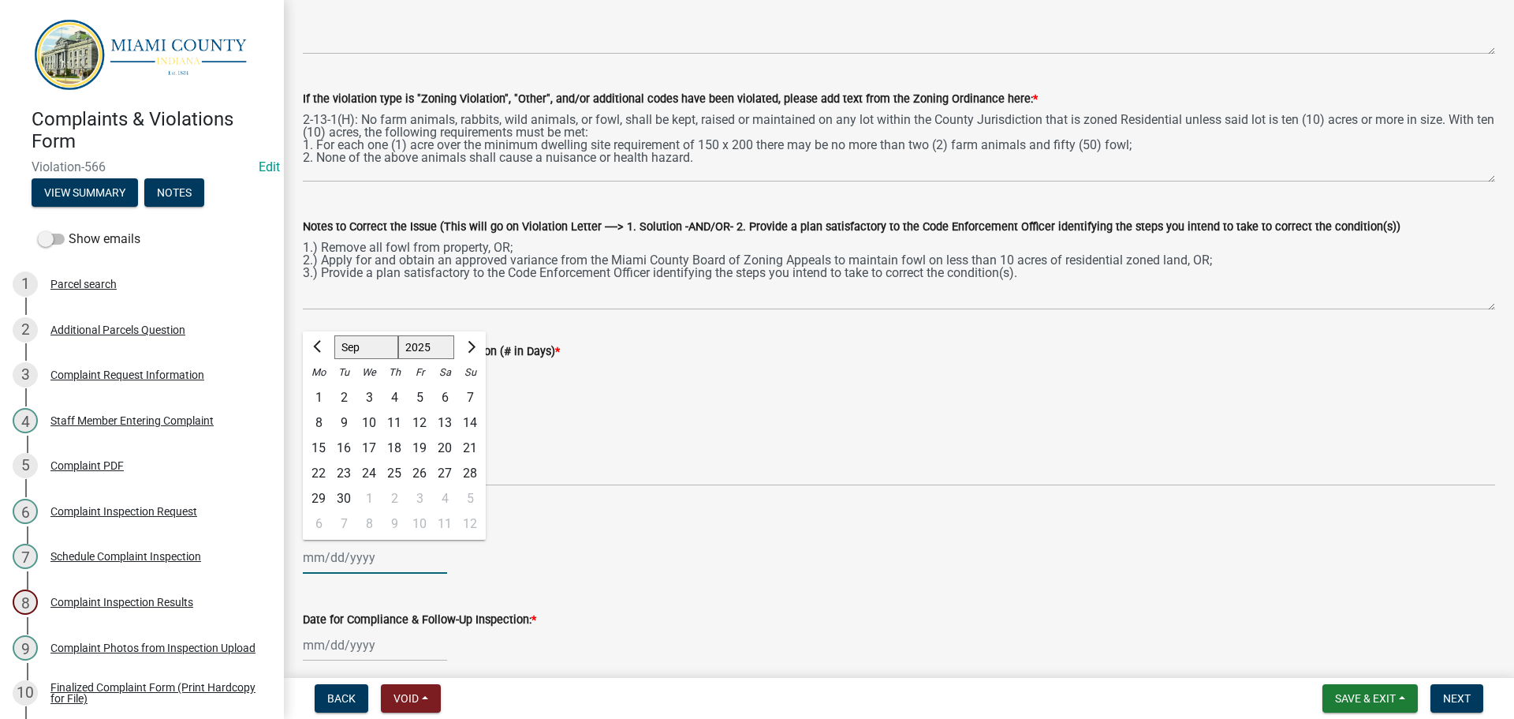
click at [348, 552] on div "[PERSON_NAME] Feb Mar Apr [PERSON_NAME][DATE] Oct Nov [DATE] 1526 1527 1528 152…" at bounding box center [375, 557] width 144 height 32
click at [316, 495] on div "29" at bounding box center [318, 498] width 25 height 25
type input "[DATE]"
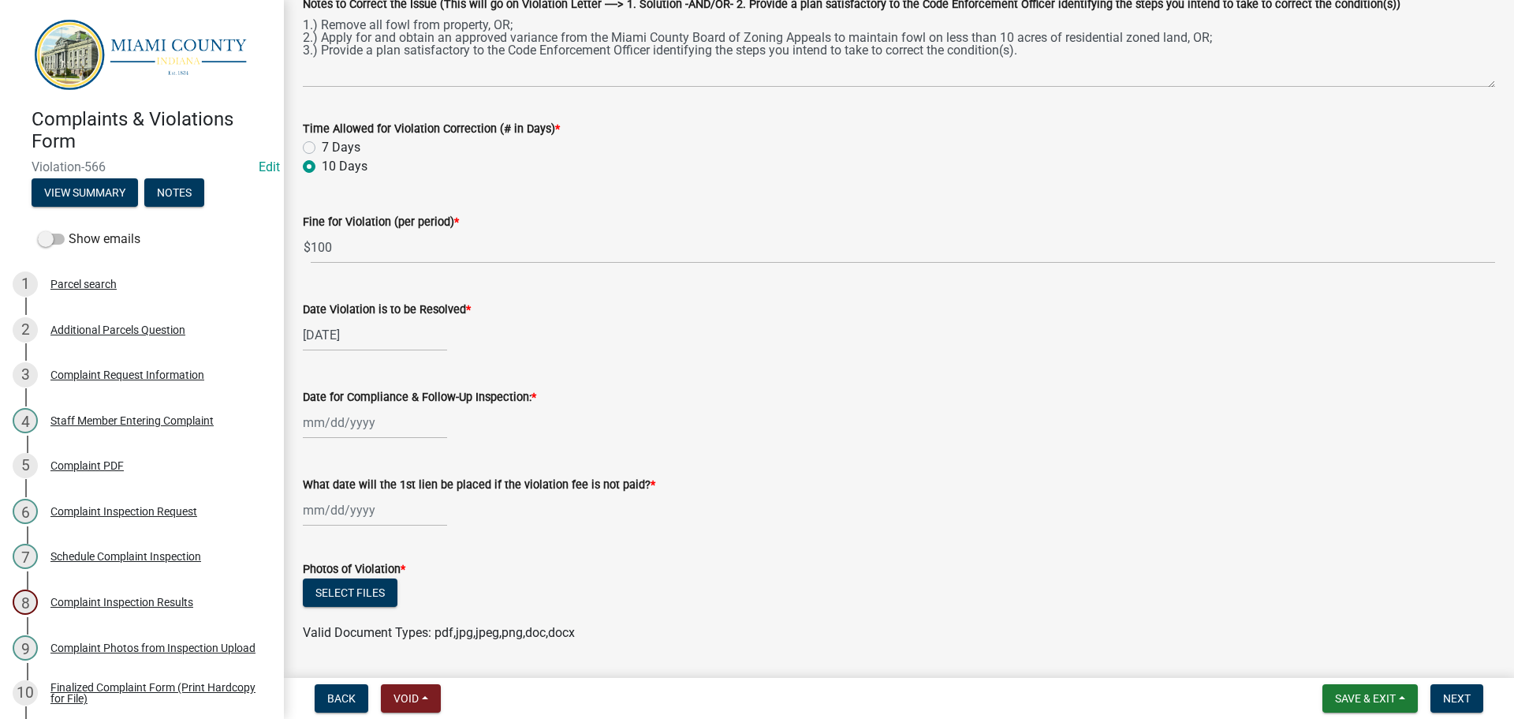
scroll to position [473, 0]
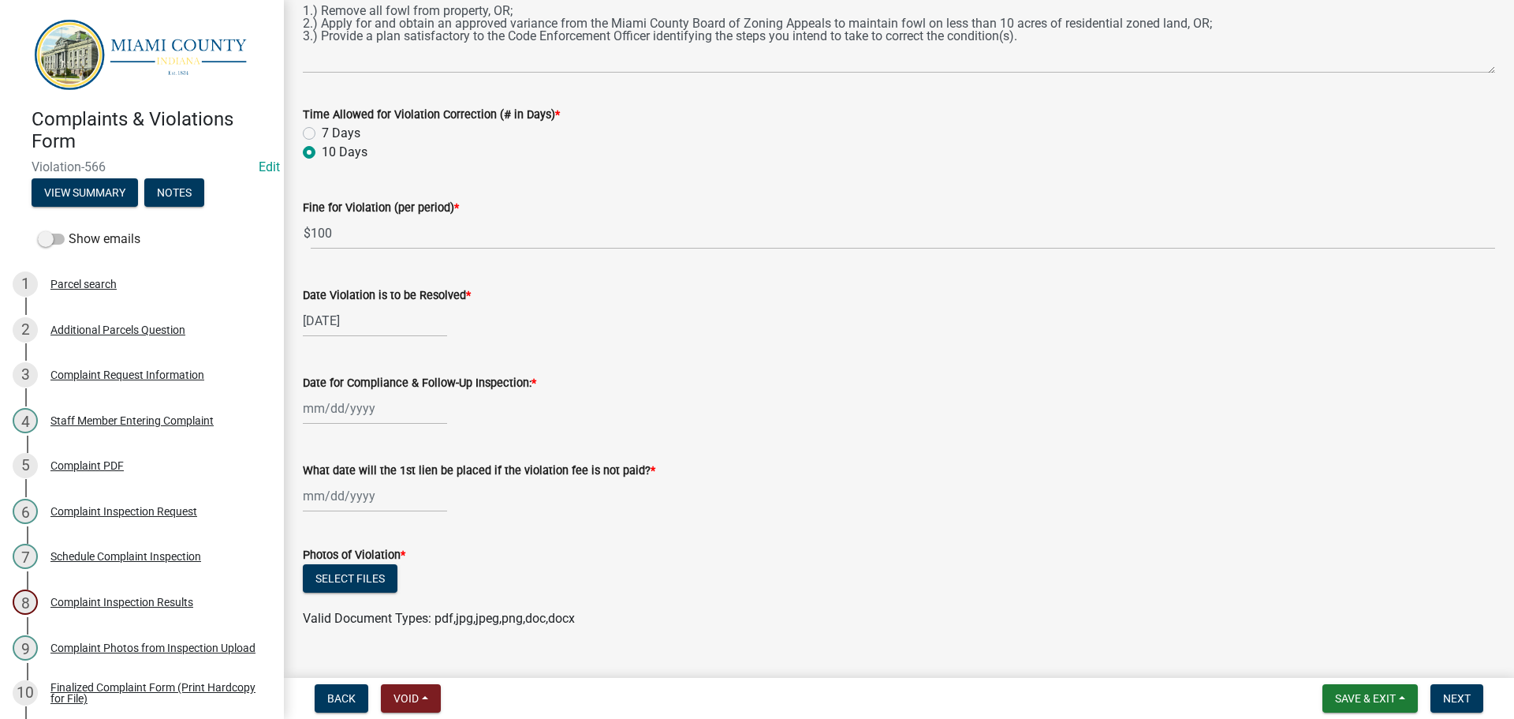
click at [353, 408] on div at bounding box center [375, 408] width 144 height 32
select select "9"
select select "2025"
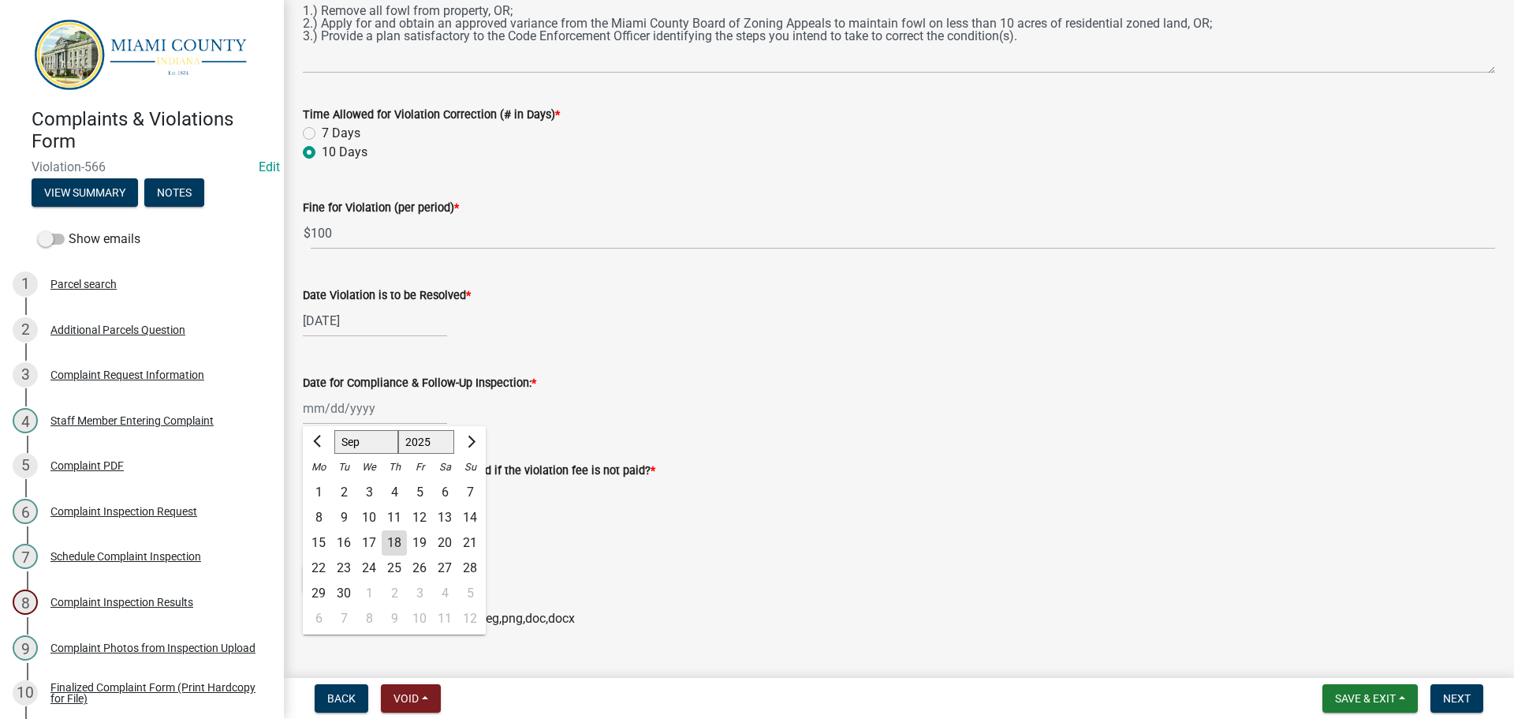
click at [342, 596] on div "30" at bounding box center [343, 593] width 25 height 25
type input "[DATE]"
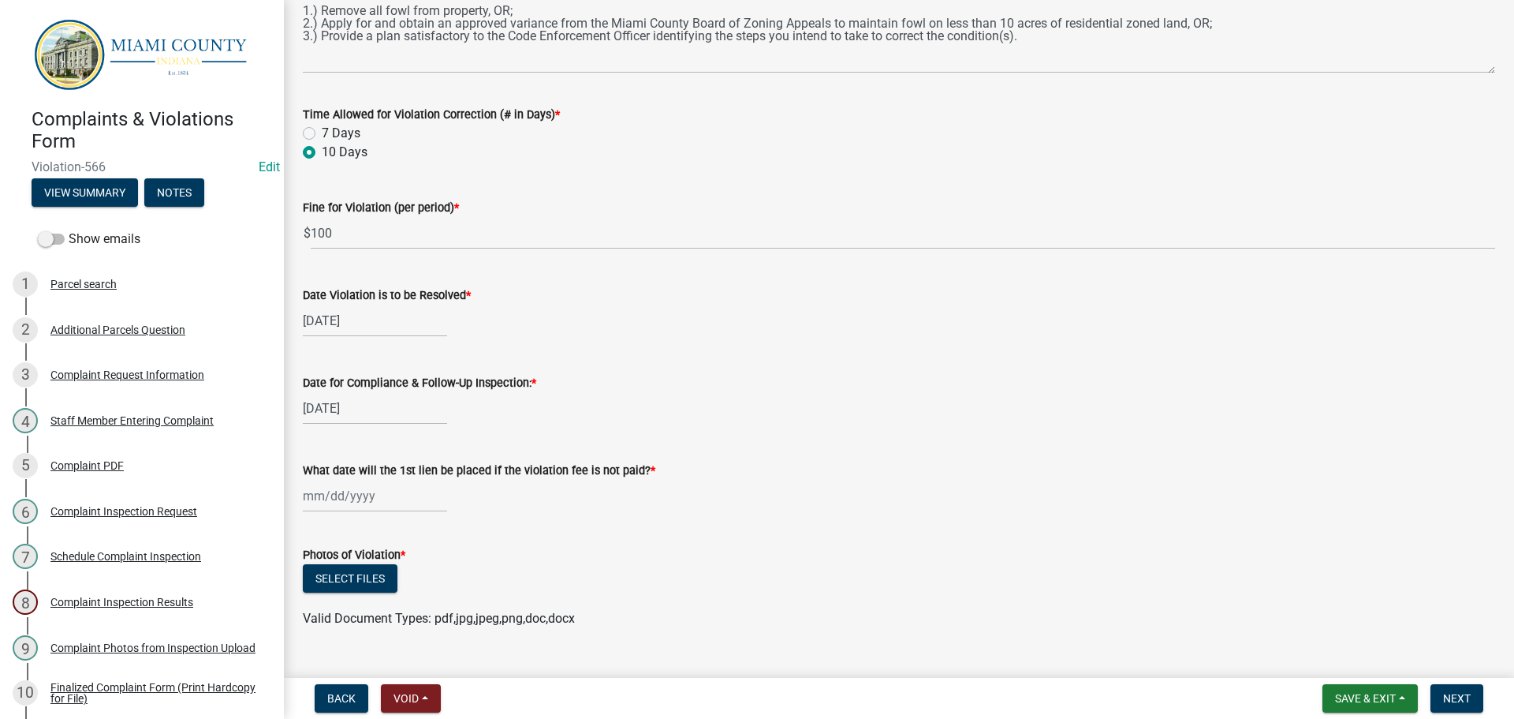
select select "9"
select select "2025"
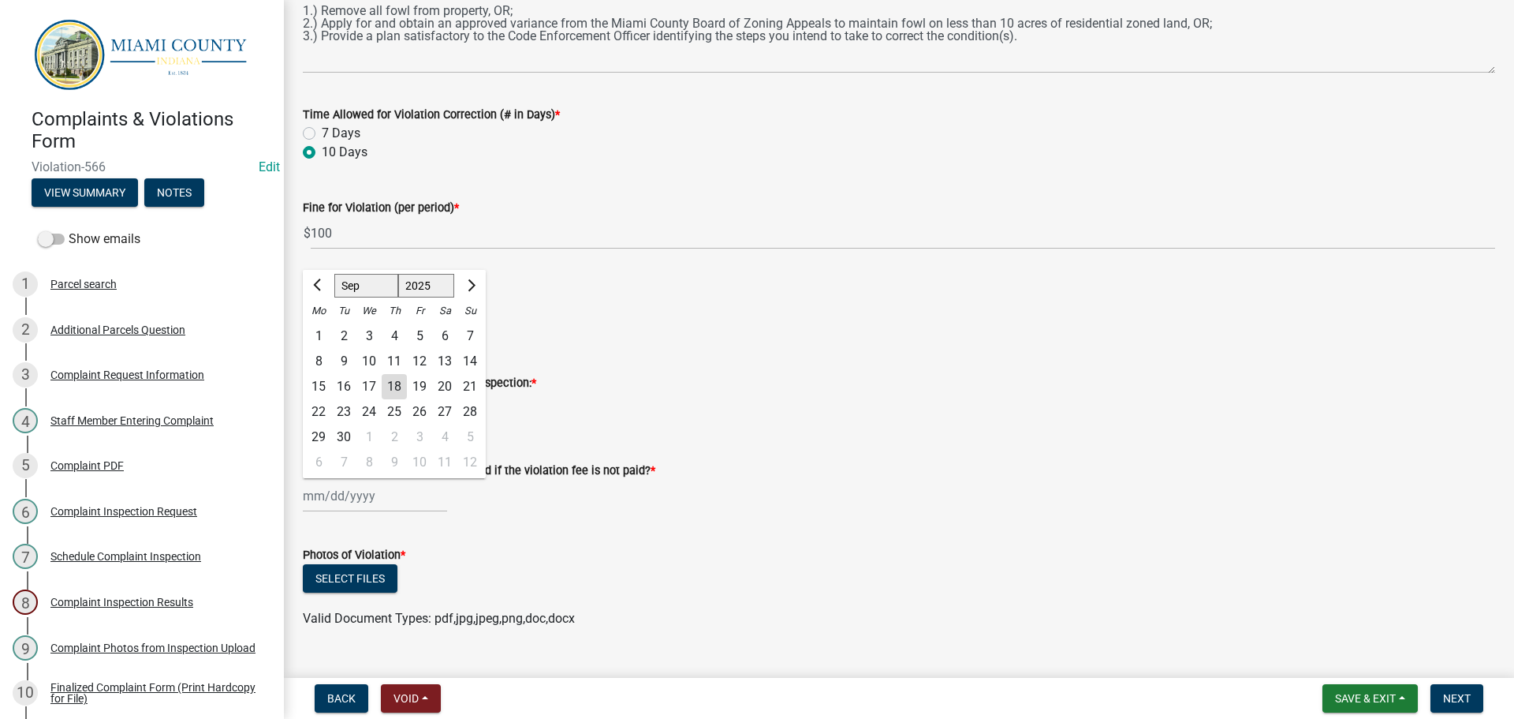
click at [345, 495] on input "What date will the 1st lien be placed if the violation fee is not paid? *" at bounding box center [375, 496] width 144 height 32
click at [476, 278] on button "Next month" at bounding box center [470, 285] width 19 height 25
select select "10"
click at [373, 440] on div "29" at bounding box center [369, 436] width 25 height 25
type input "[DATE]"
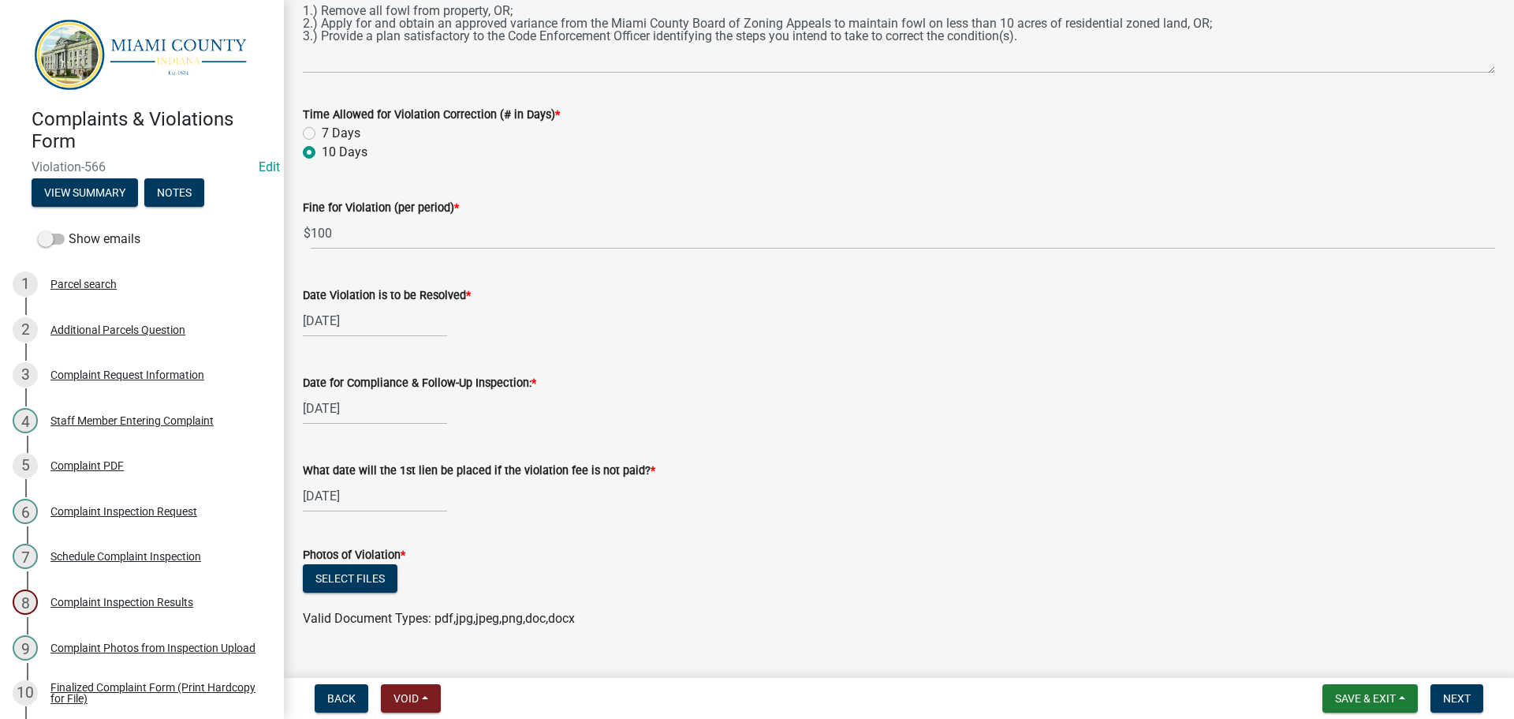
scroll to position [506, 0]
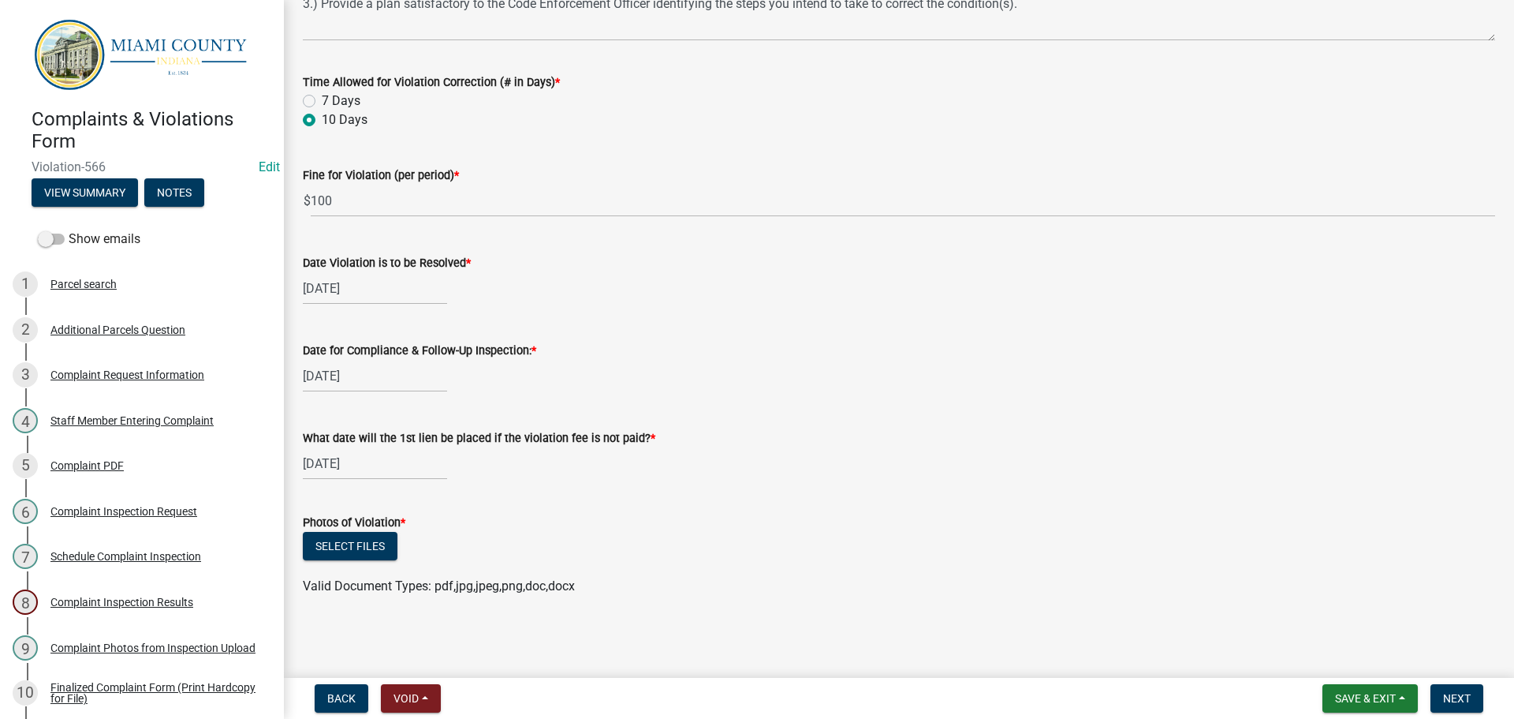
select select "10"
select select "2025"
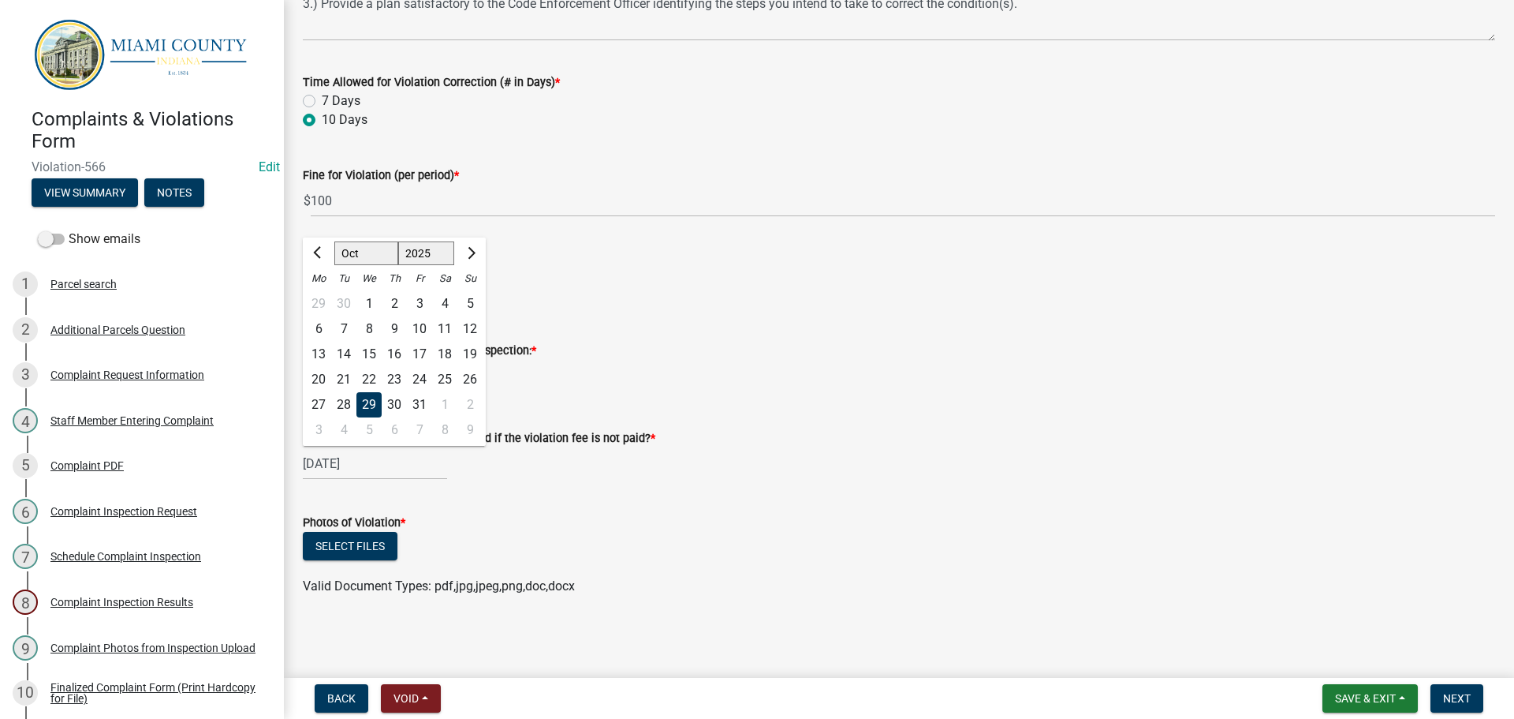
click at [342, 458] on div "[DATE] [PERSON_NAME] Apr May Jun [DATE] Aug Sep Oct Nov [DATE] 1526 1527 1528 1…" at bounding box center [375, 463] width 144 height 32
drag, startPoint x: 392, startPoint y: 410, endPoint x: 399, endPoint y: 422, distance: 13.8
click at [392, 409] on div "30" at bounding box center [394, 404] width 25 height 25
type input "[DATE]"
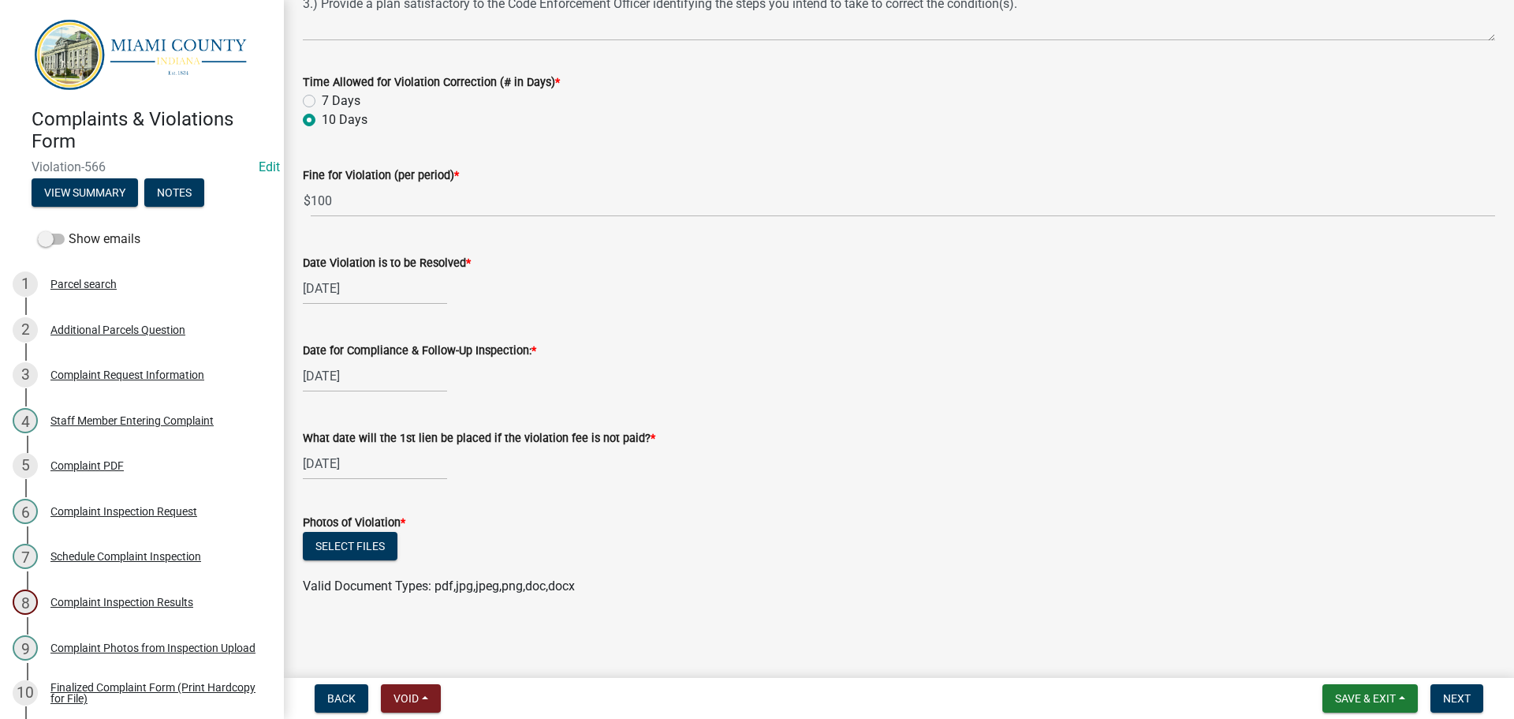
click at [469, 506] on form "Photos of Violation * Select files Valid Document Types: pdf,jpg,jpeg,png,doc,d…" at bounding box center [899, 545] width 1193 height 102
click at [329, 546] on button "Select files" at bounding box center [350, 546] width 95 height 28
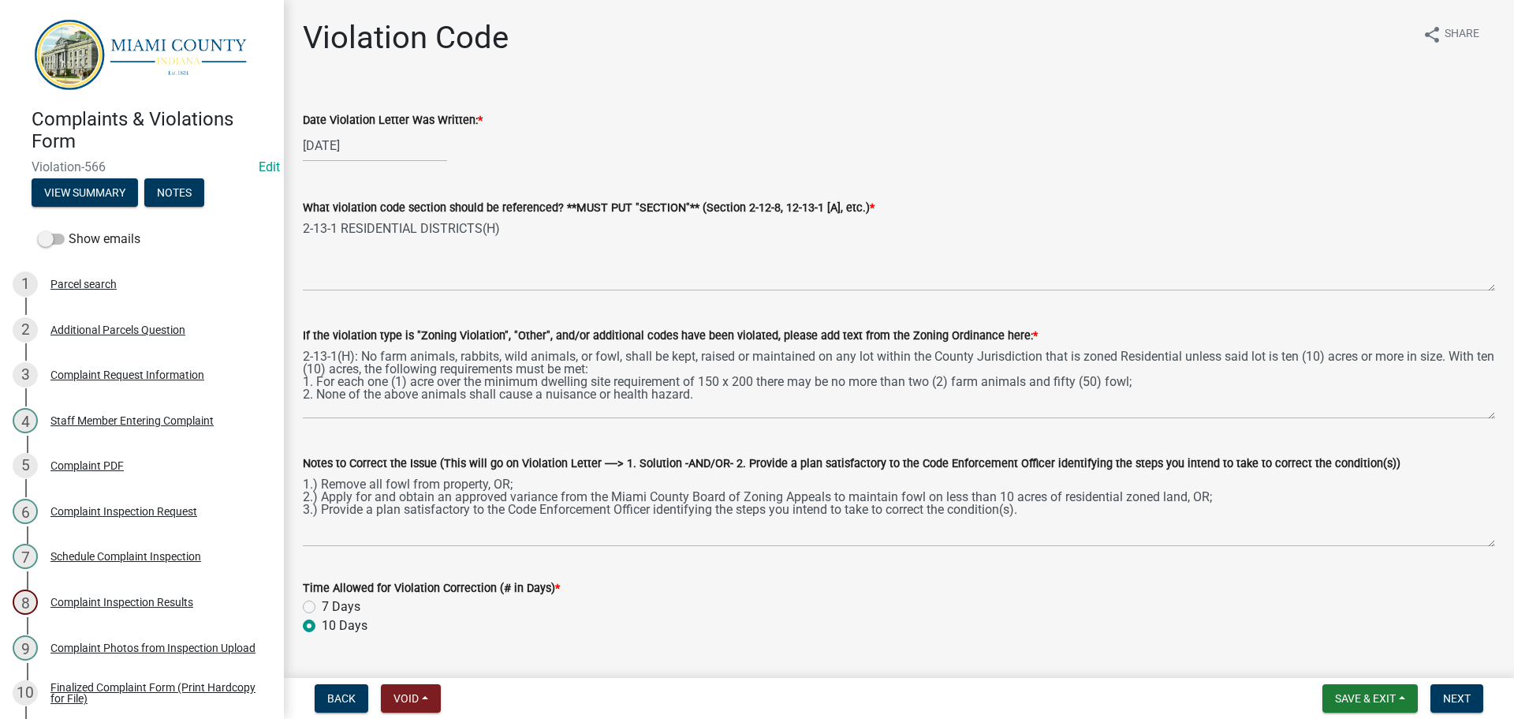
scroll to position [79, 0]
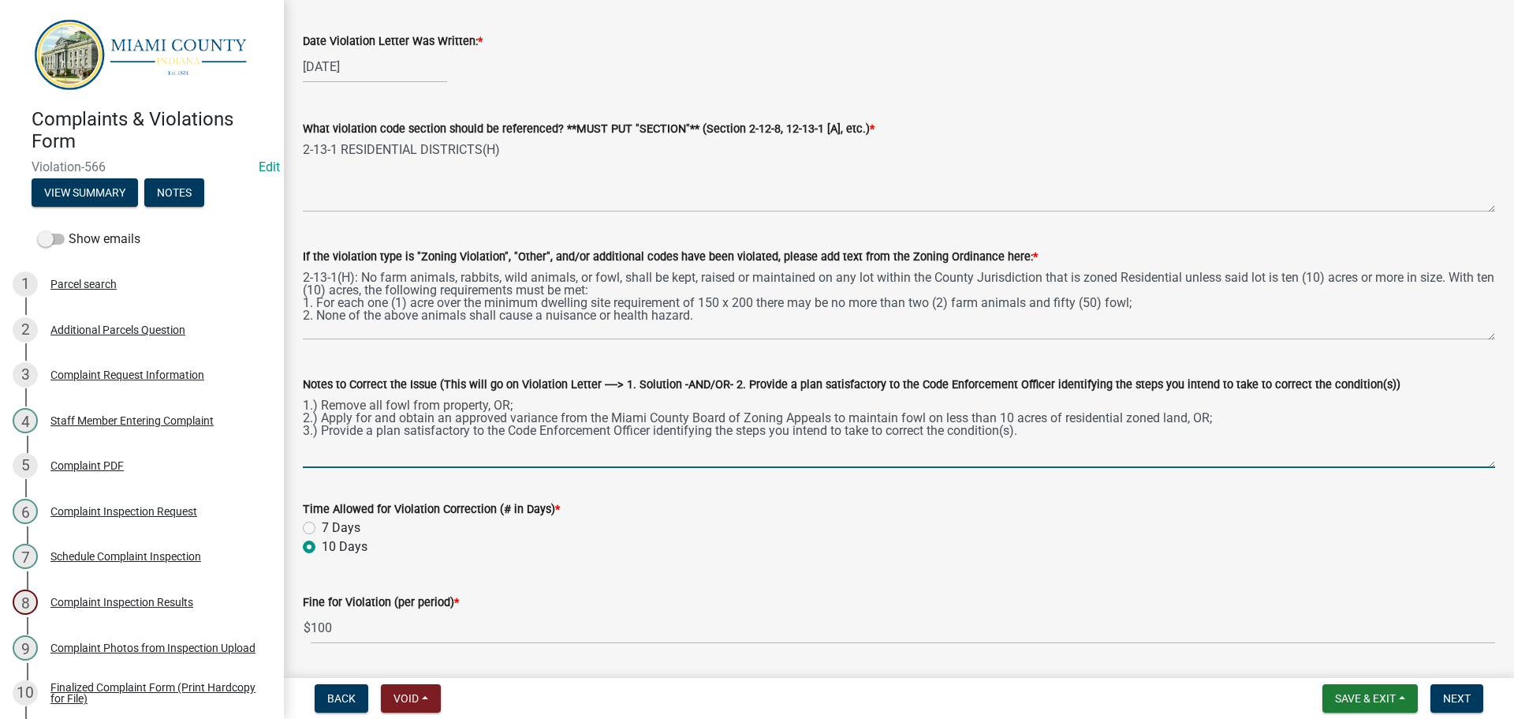
click at [898, 413] on textarea "1.) Remove all fowl from property, OR; 2.) Apply for and obtain an approved var…" at bounding box center [899, 431] width 1193 height 74
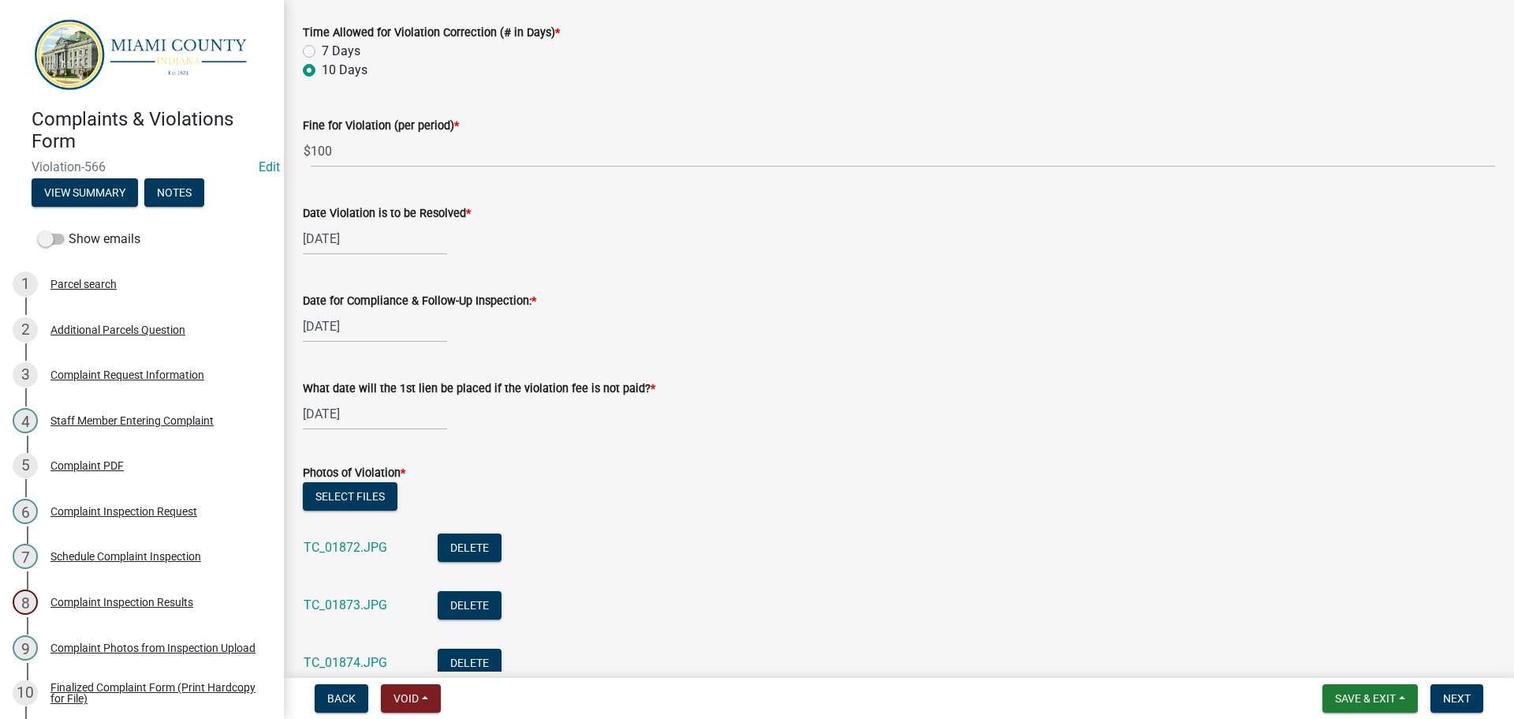
scroll to position [794, 0]
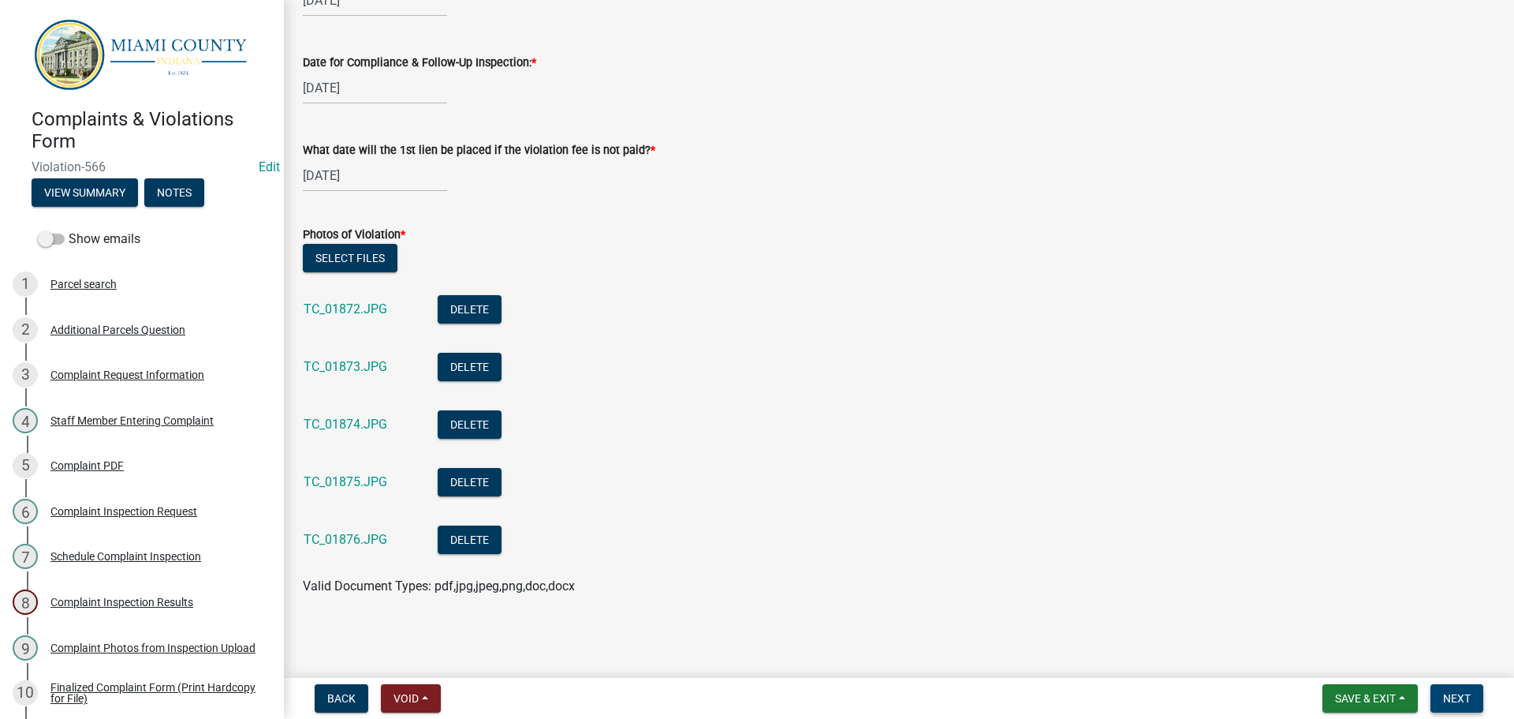
type textarea "1.) Remove all fowl from property, OR; 2.) Apply for and obtain an approved var…"
click at [1451, 689] on button "Next" at bounding box center [1457, 698] width 53 height 28
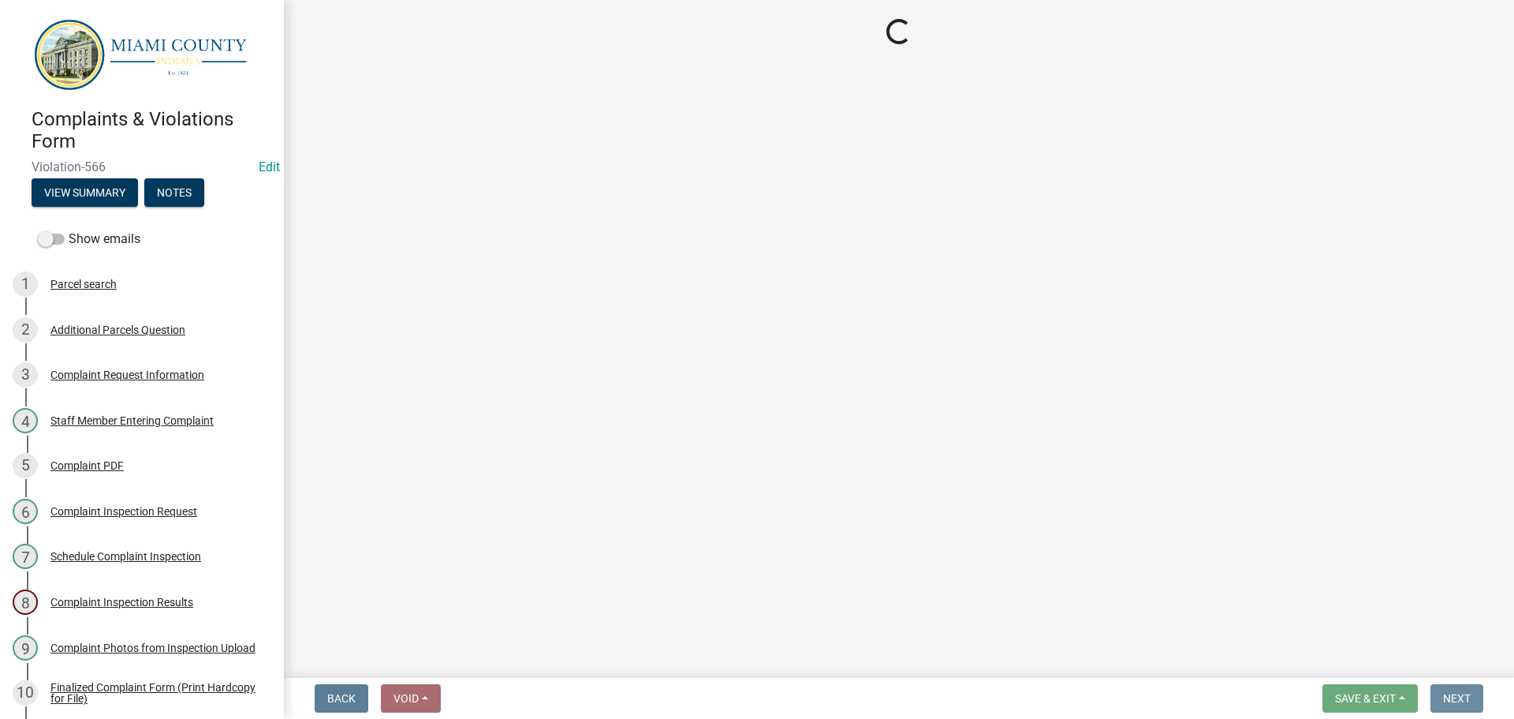
scroll to position [0, 0]
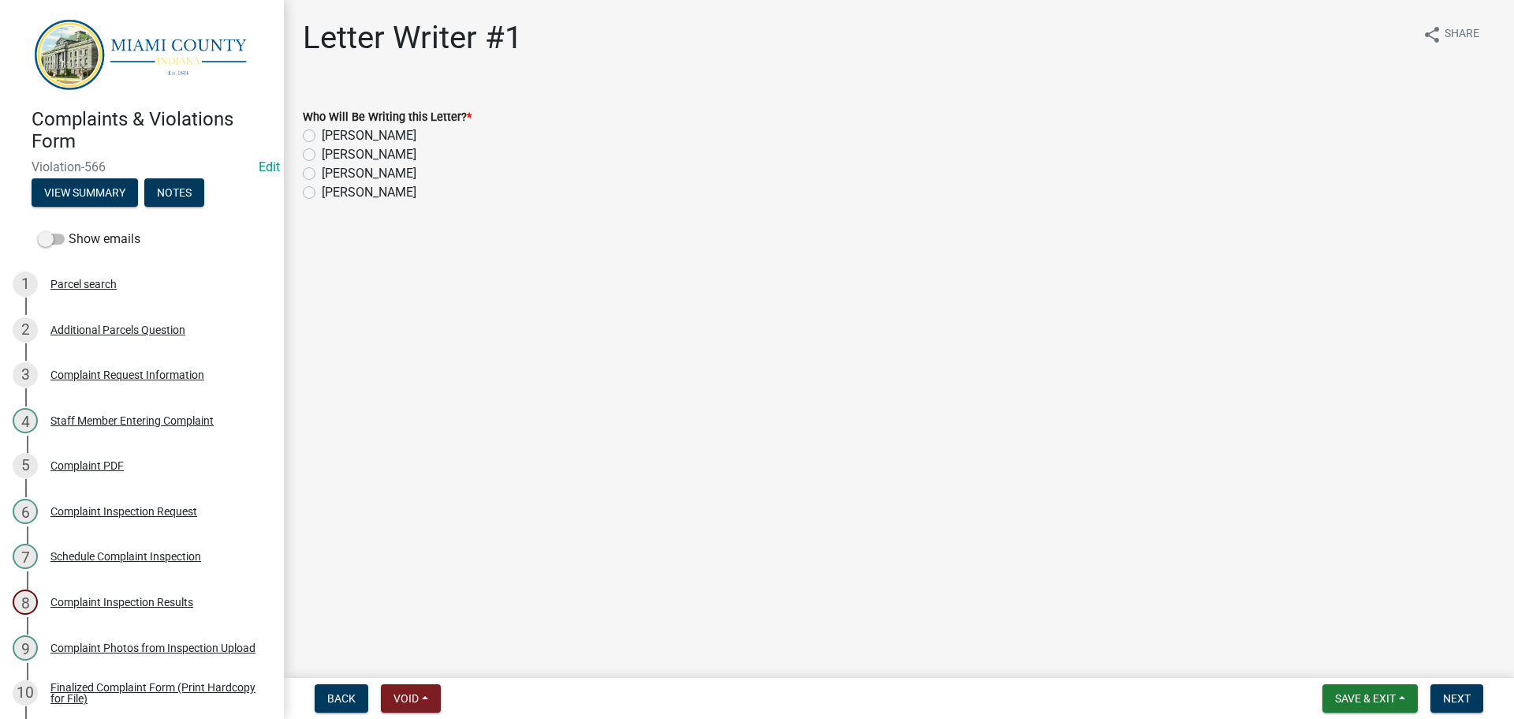
click at [322, 173] on label "[PERSON_NAME]" at bounding box center [369, 173] width 95 height 19
click at [322, 173] on input "[PERSON_NAME]" at bounding box center [327, 169] width 10 height 10
radio input "true"
click at [1452, 692] on span "Next" at bounding box center [1457, 698] width 28 height 13
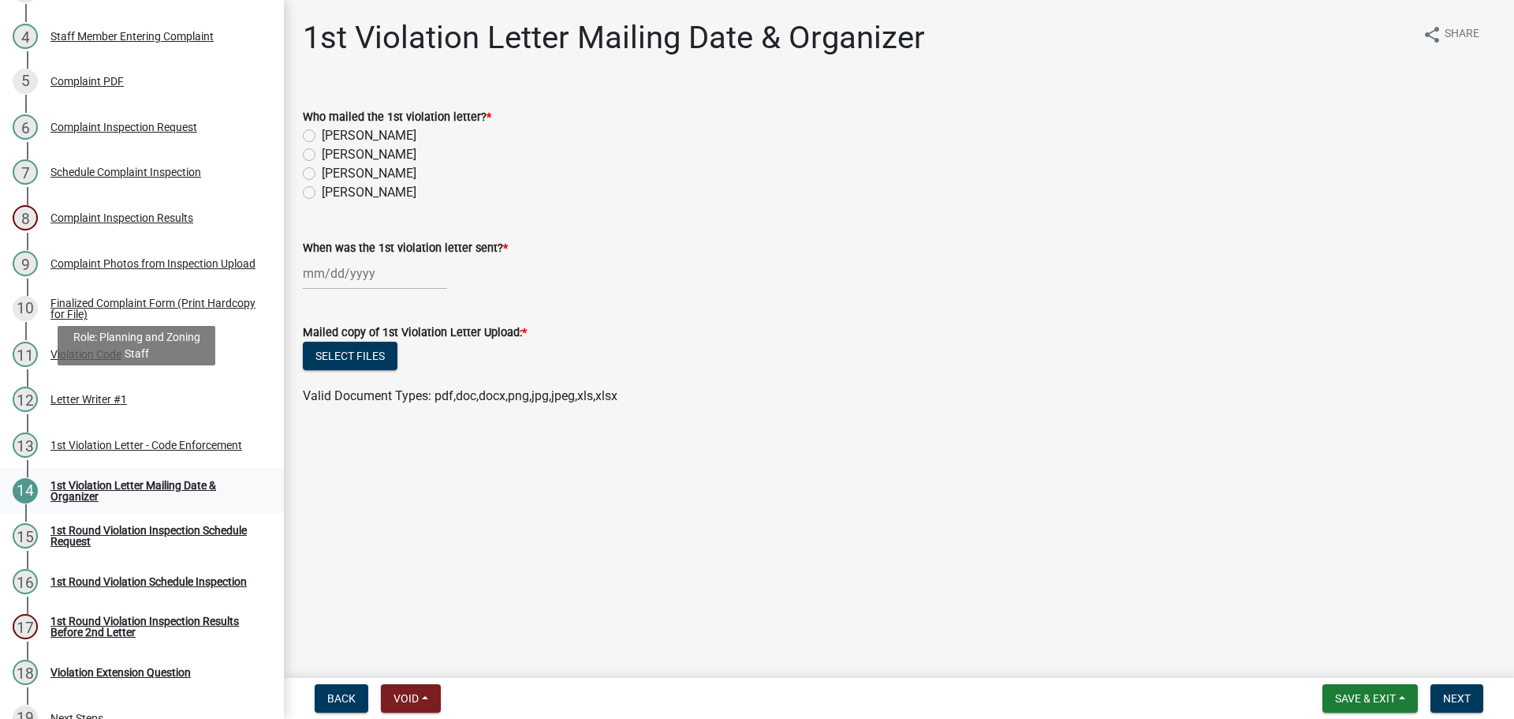
scroll to position [473, 0]
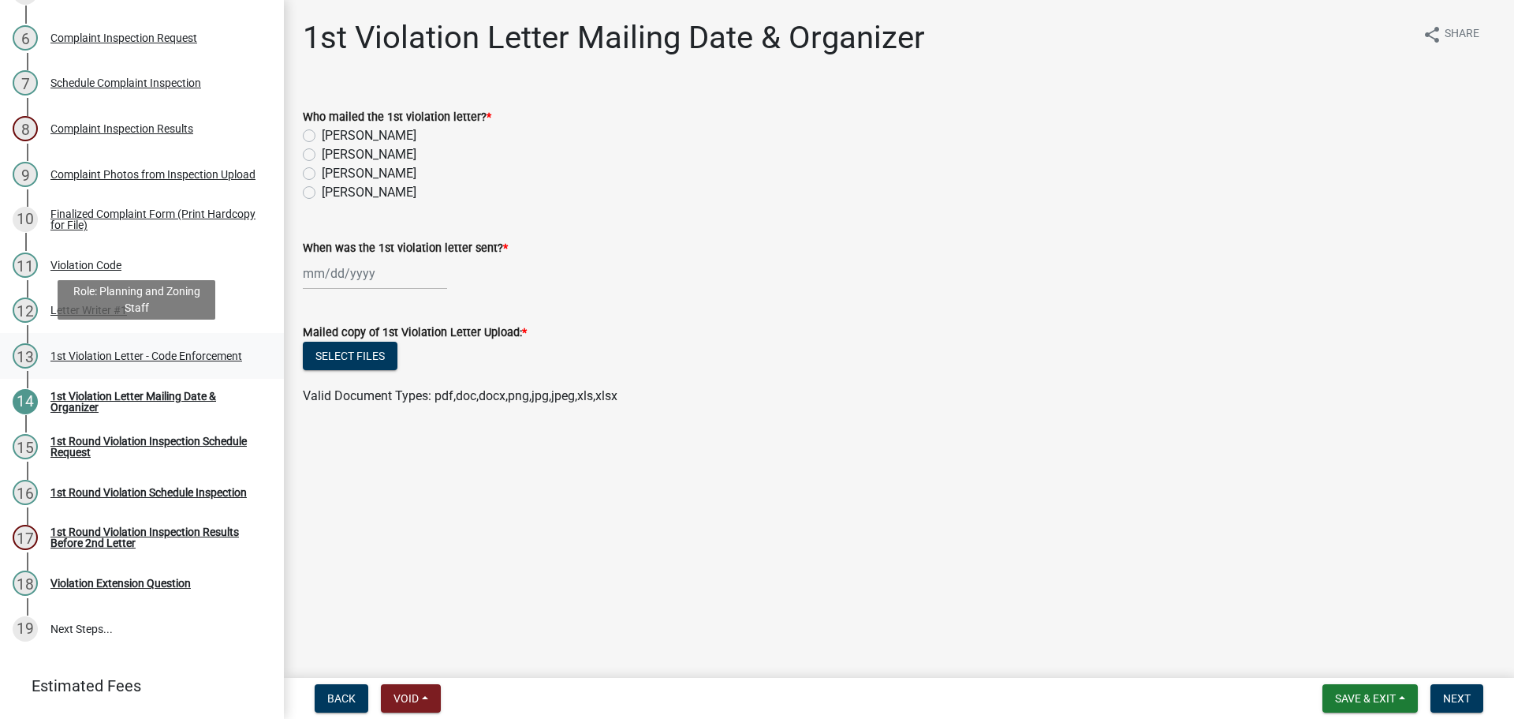
click at [87, 350] on div "1st Violation Letter - Code Enforcement" at bounding box center [146, 355] width 192 height 11
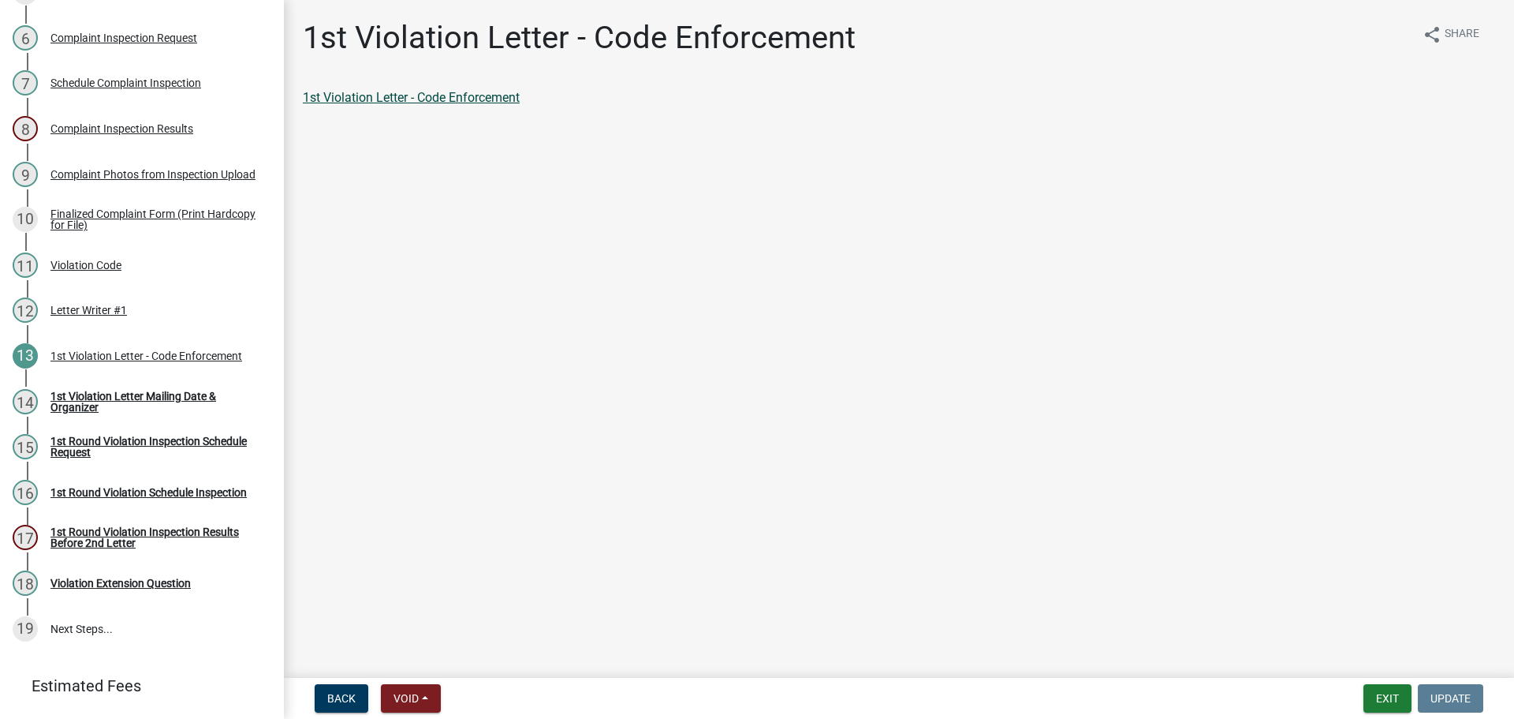
click at [398, 102] on link "1st Violation Letter - Code Enforcement" at bounding box center [411, 97] width 217 height 15
click at [181, 390] on div "1st Violation Letter Mailing Date & Organizer" at bounding box center [154, 401] width 208 height 22
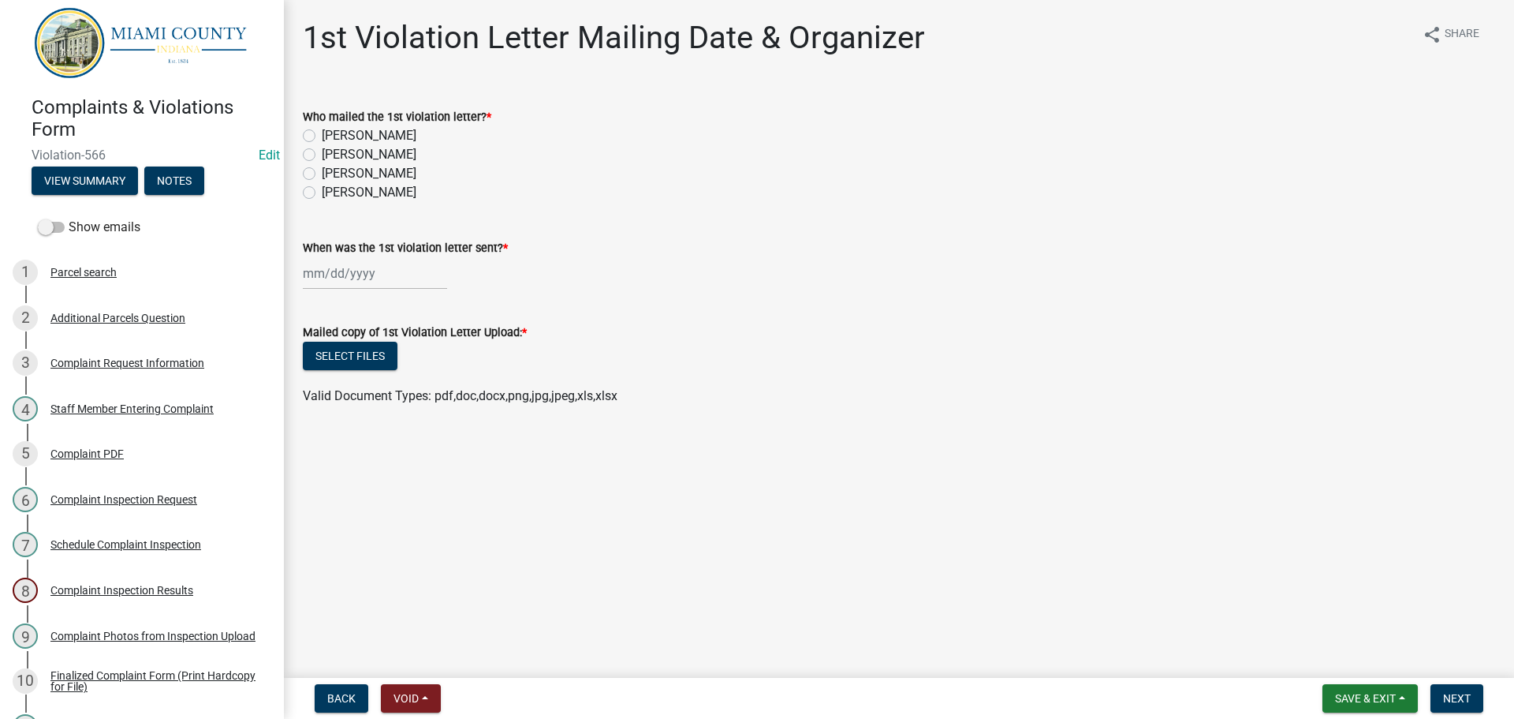
scroll to position [0, 0]
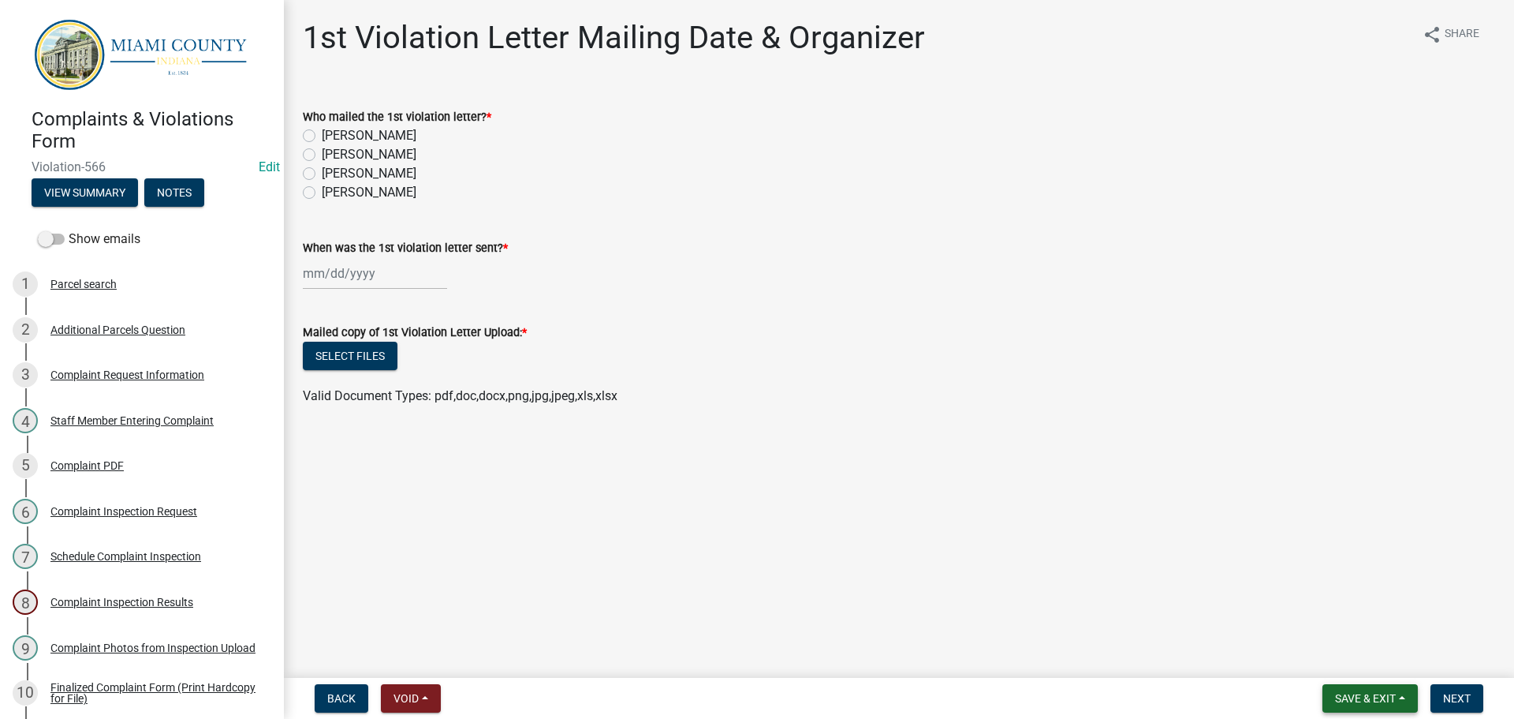
click at [1346, 700] on span "Save & Exit" at bounding box center [1365, 698] width 61 height 13
click at [1354, 631] on button "Save" at bounding box center [1355, 619] width 126 height 38
click at [1384, 697] on span "Save & Exit" at bounding box center [1365, 698] width 61 height 13
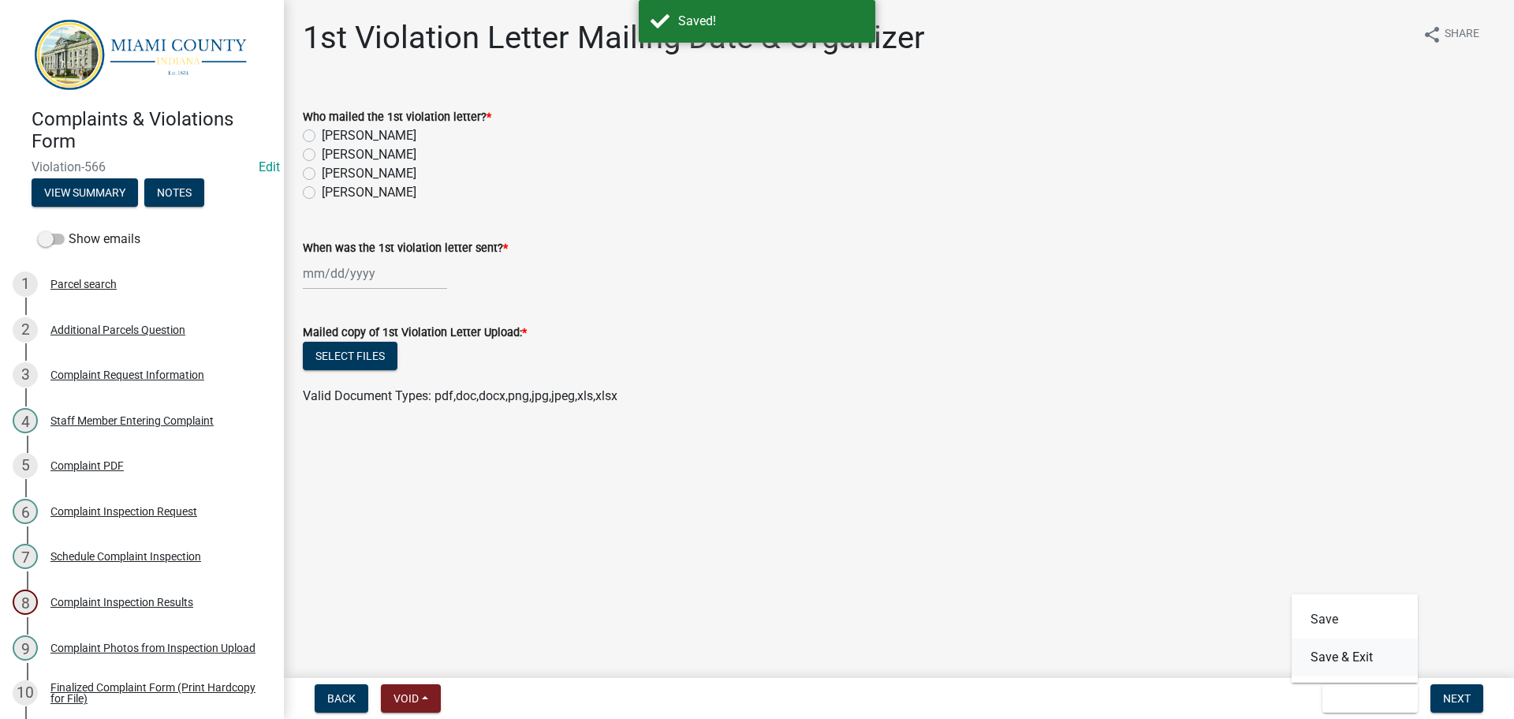
click at [1369, 667] on button "Save & Exit" at bounding box center [1355, 657] width 126 height 38
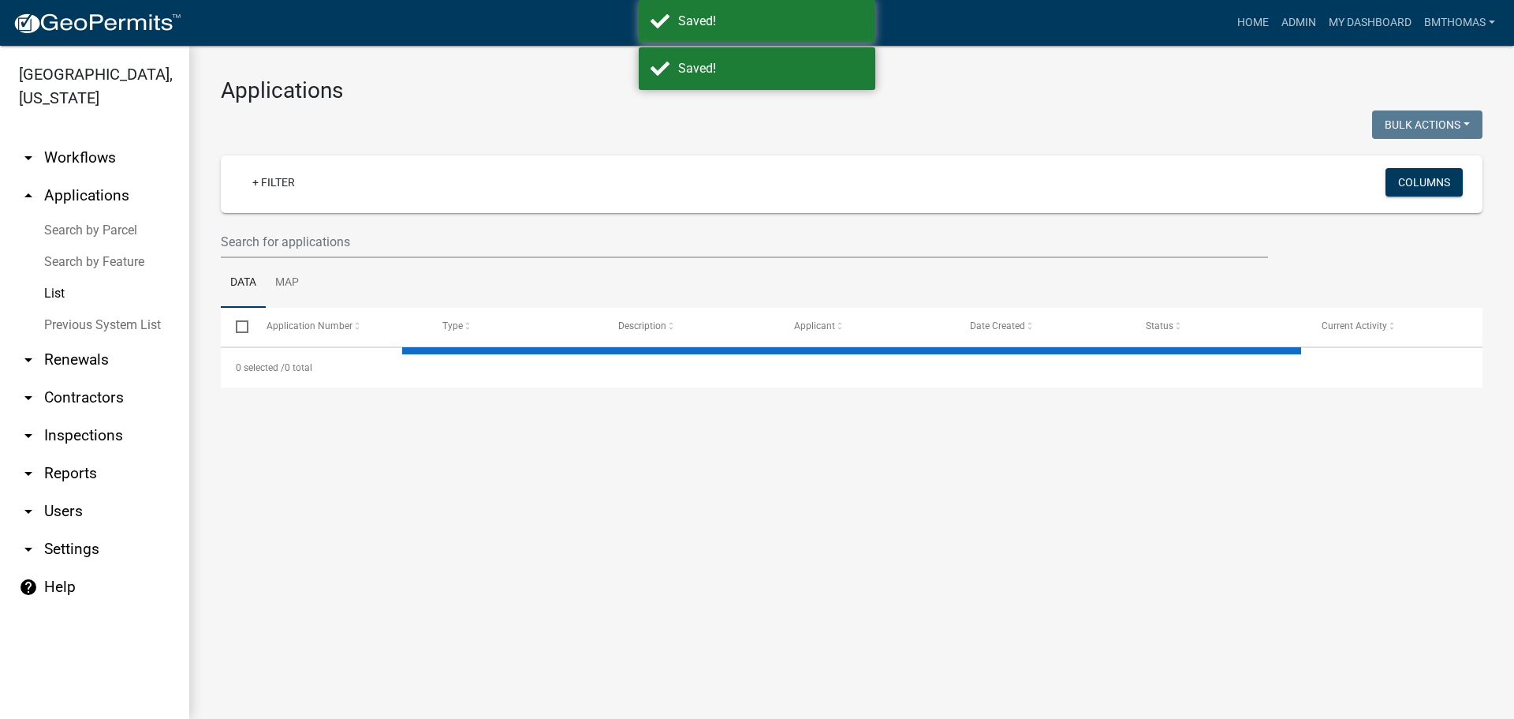
select select "3: 100"
